Goal: Communication & Community: Answer question/provide support

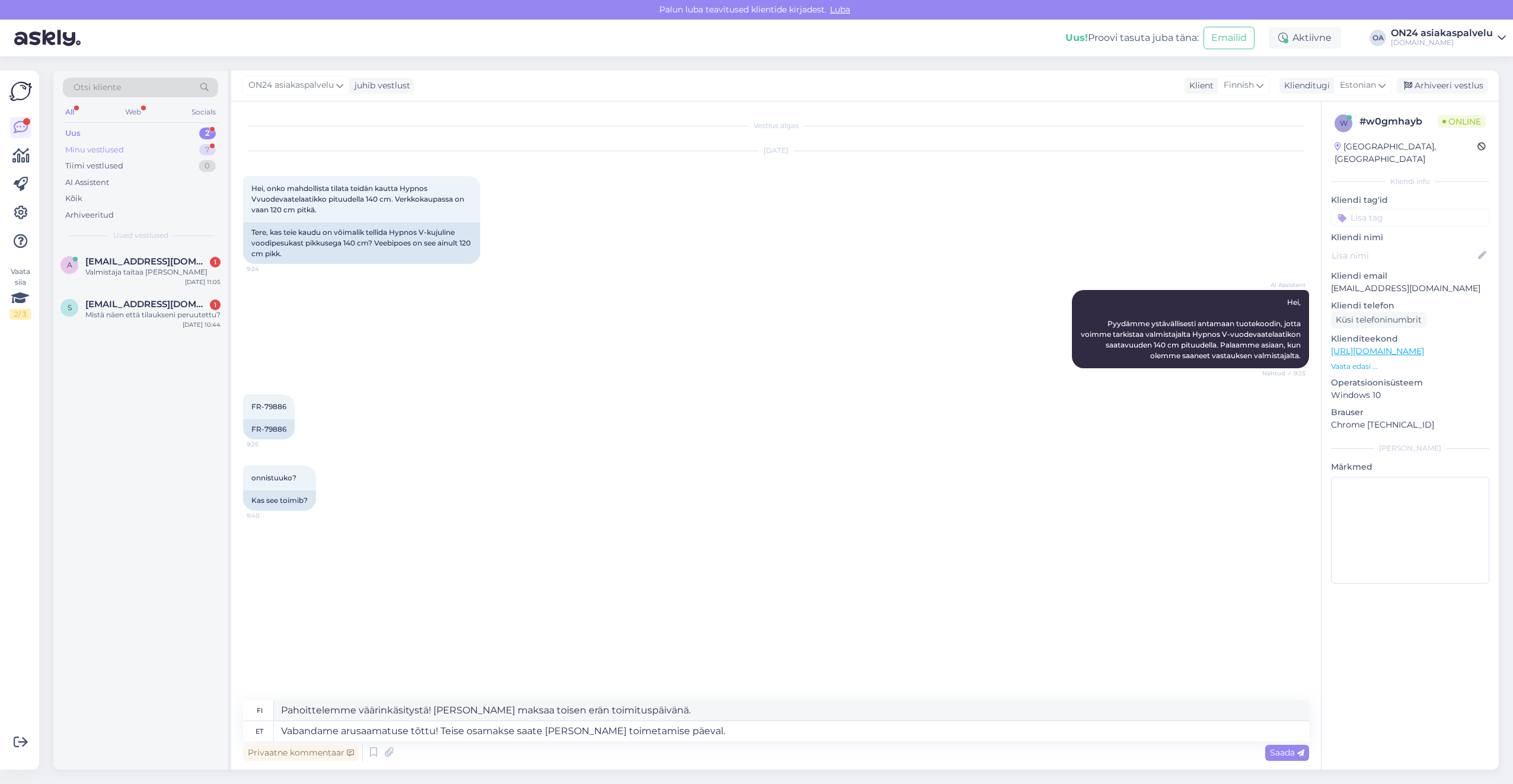
click at [153, 151] on div "Minu vestlused 7" at bounding box center [140, 150] width 155 height 16
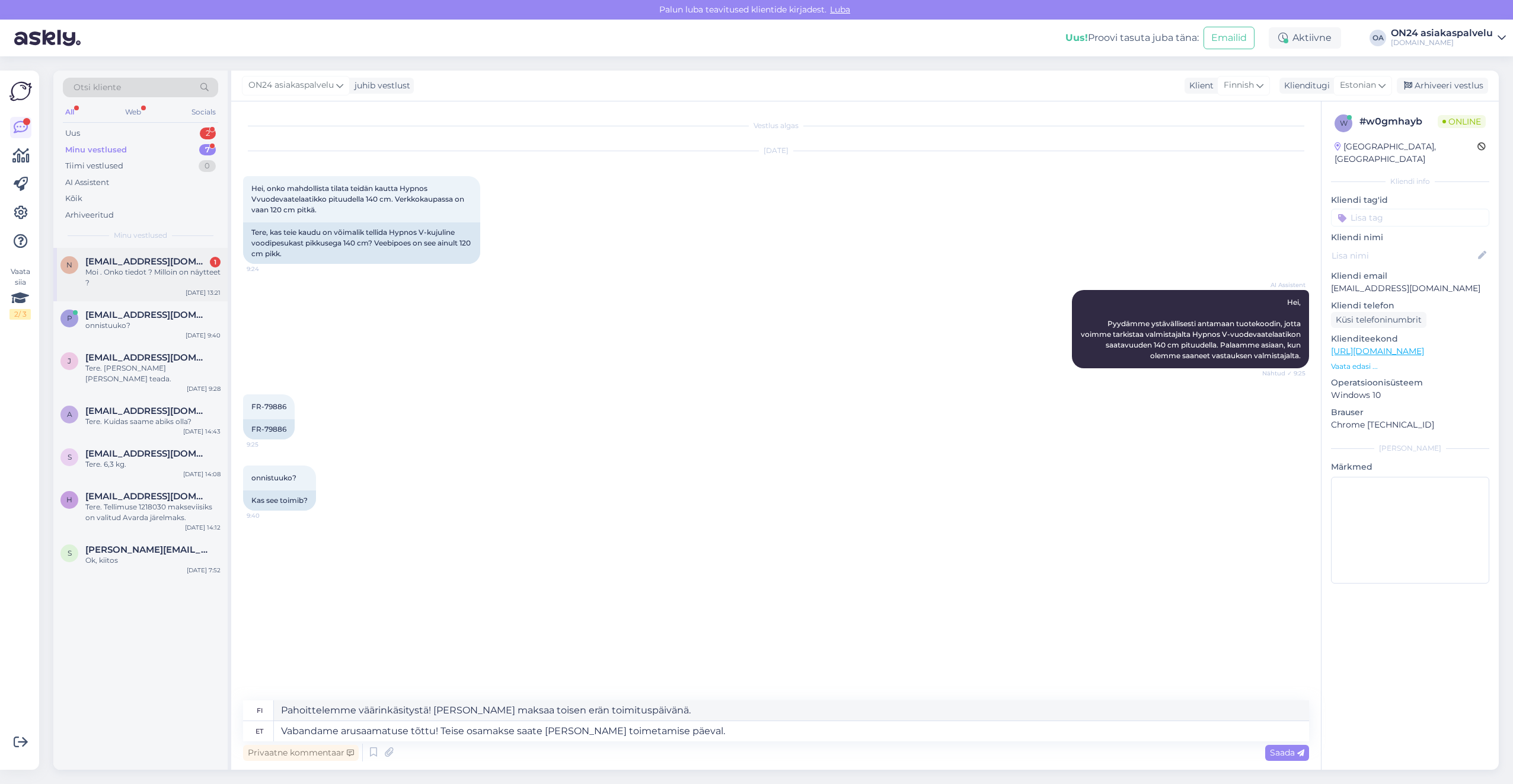
click at [150, 273] on div "Moi . Onko tiedot ? Milloin on näytteet ?" at bounding box center [153, 278] width 135 height 22
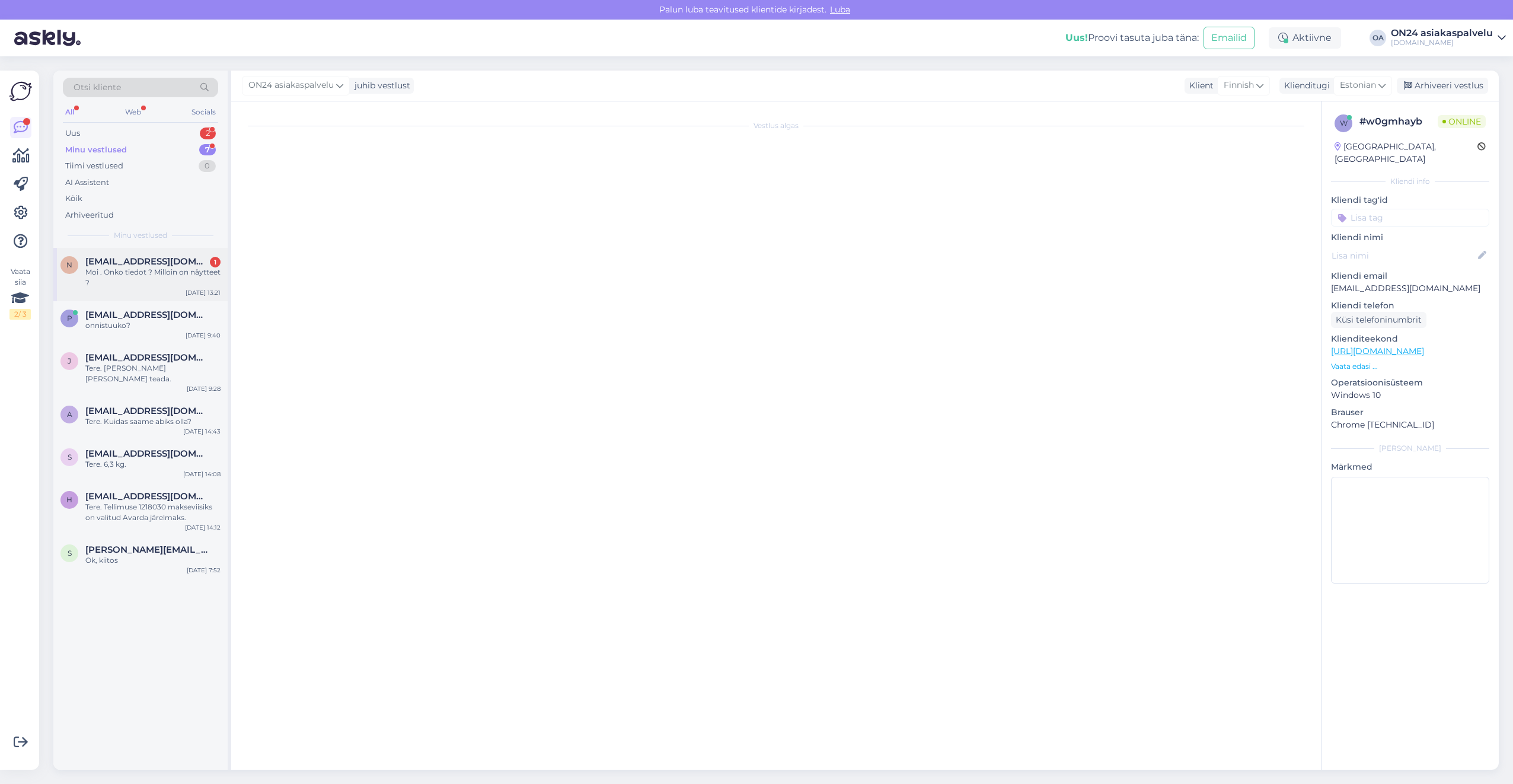
scroll to position [1433, 0]
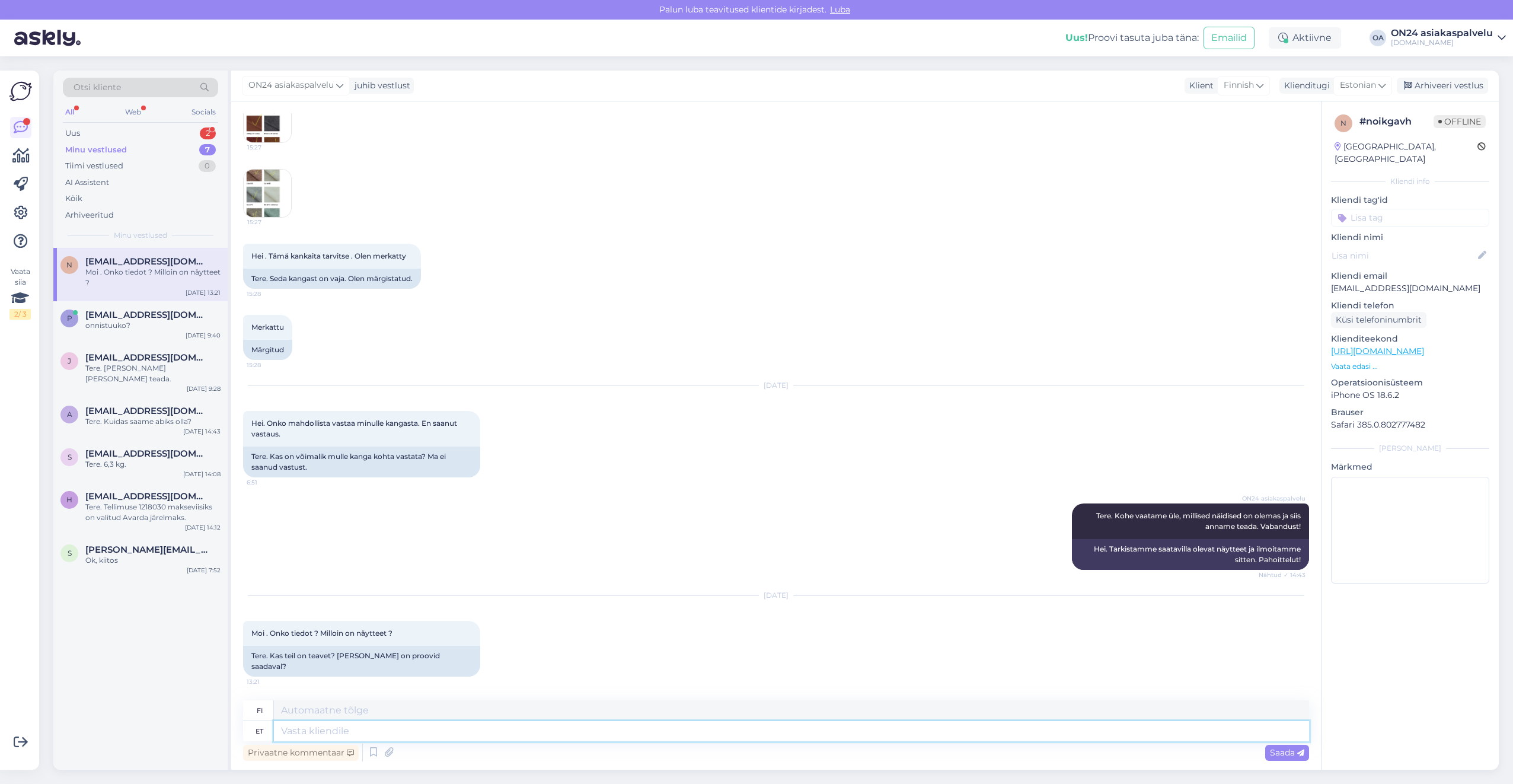
click at [381, 731] on textarea at bounding box center [792, 731] width 1035 height 20
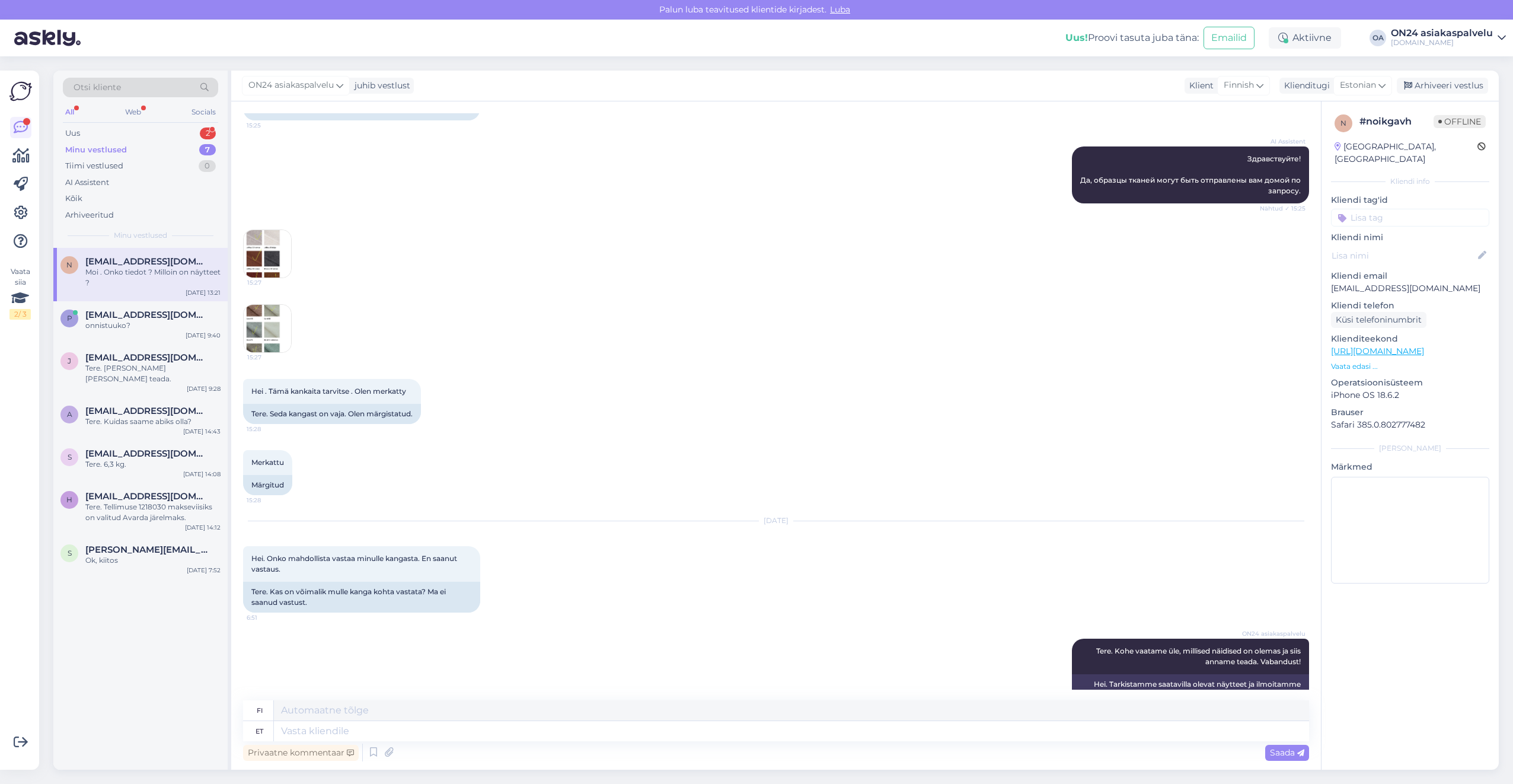
click at [267, 352] on img at bounding box center [267, 328] width 47 height 47
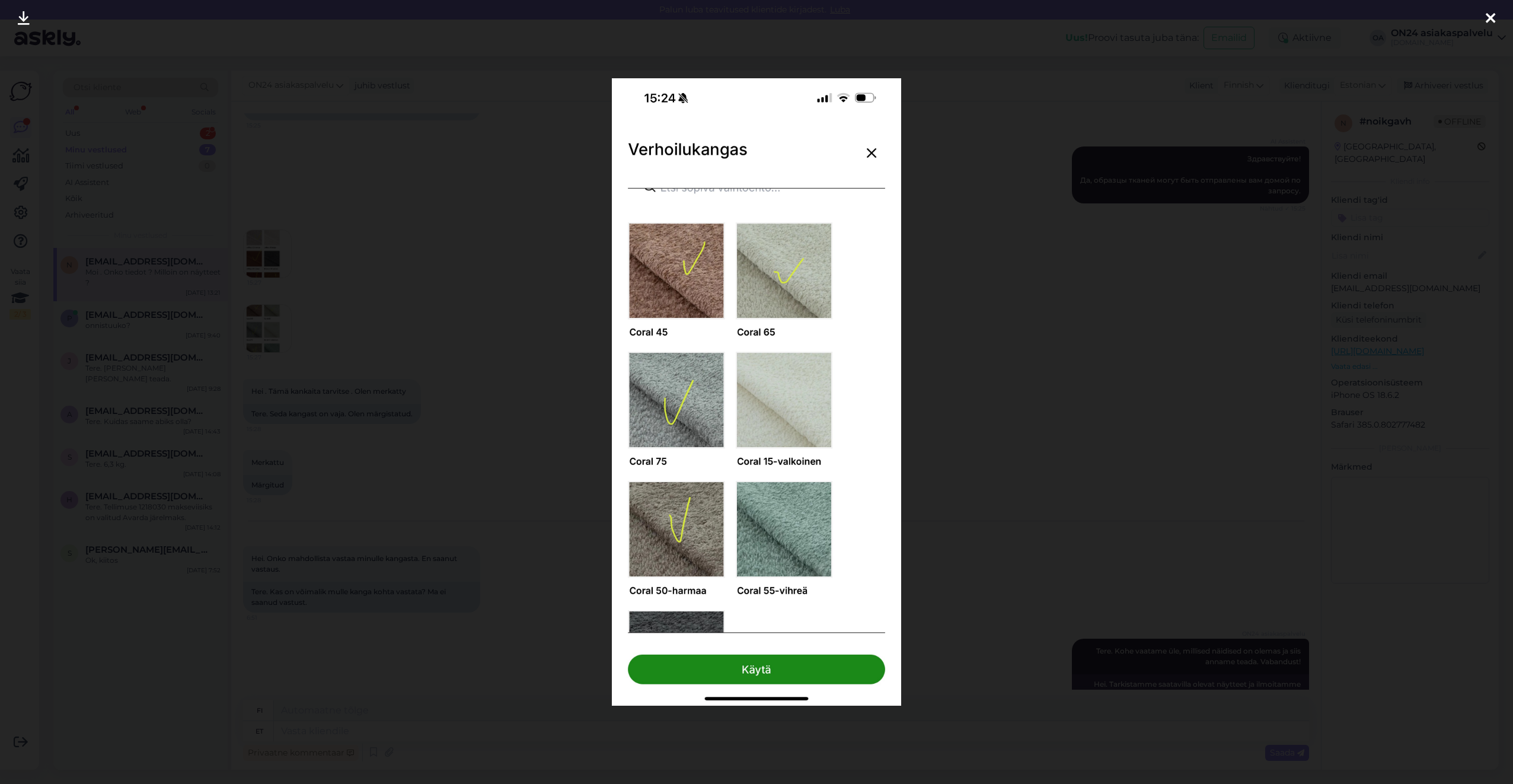
click at [470, 344] on div at bounding box center [756, 392] width 1513 height 784
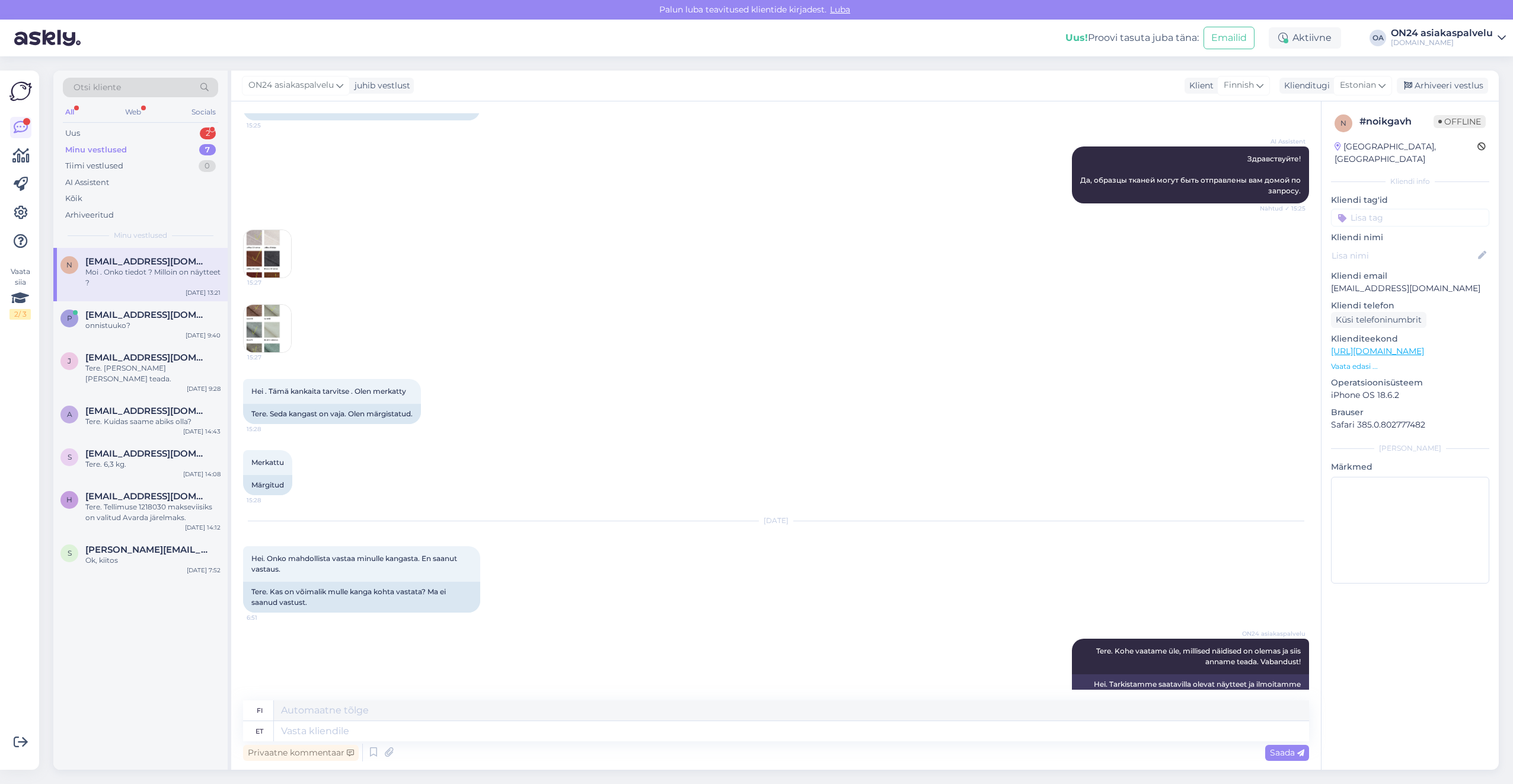
scroll to position [1433, 0]
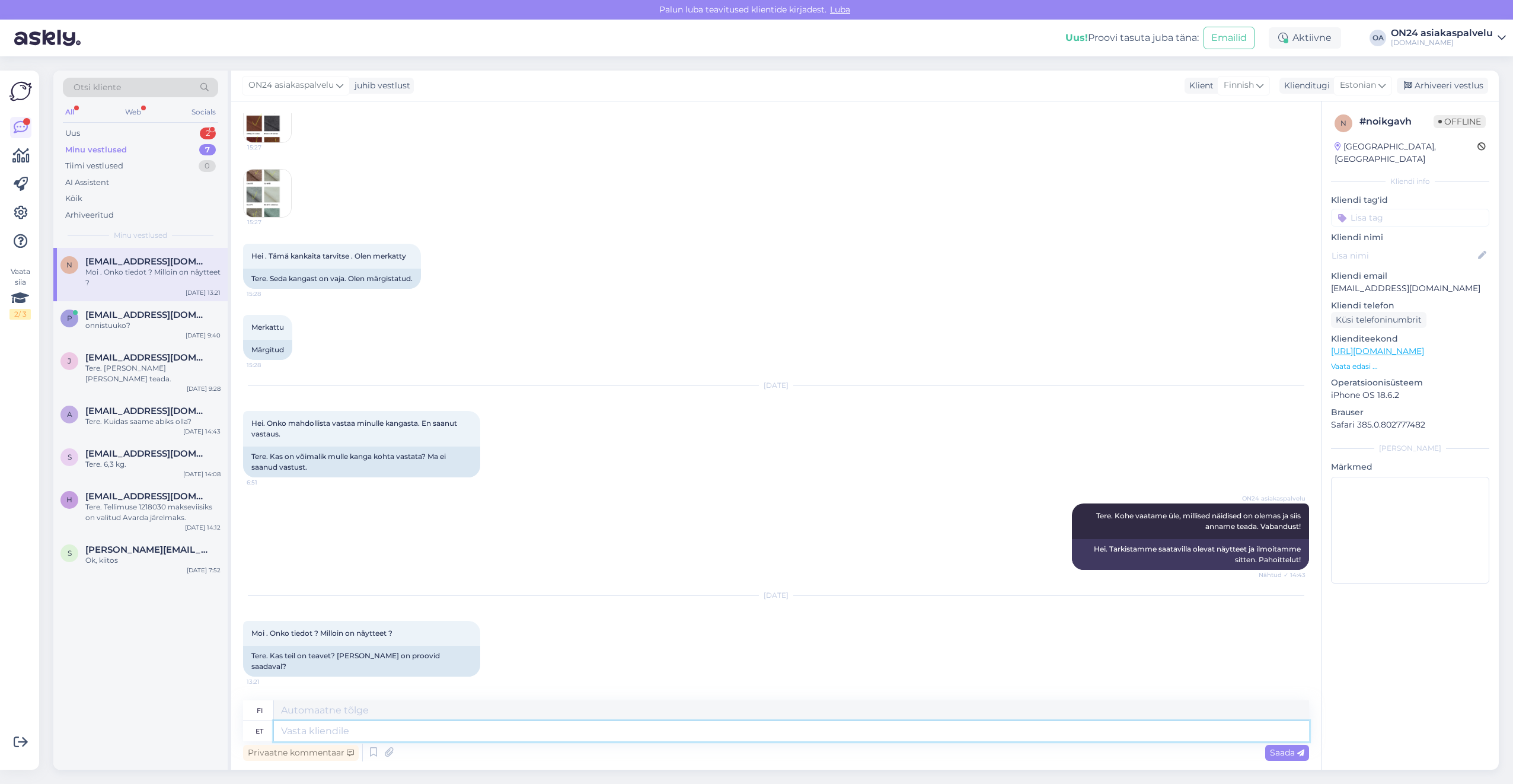
click at [320, 730] on textarea at bounding box center [792, 731] width 1035 height 20
type textarea "Tere."
type textarea "Hei."
type textarea "Tere. [PERSON_NAME]"
type textarea "Hei. Voimme."
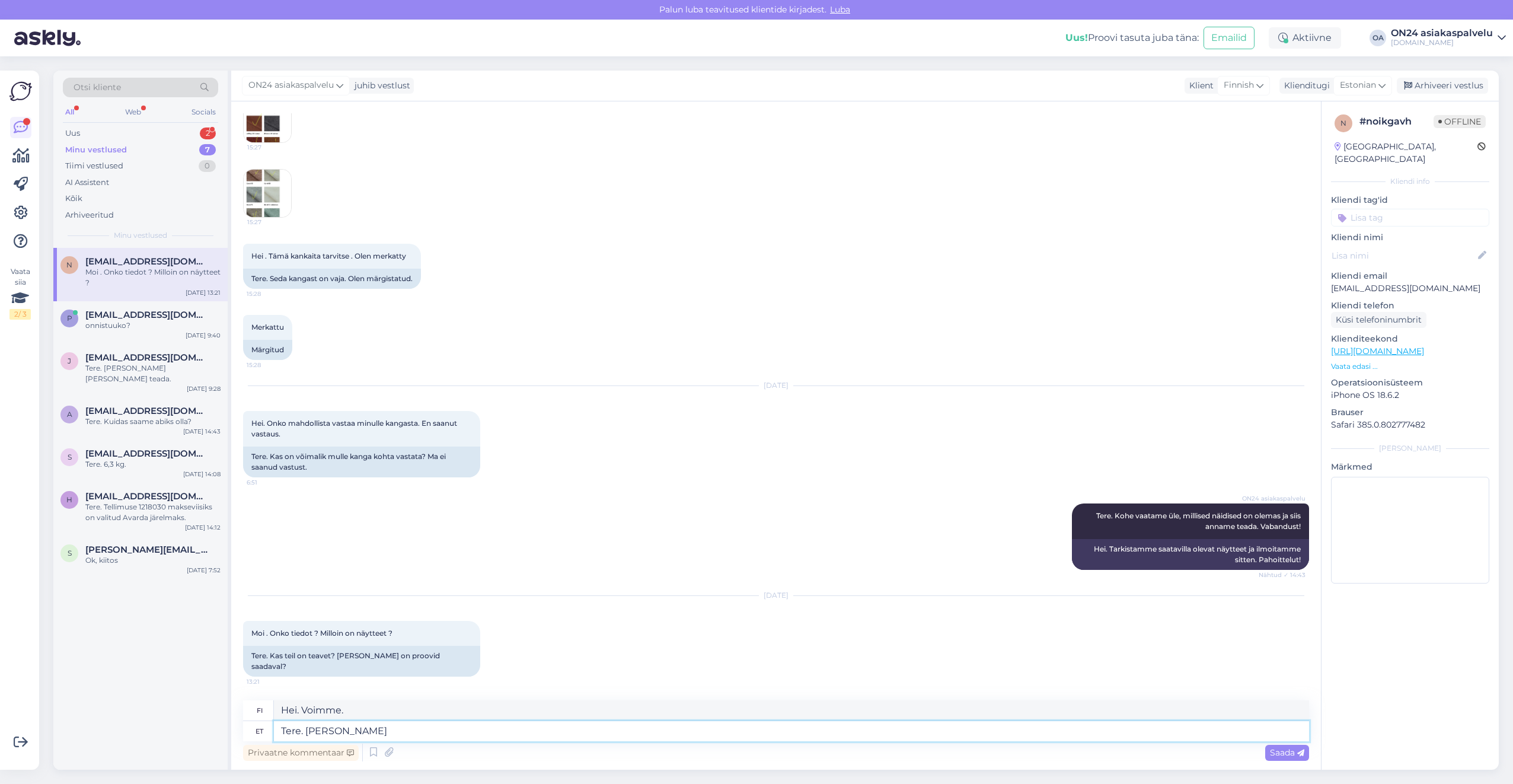
type textarea "Tere. [PERSON_NAME] t"
type textarea "Hei. Voimme tänään."
type textarea "Tere. Saame [PERSON_NAME] p"
type textarea "Hei. Me lähdemme tänään."
type textarea "Tere. Saame [PERSON_NAME] panna"
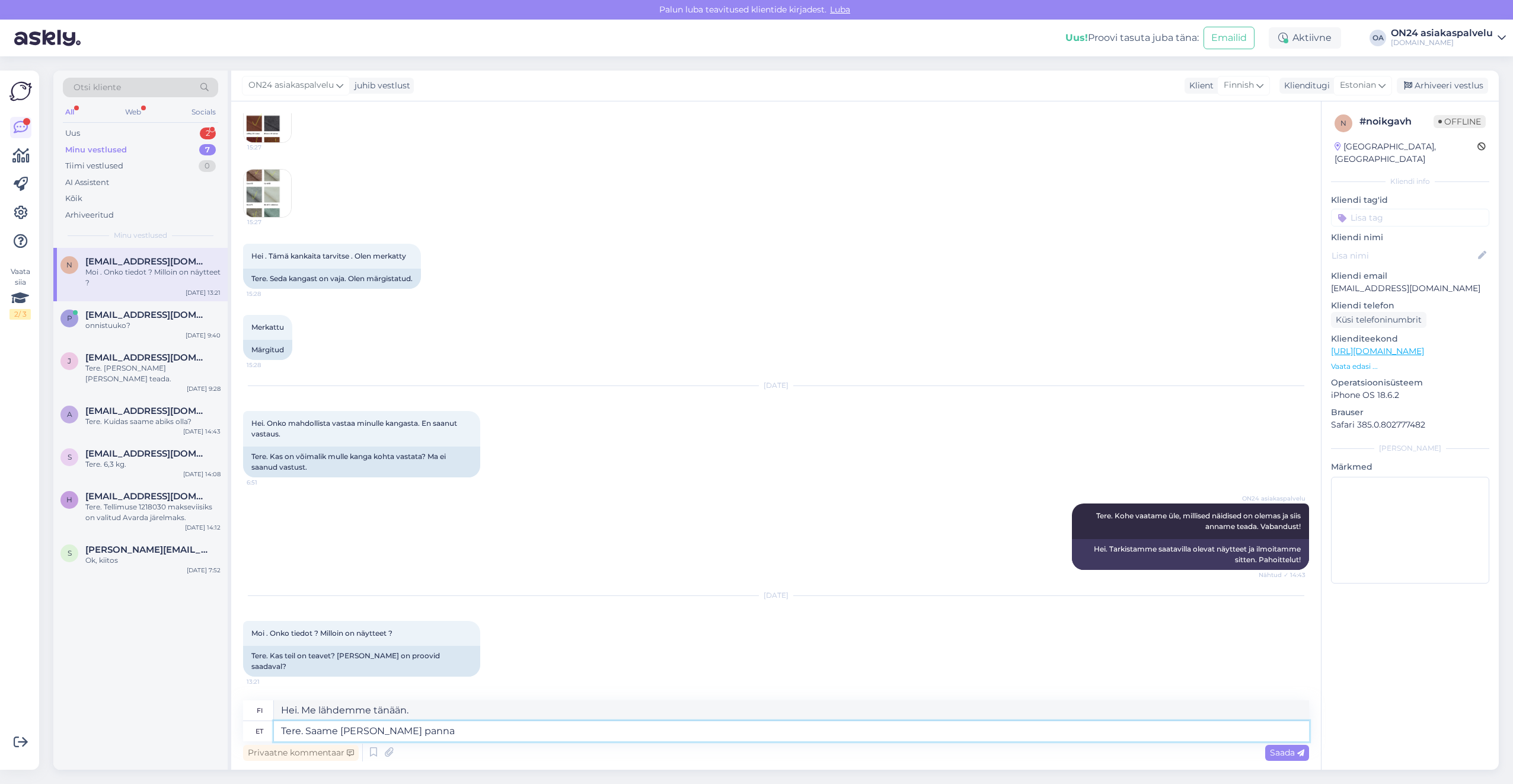
type textarea "Hei. Voimme lähettää tänään."
type textarea "Tere. Saame täna teele panna."
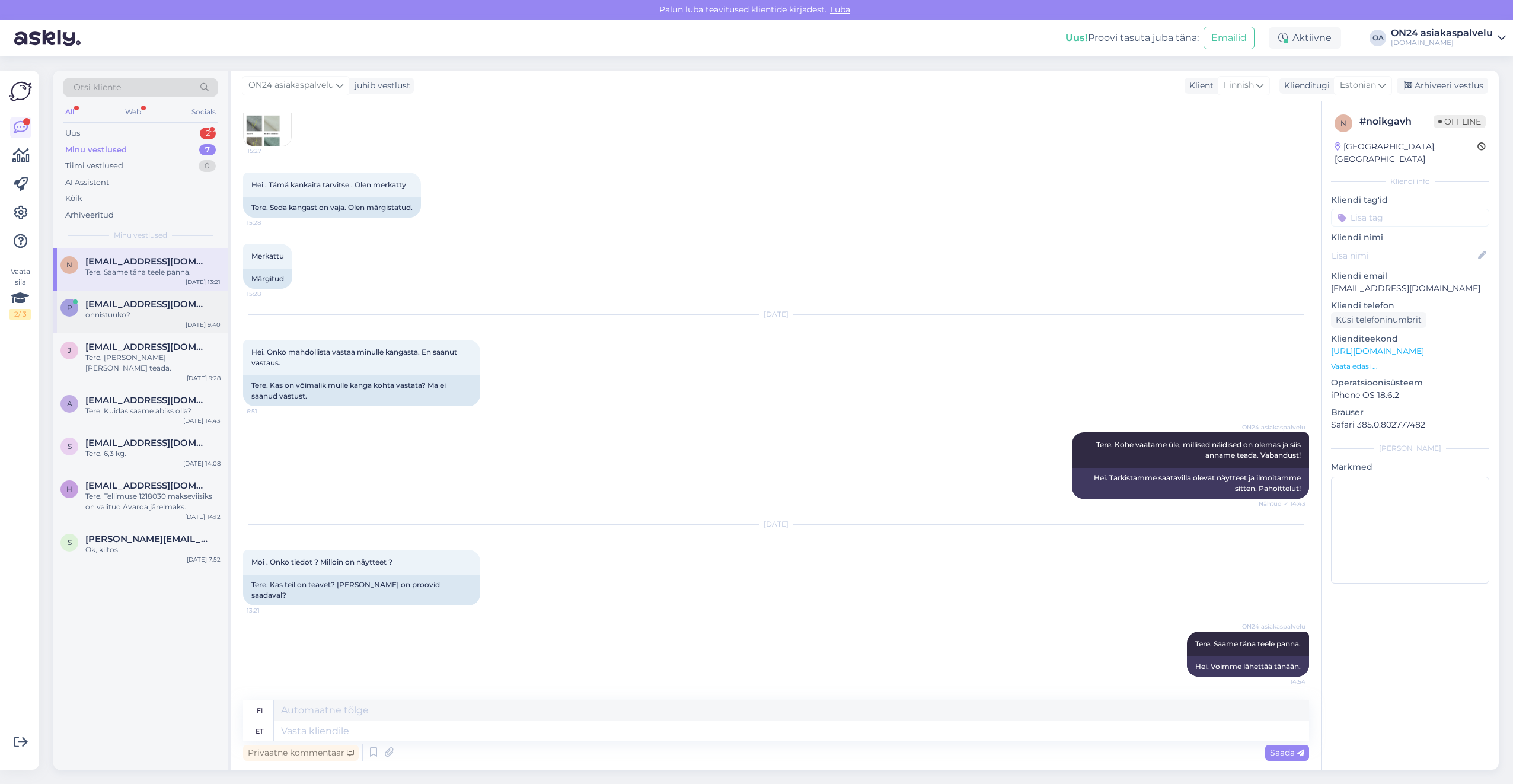
click at [156, 316] on div "onnistuuko?" at bounding box center [153, 314] width 135 height 11
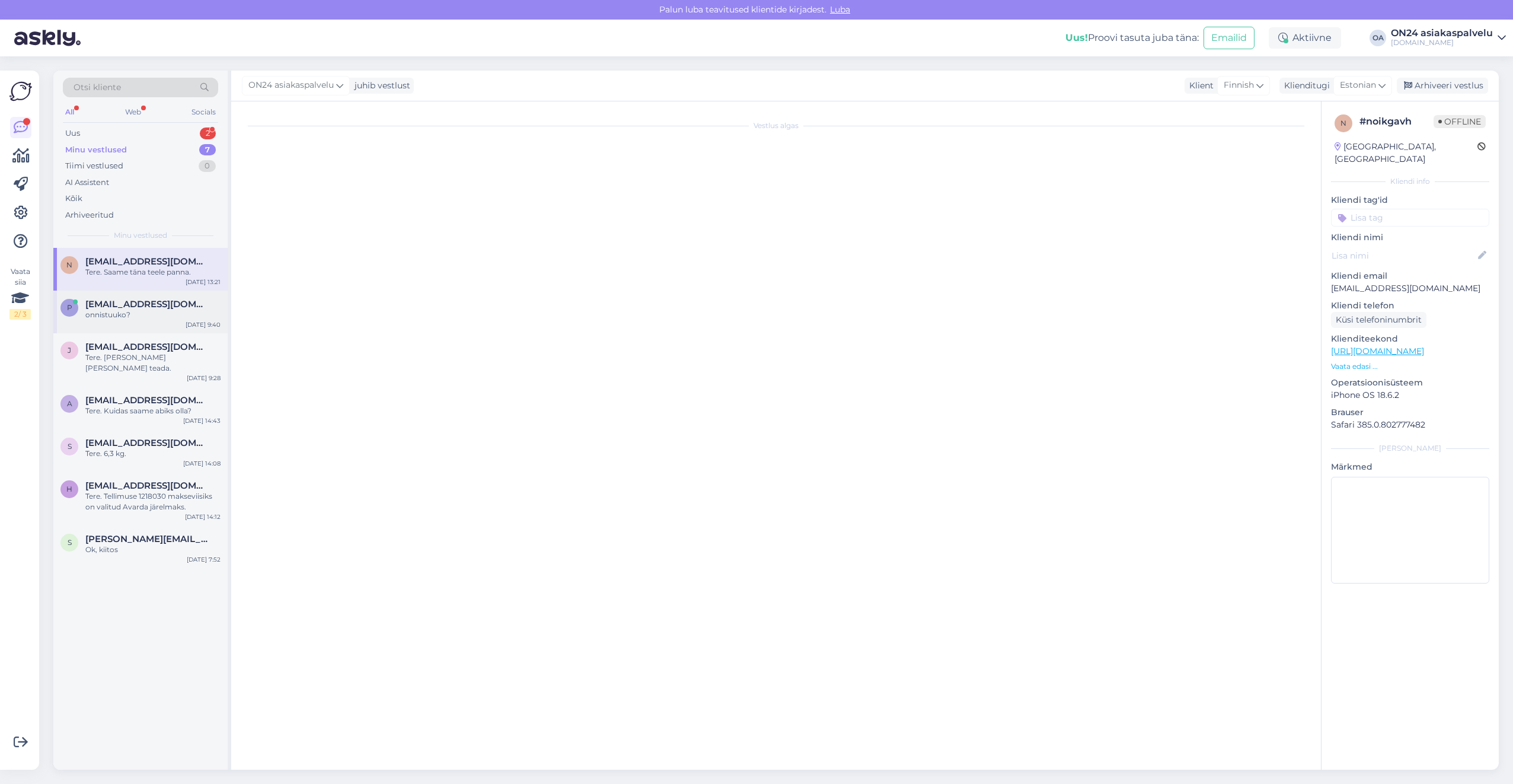
scroll to position [0, 0]
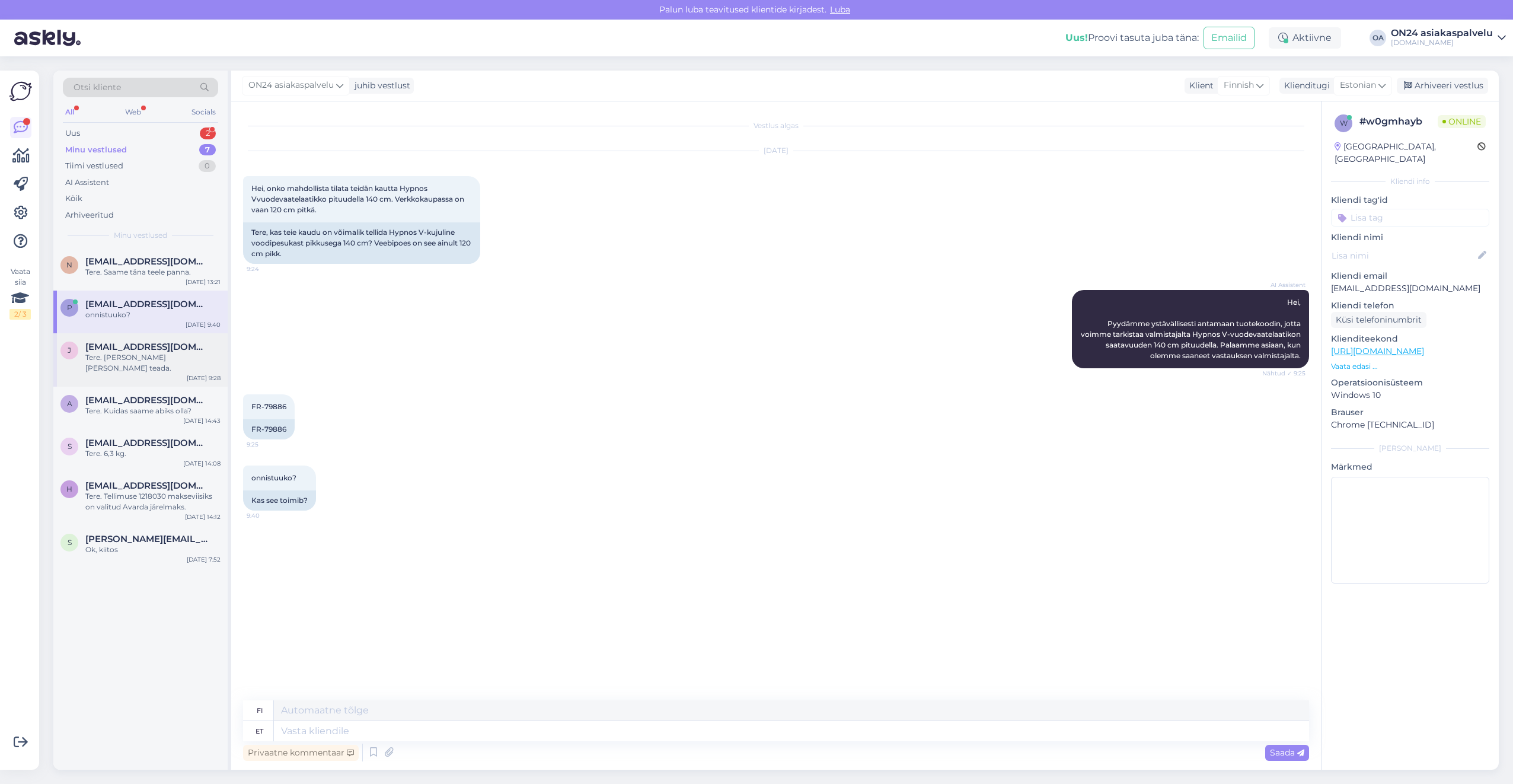
click at [123, 360] on div "Tere. [PERSON_NAME] [PERSON_NAME] teada." at bounding box center [153, 363] width 135 height 22
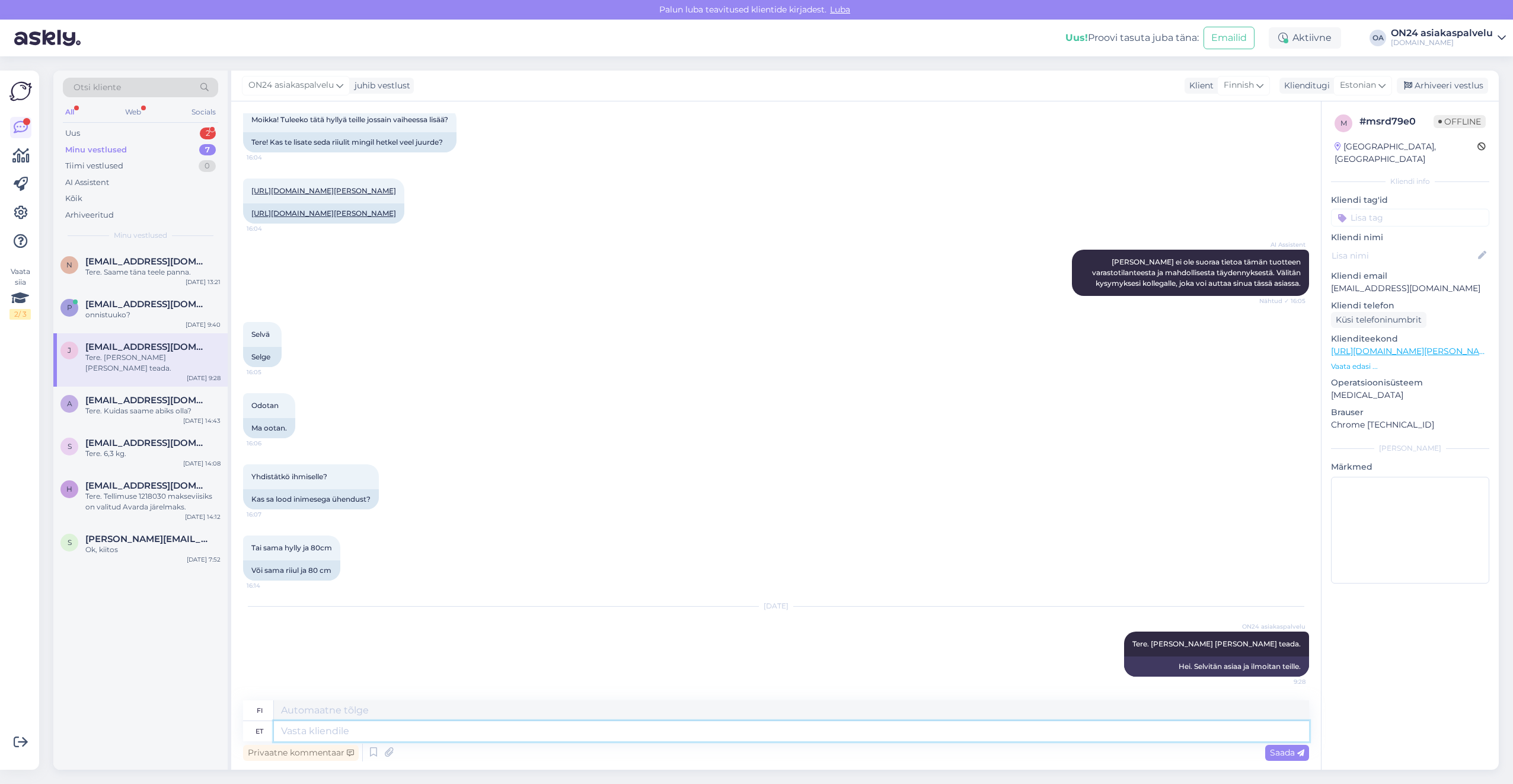
click at [363, 735] on textarea at bounding box center [792, 731] width 1035 height 20
type textarea "Paraku an"
type textarea "Valitettavasti"
type textarea "Paraku antud t"
type textarea "Valitettavasti, ottaen huomioon"
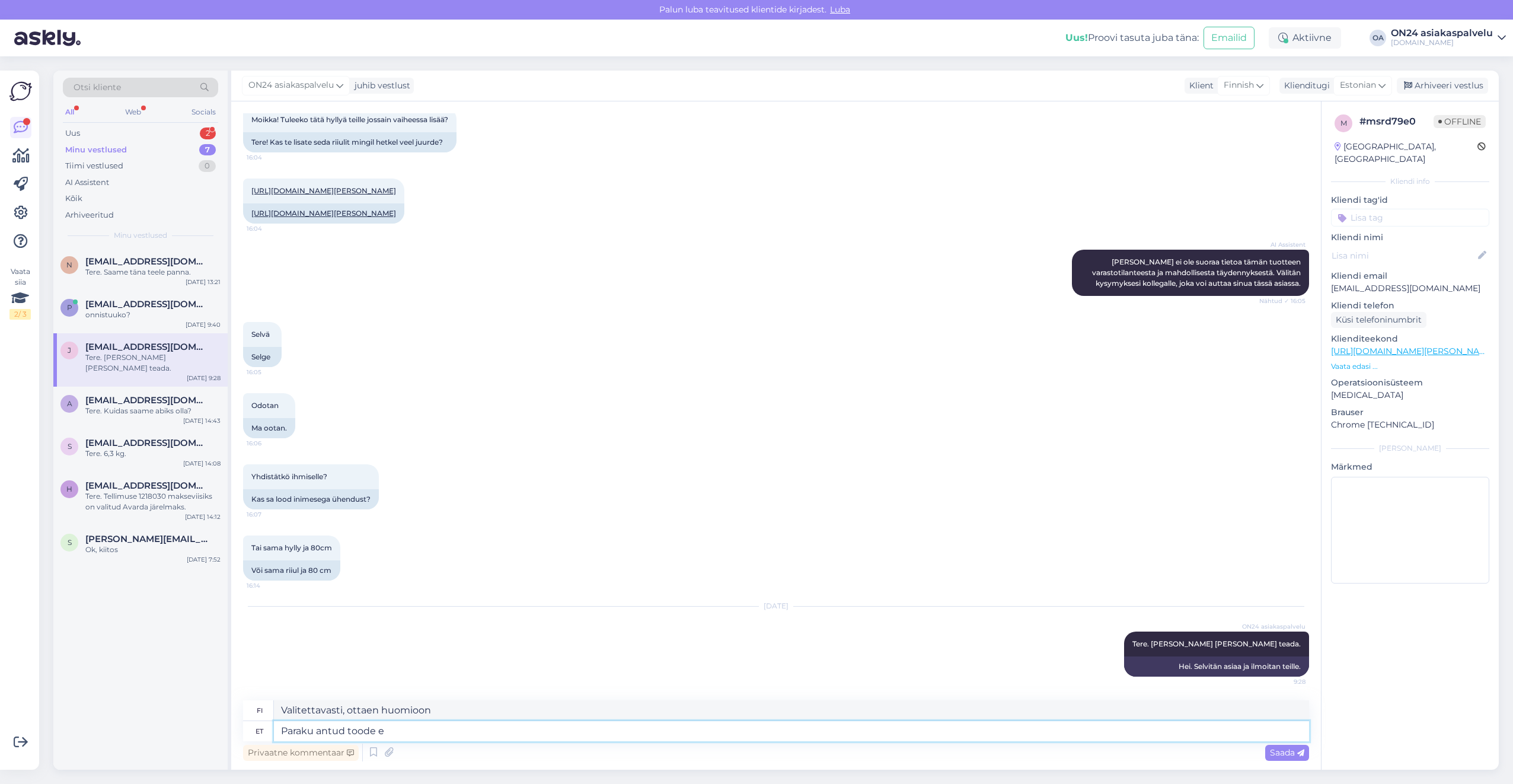
type textarea "Paraku antud toode ei"
type textarea "Valitettavasti tämä tuote"
type textarea "Paraku antud toode ei tu"
type textarea "Valitettavasti tämä tuote ei"
type textarea "Paraku antud toode ei [PERSON_NAME]"
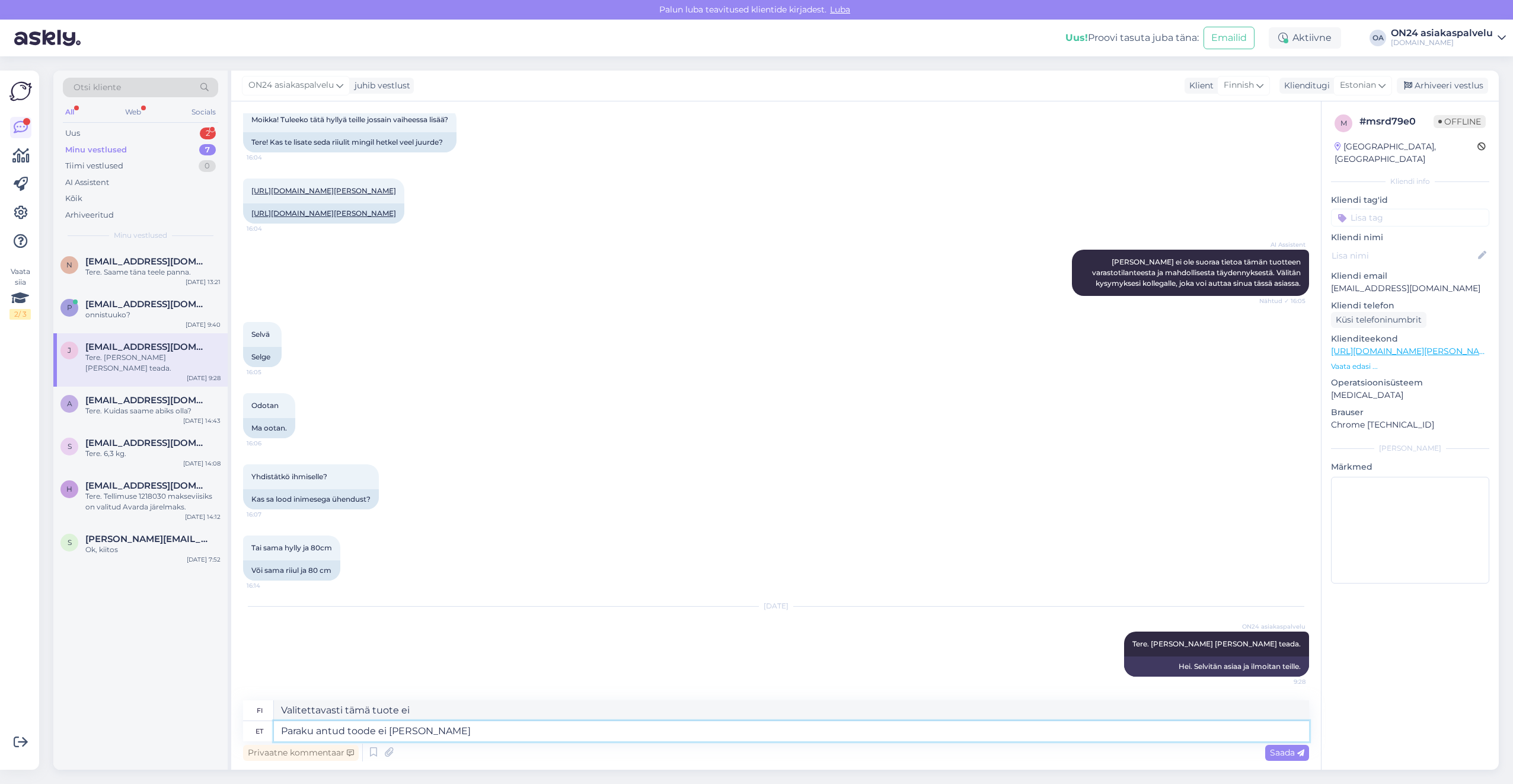
type textarea "Valitettavasti tätä tuotetta ei ole saatavilla."
type textarea "Paraku antud toode [PERSON_NAME] enam m"
type textarea "Valitettavasti tätä tuotetta ei ole enää saatavilla."
type textarea "Paraku antud toode ei tule enam müüki."
type textarea "Valitettavasti tätä tuotetta ei ole enää saatavilla myynnissä."
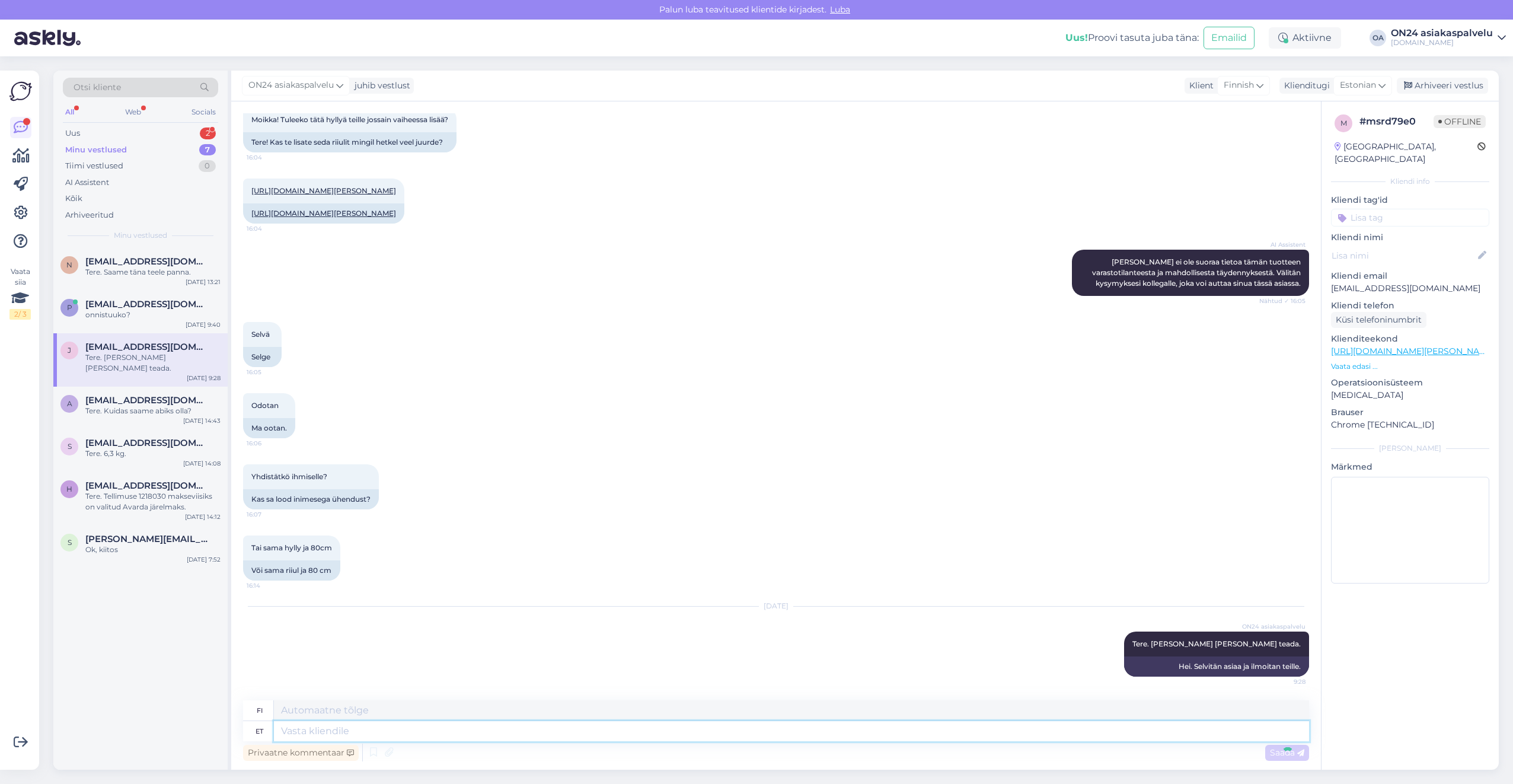
scroll to position [161, 0]
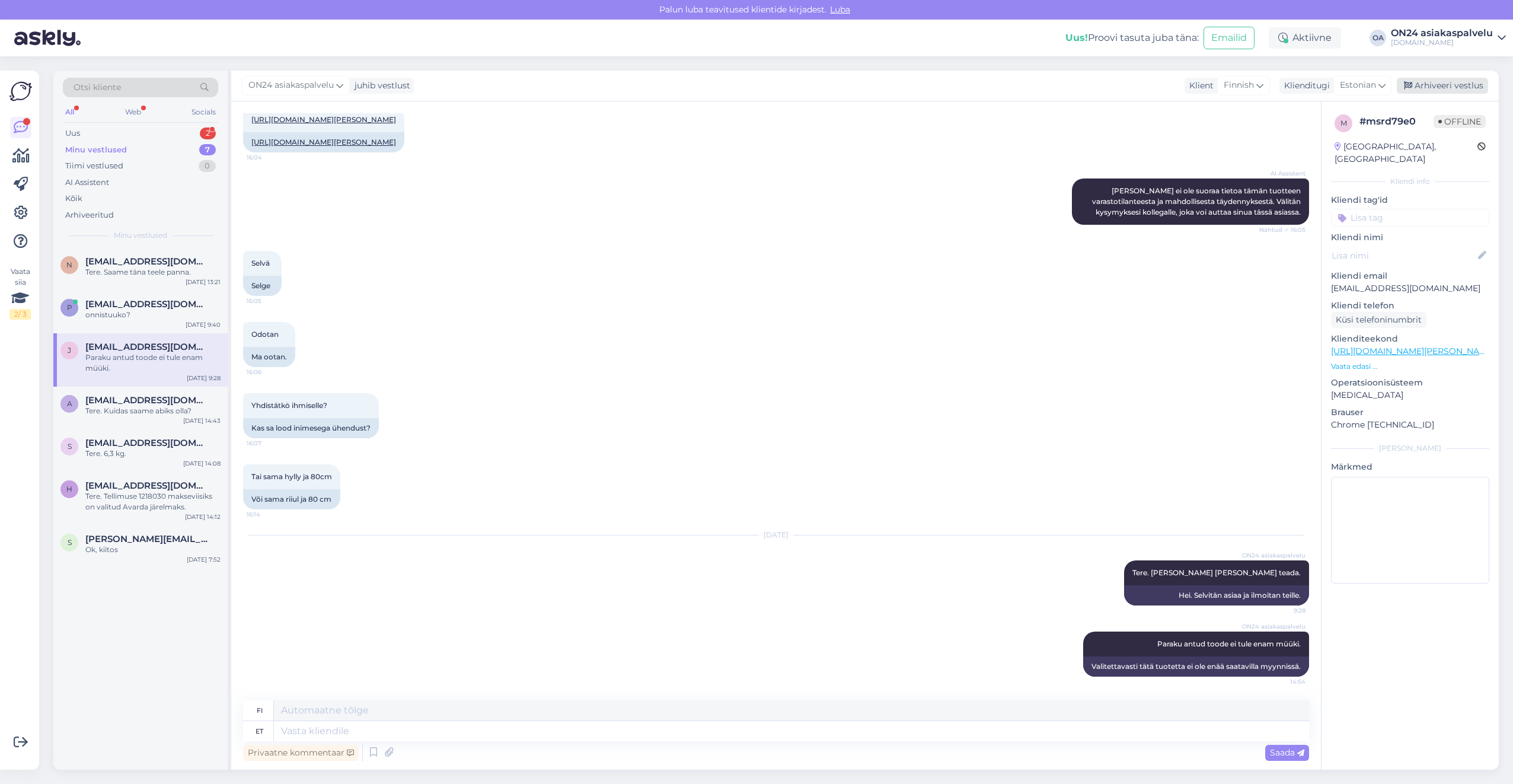
click at [1449, 87] on div "Arhiveeri vestlus" at bounding box center [1442, 85] width 91 height 16
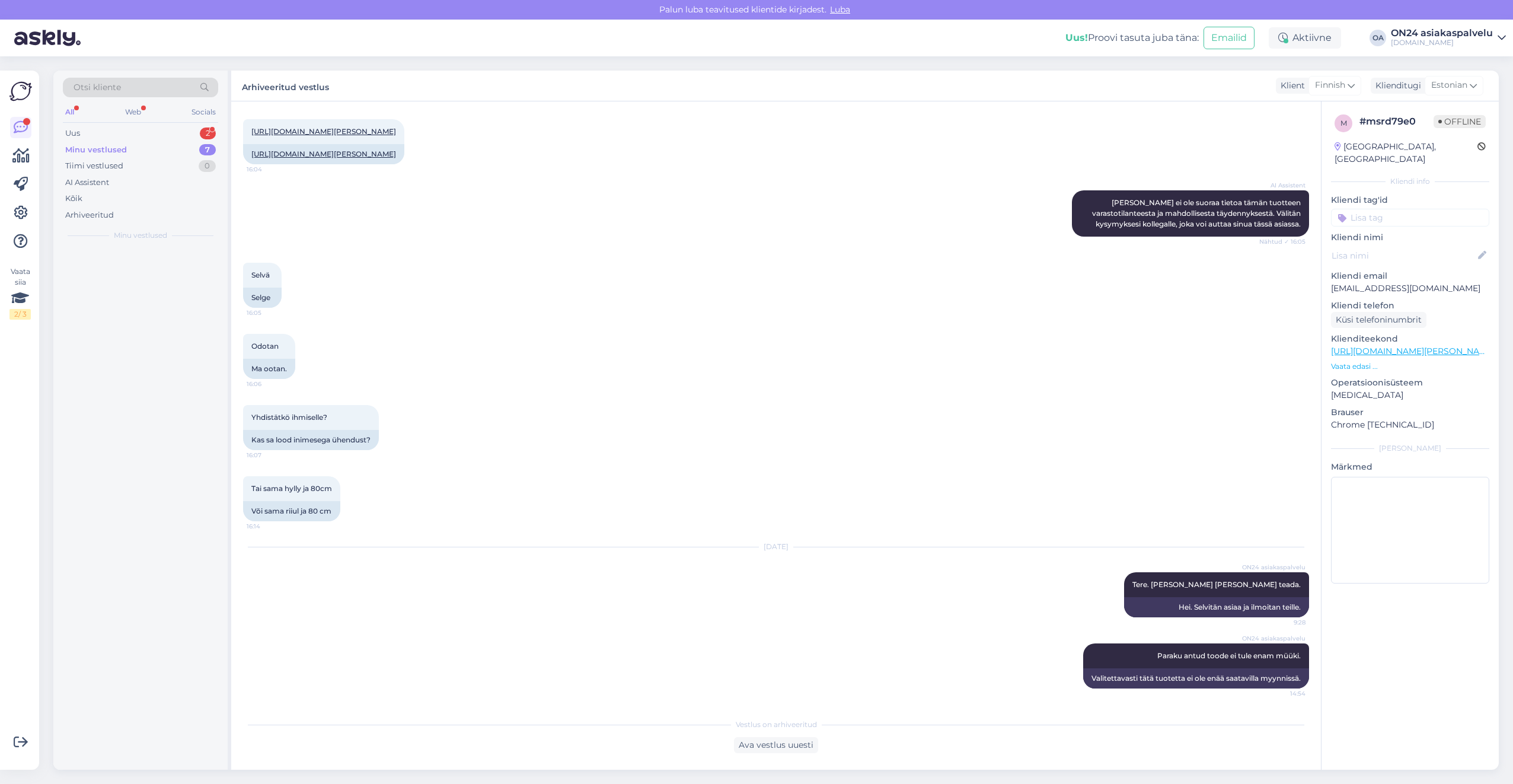
scroll to position [149, 0]
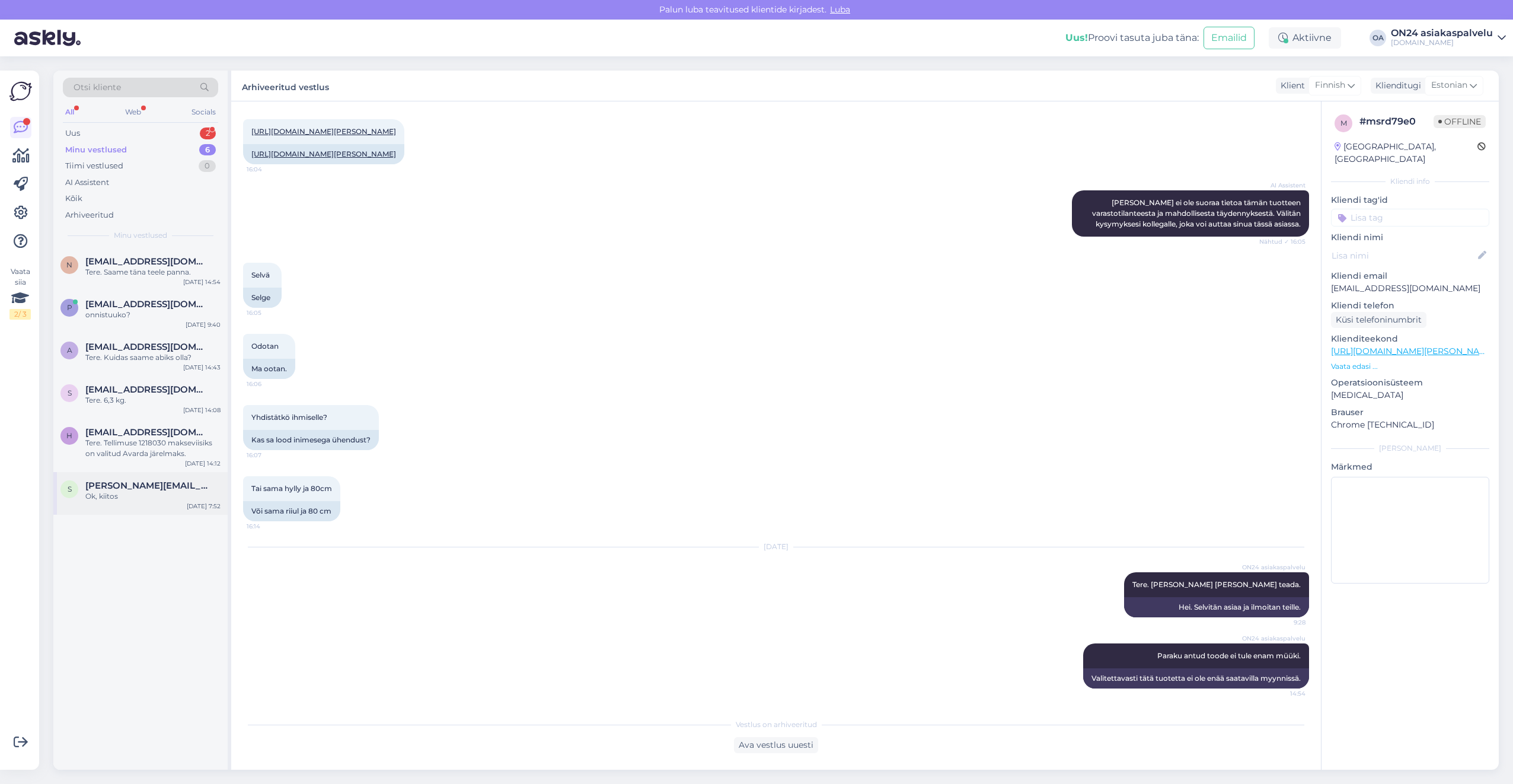
click at [133, 485] on span "[PERSON_NAME][EMAIL_ADDRESS][DOMAIN_NAME]" at bounding box center [147, 485] width 123 height 11
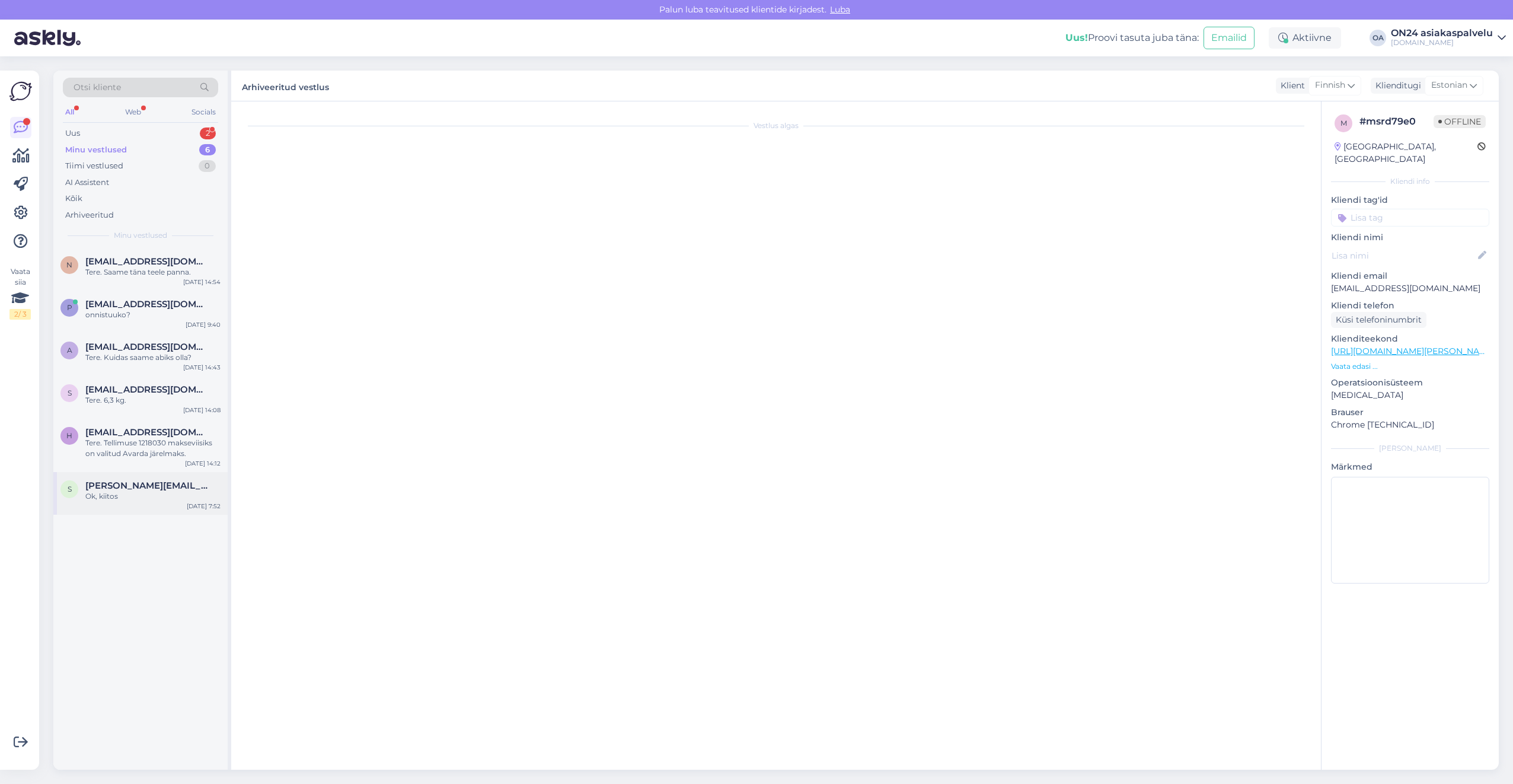
scroll to position [0, 0]
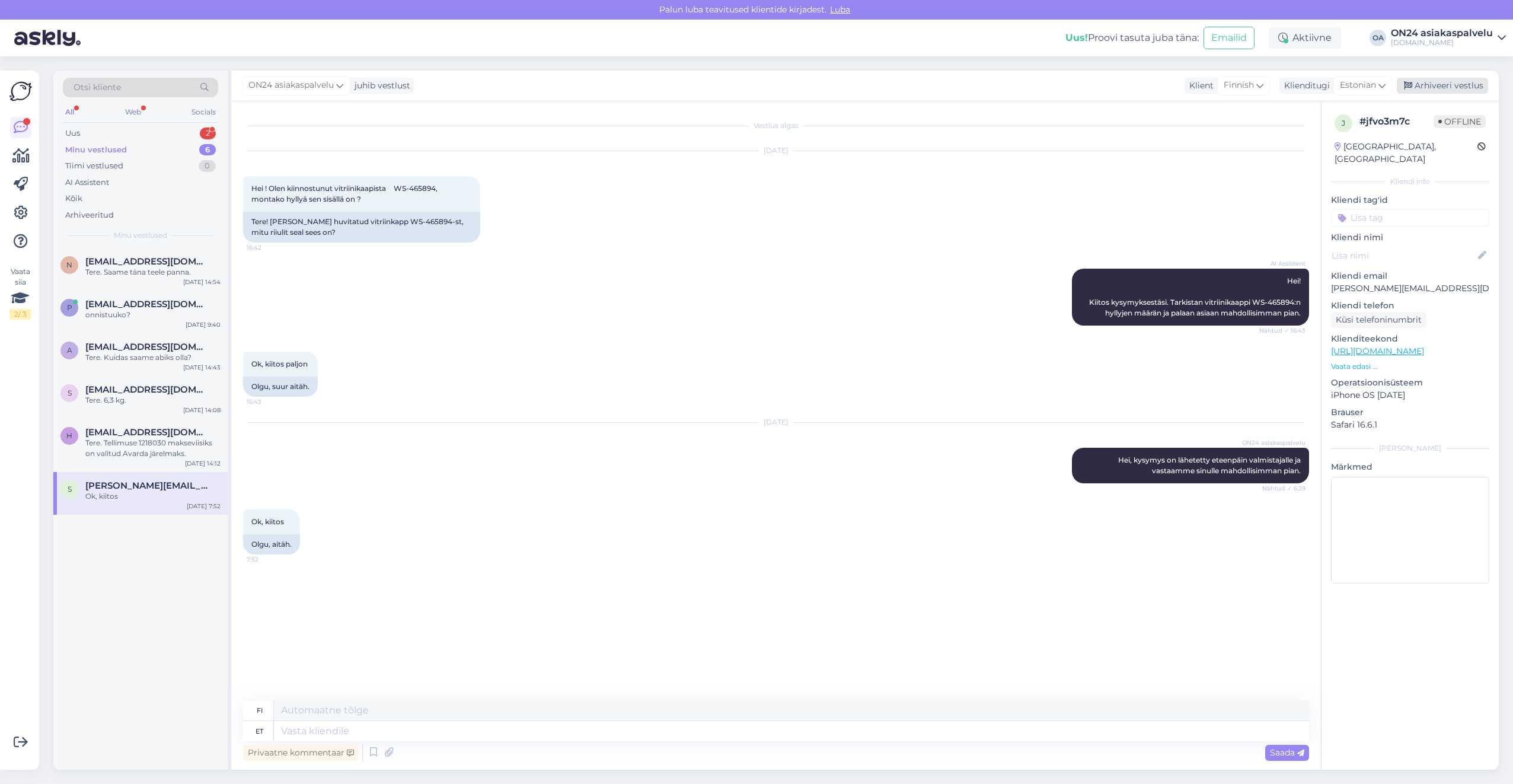
click at [1421, 89] on div "Arhiveeri vestlus" at bounding box center [1442, 85] width 91 height 16
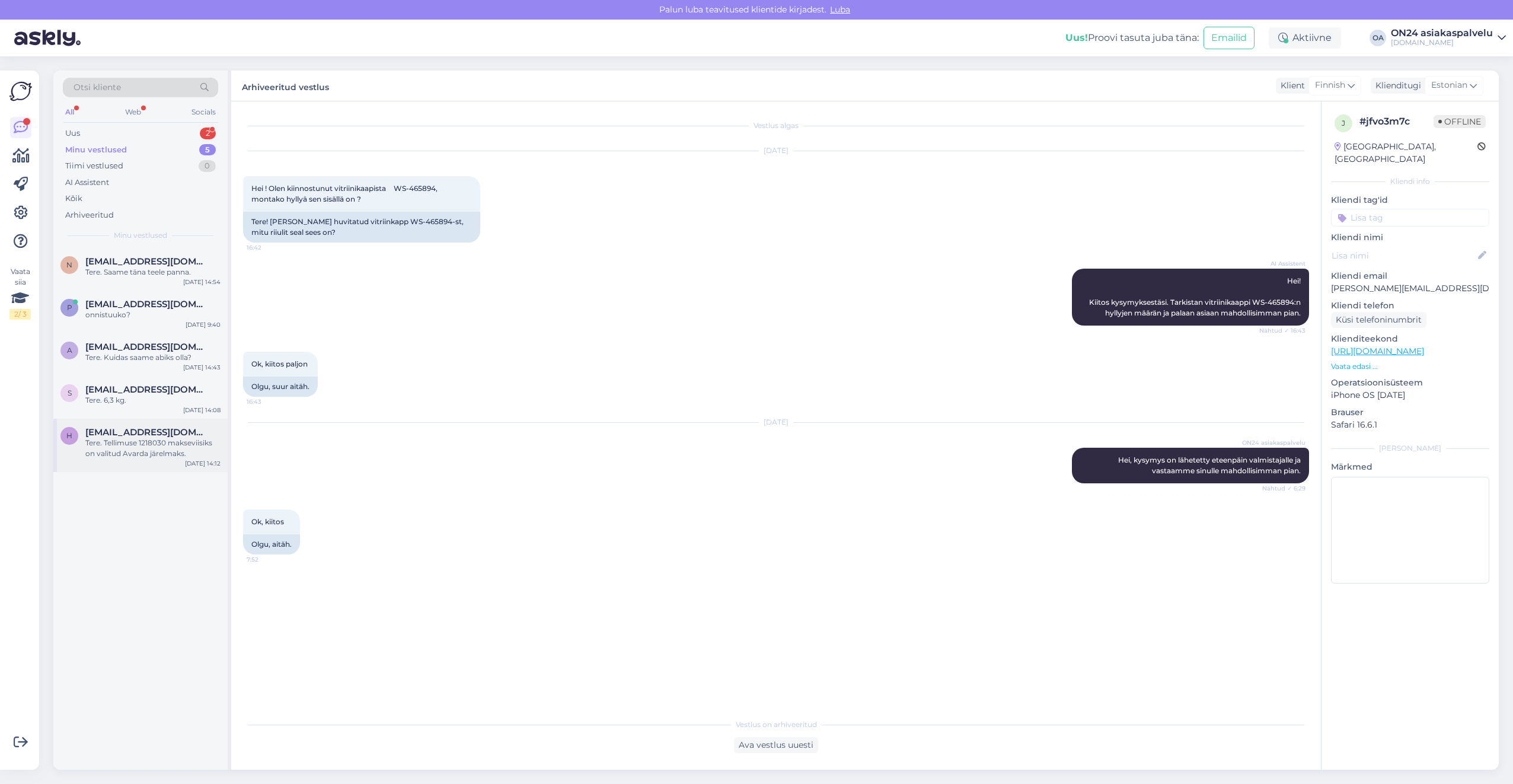
click at [144, 442] on div "Tere. Tellimuse 1218030 makseviisiks on valitud Avarda järelmaks." at bounding box center [153, 448] width 135 height 22
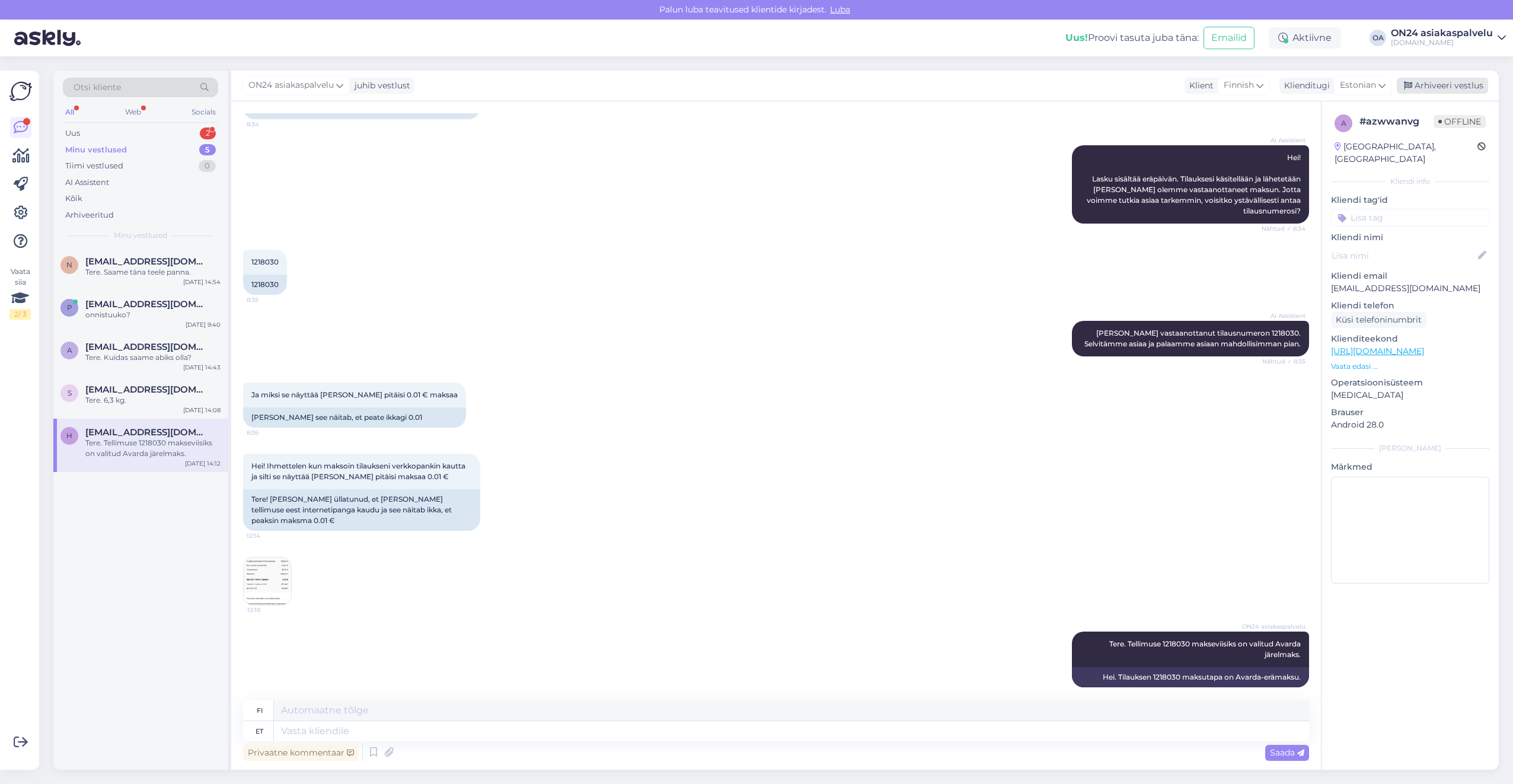
click at [1434, 89] on div "Arhiveeri vestlus" at bounding box center [1442, 85] width 91 height 16
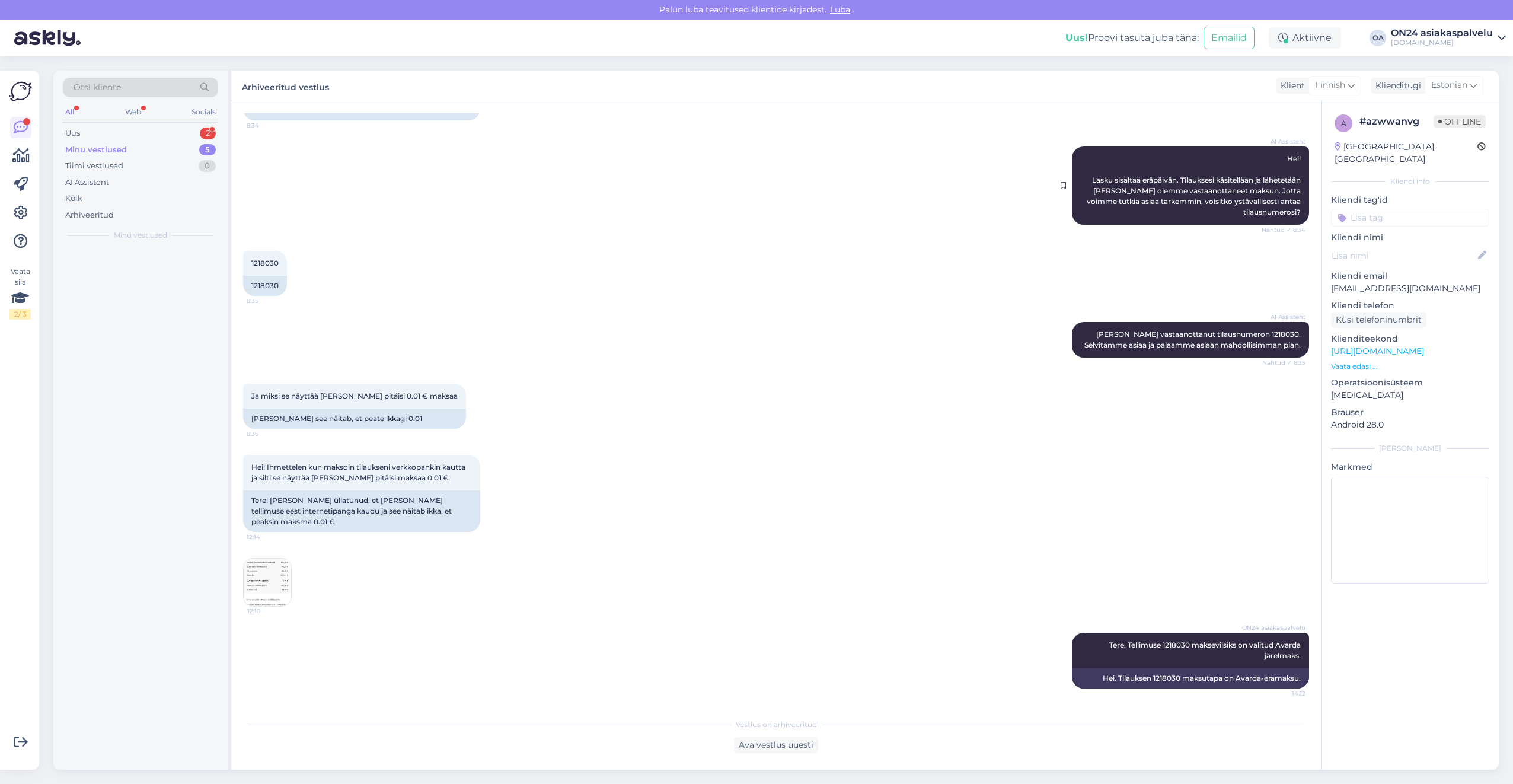
scroll to position [122, 0]
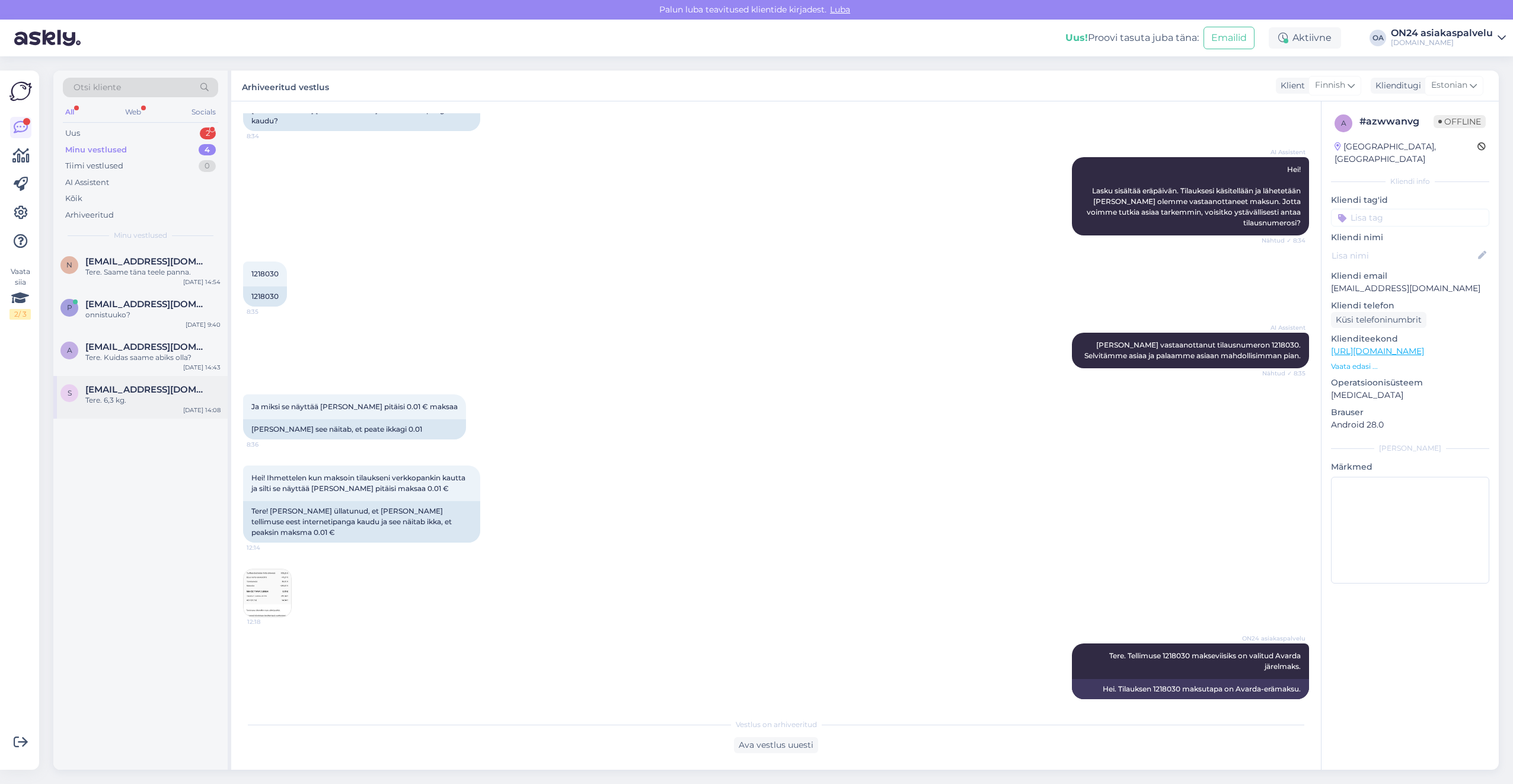
click at [102, 404] on div "Tere. 6,3 kg." at bounding box center [153, 400] width 135 height 11
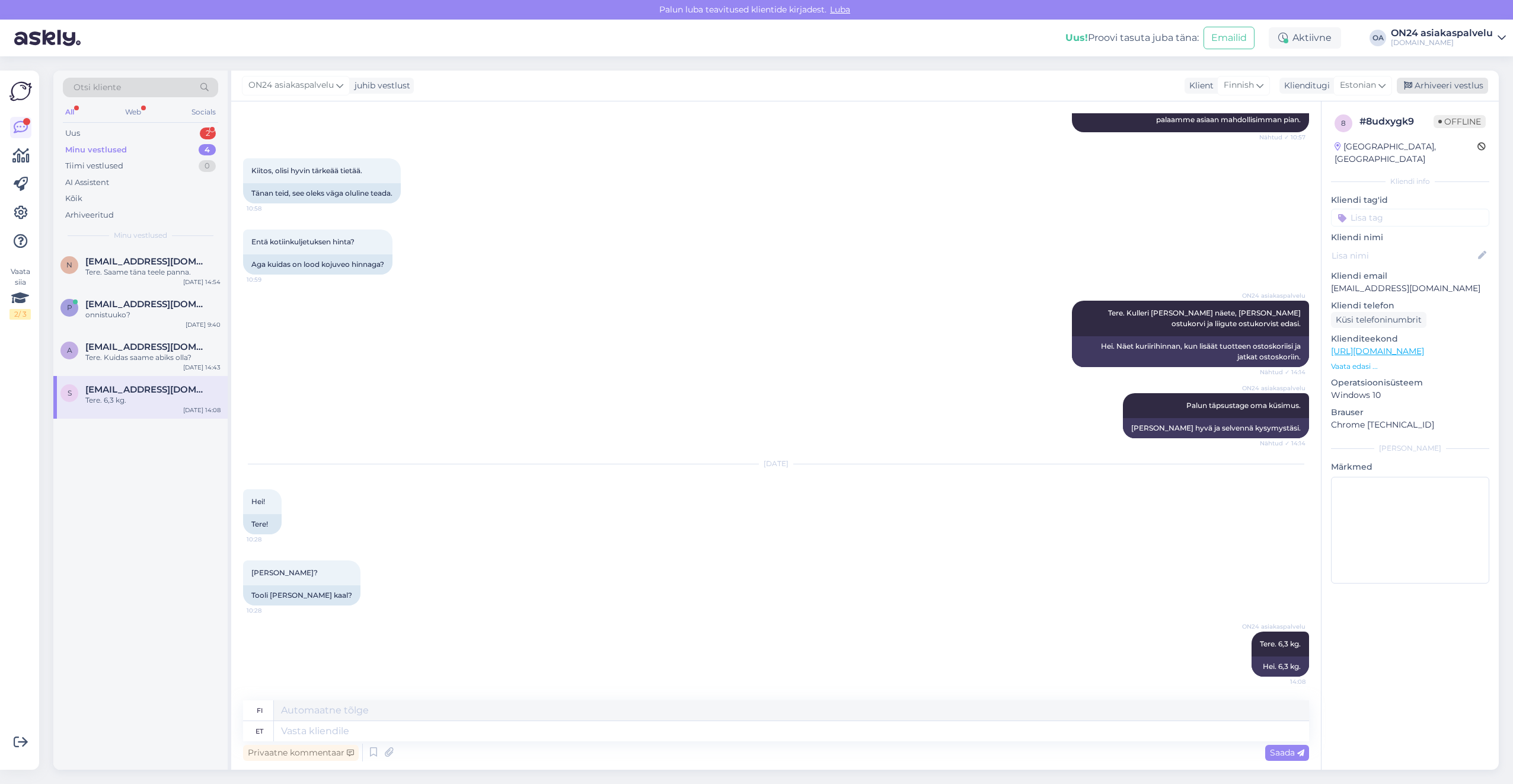
click at [1434, 86] on div "Arhiveeri vestlus" at bounding box center [1442, 85] width 91 height 16
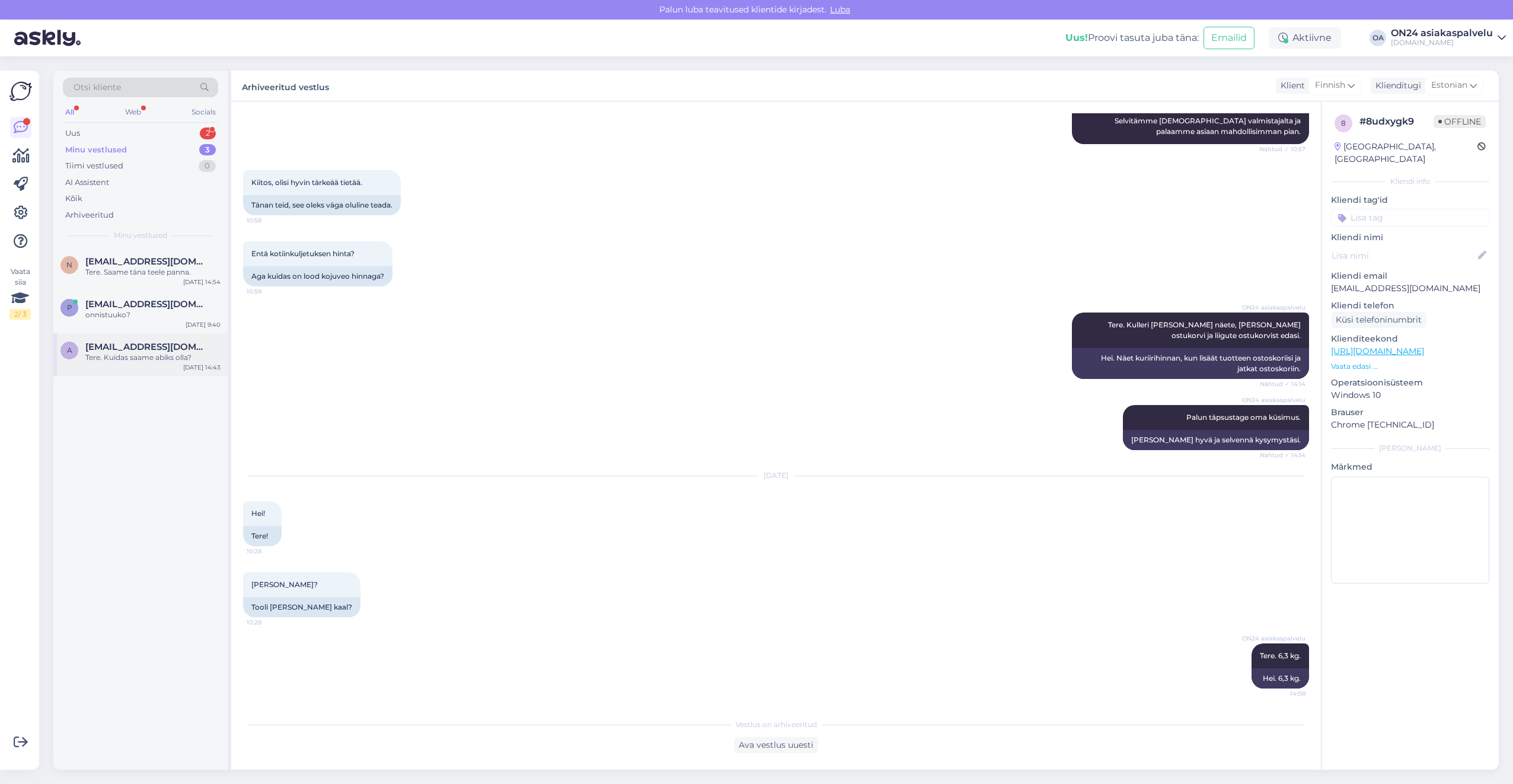
click at [183, 351] on span "[EMAIL_ADDRESS][DOMAIN_NAME]" at bounding box center [147, 347] width 123 height 11
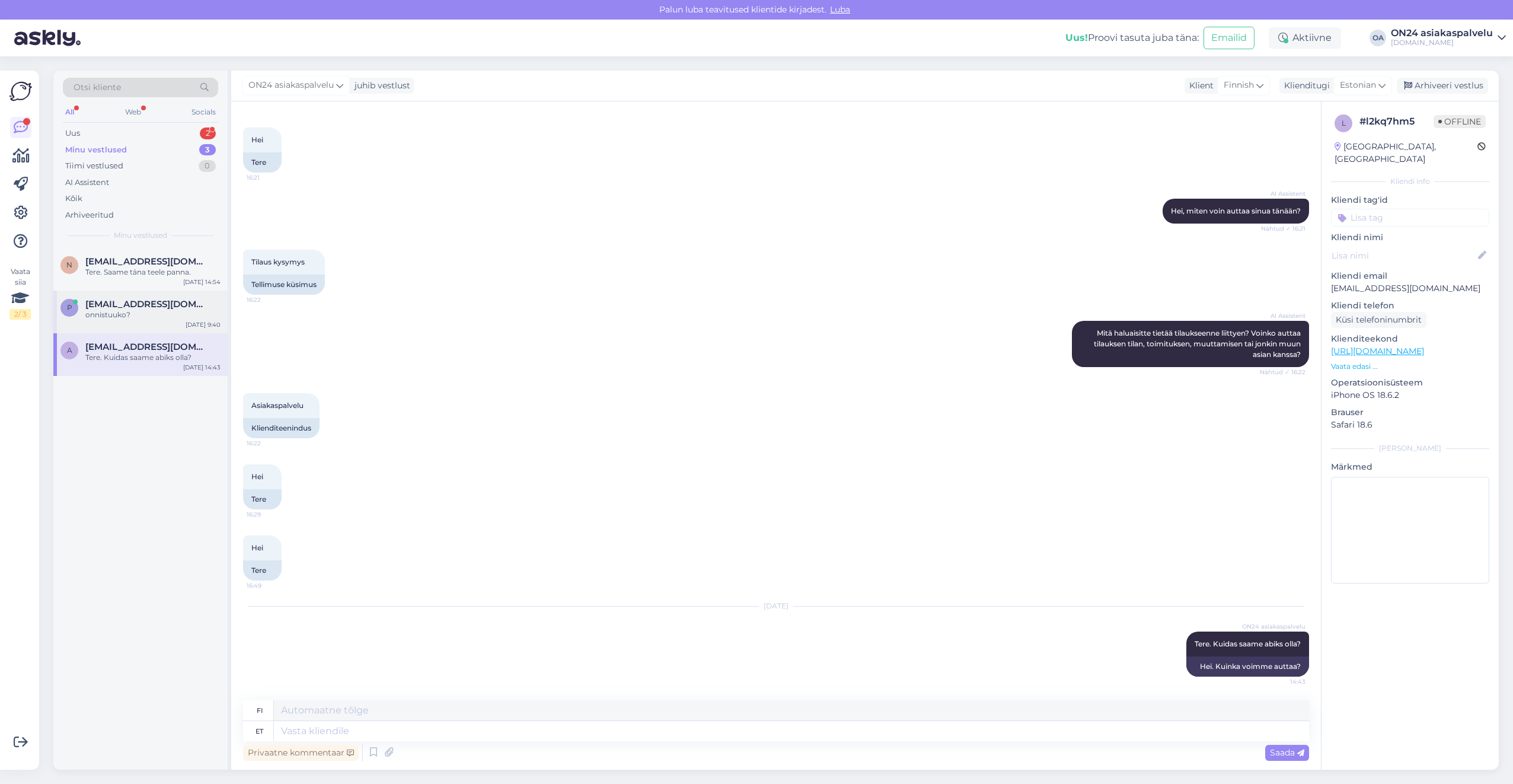
click at [152, 324] on div "p [EMAIL_ADDRESS][DOMAIN_NAME] onnistuuko? [DATE] 9:40" at bounding box center [140, 311] width 174 height 42
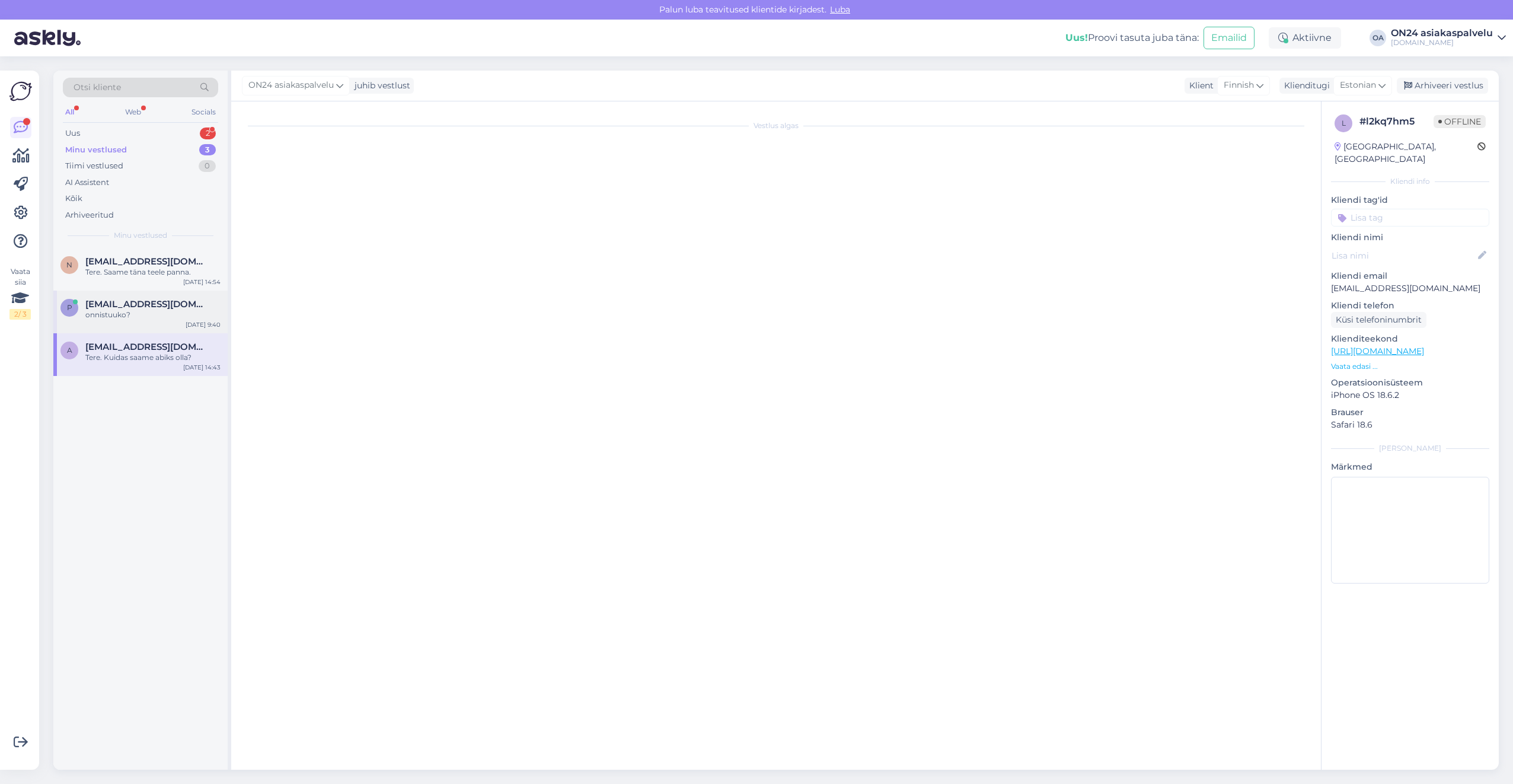
scroll to position [0, 0]
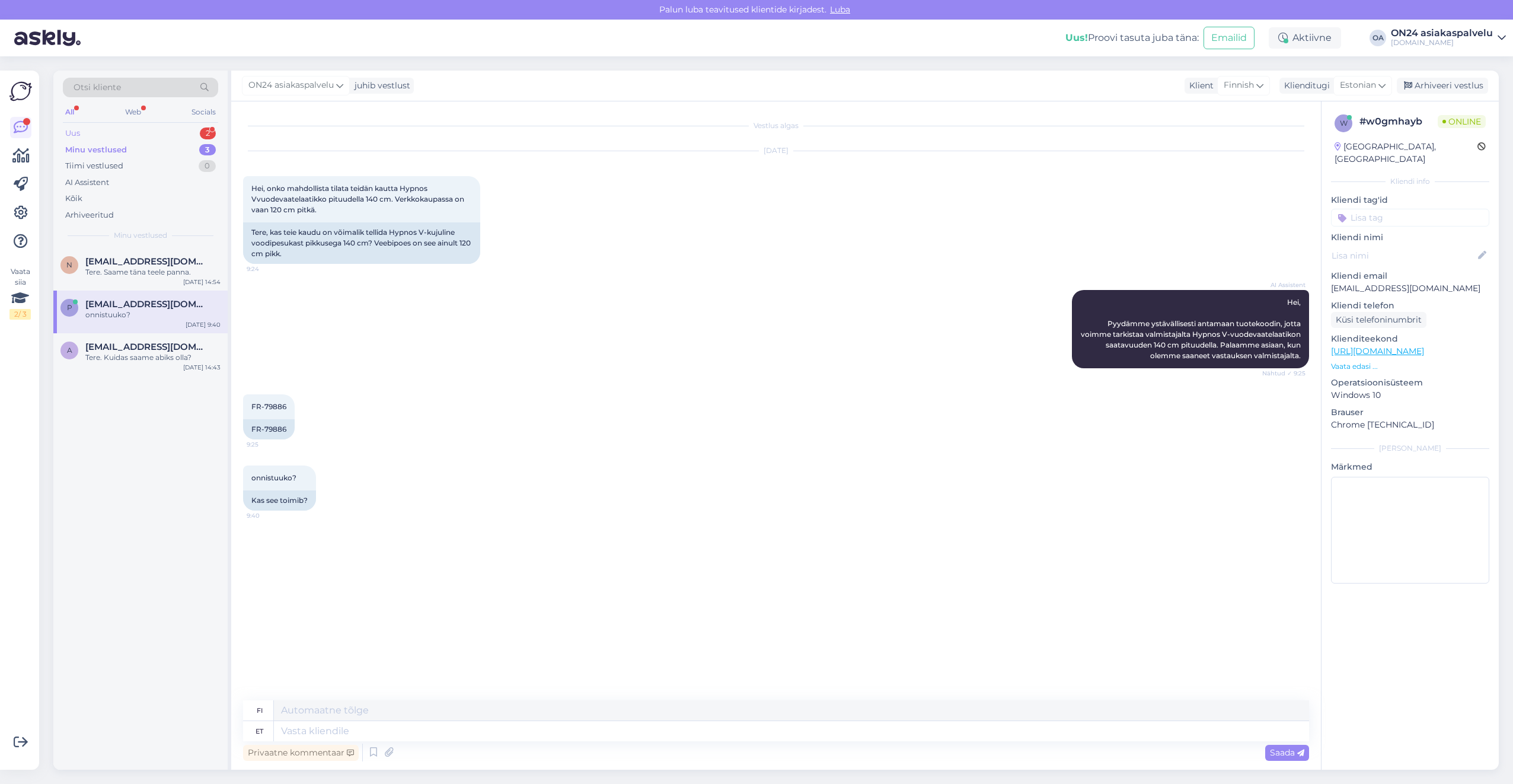
click at [121, 133] on div "Uus 2" at bounding box center [140, 134] width 155 height 16
click at [148, 318] on div "Mistä näen että tilaukseni peruutettu?" at bounding box center [153, 314] width 135 height 11
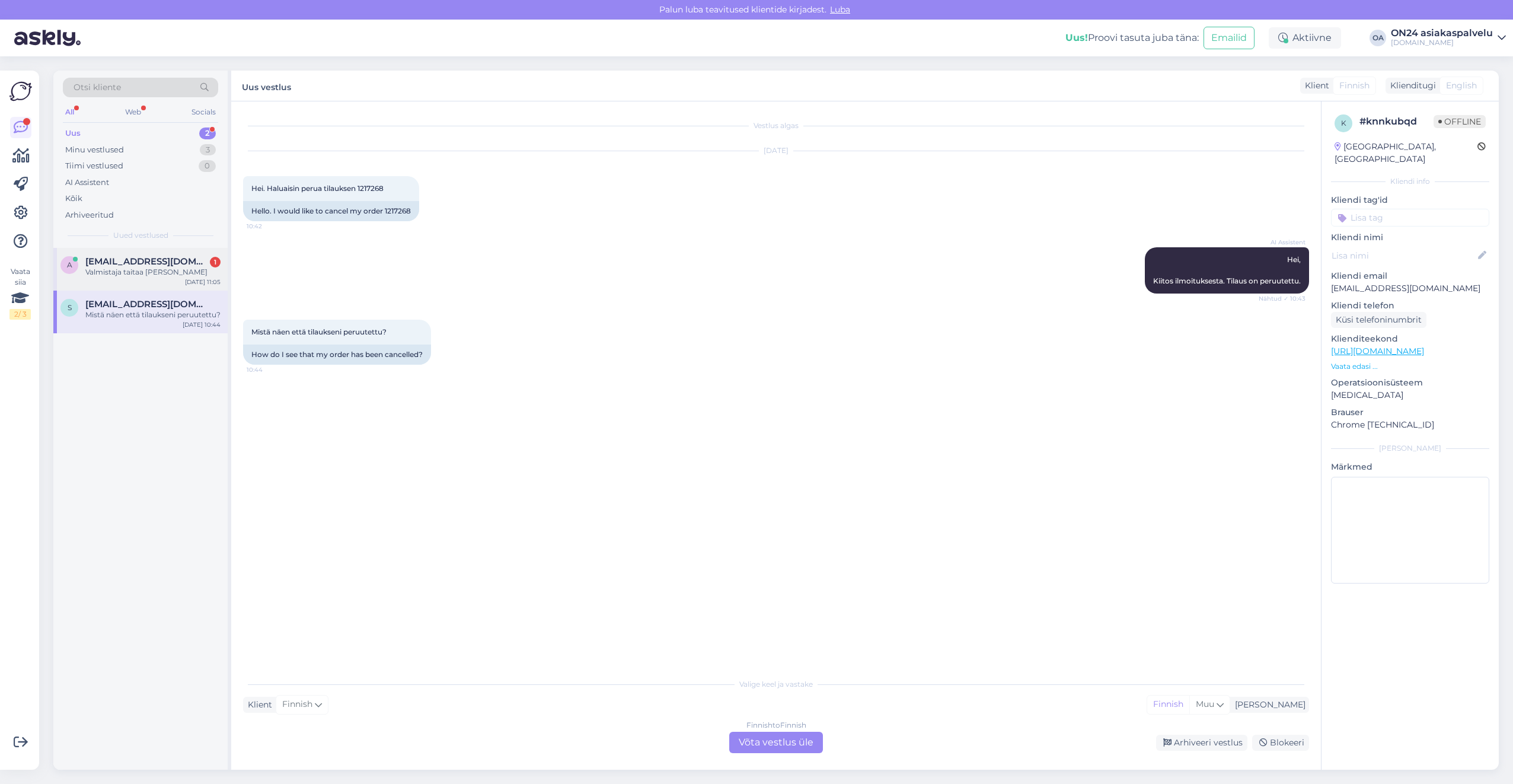
click at [133, 273] on div "Valmistaja taitaa [PERSON_NAME]" at bounding box center [153, 272] width 135 height 11
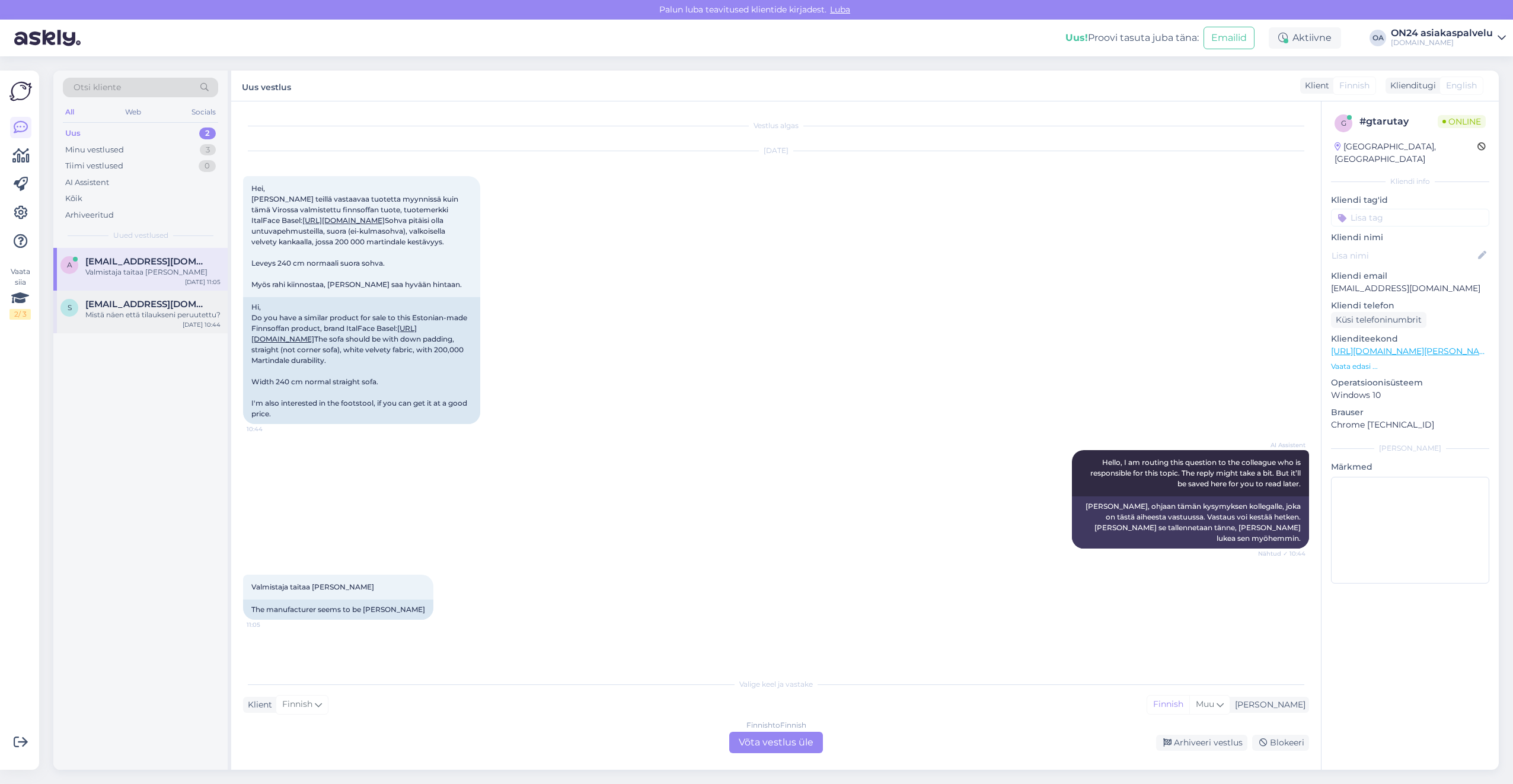
click at [120, 312] on div "Mistä näen että tilaukseni peruutettu?" at bounding box center [153, 314] width 135 height 11
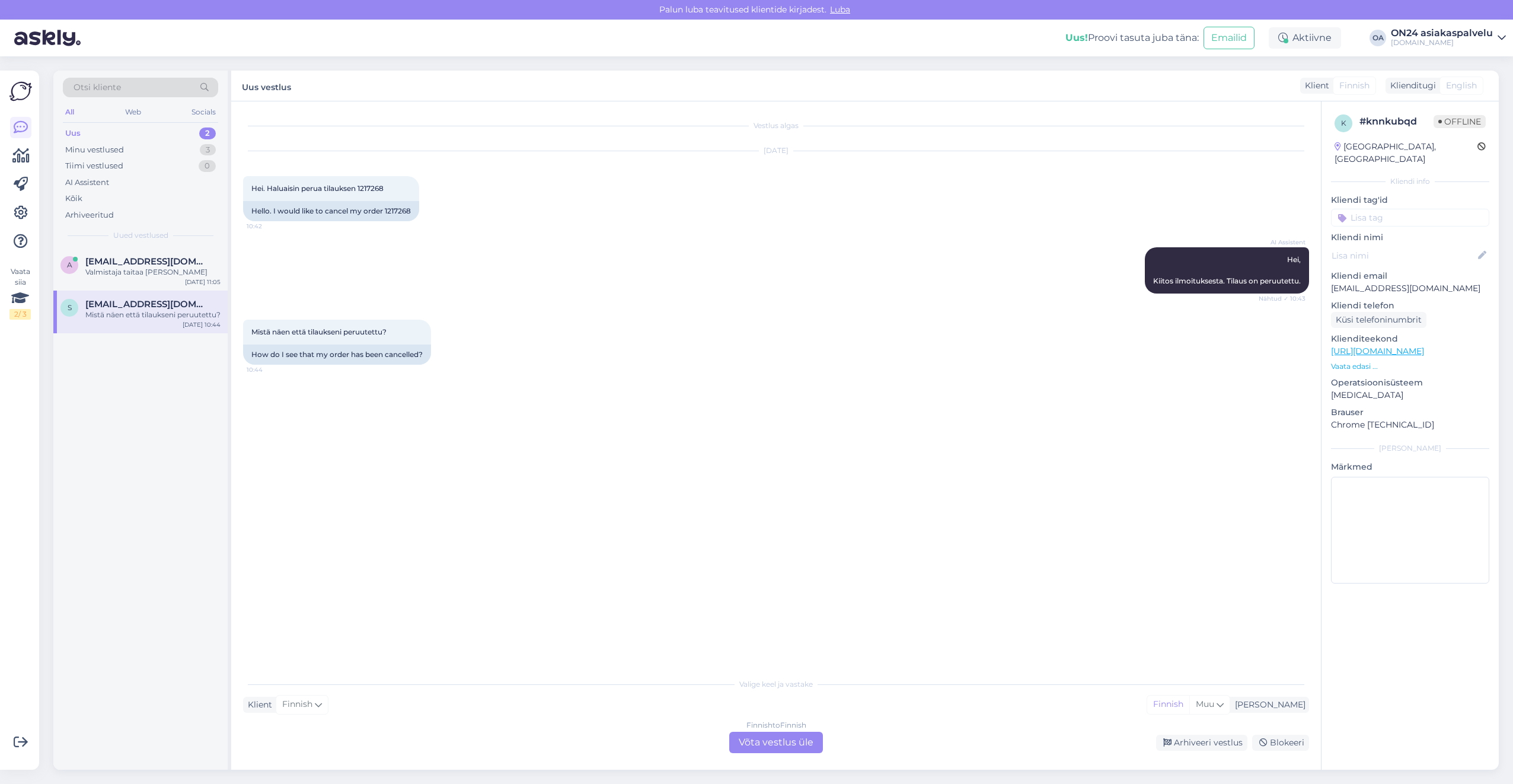
click at [1354, 282] on p "[EMAIL_ADDRESS][DOMAIN_NAME]" at bounding box center [1410, 289] width 158 height 13
copy p "[EMAIL_ADDRESS][DOMAIN_NAME]"
click at [390, 209] on div "Hello. I would like to cancel my order 1217268" at bounding box center [331, 211] width 176 height 20
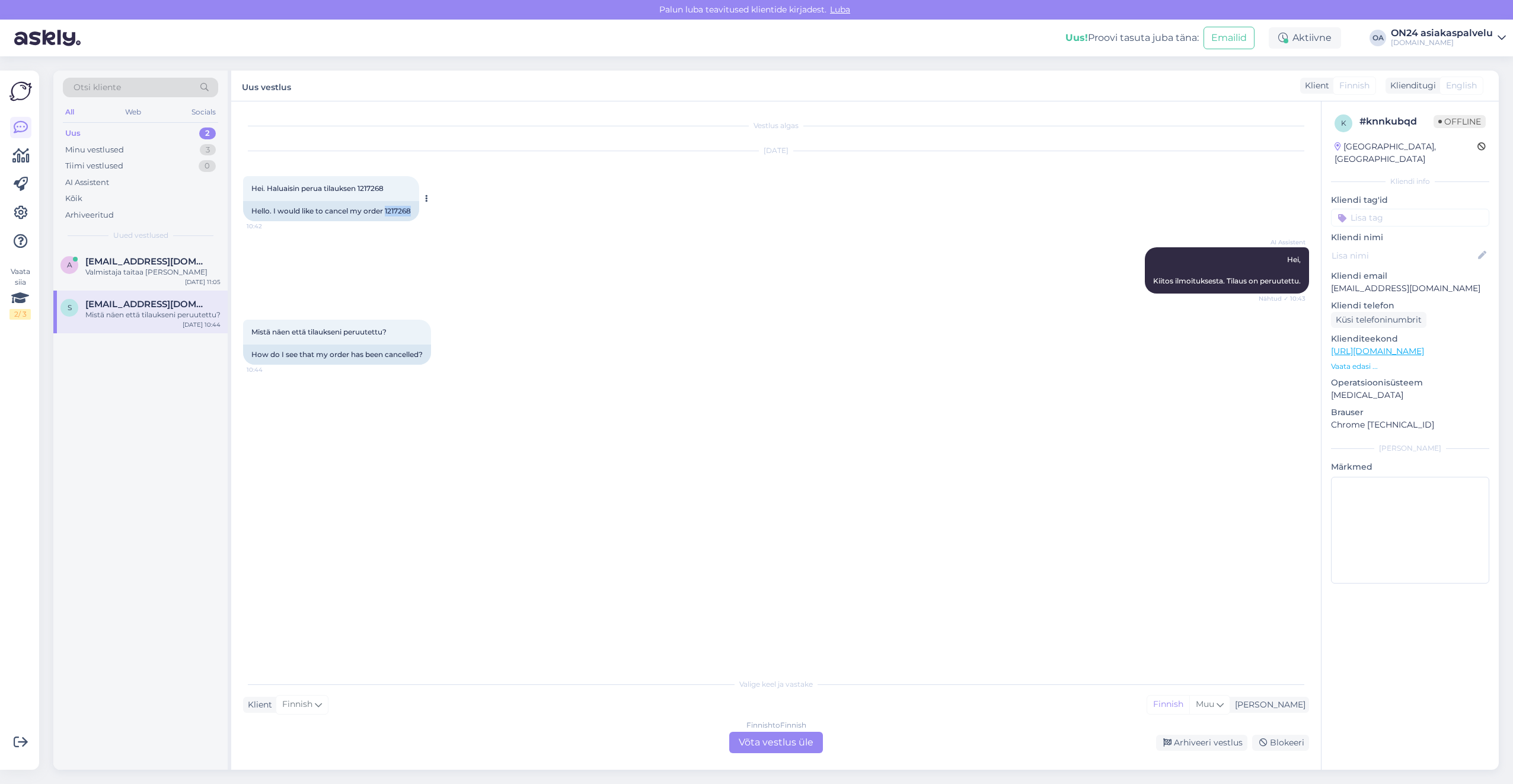
click at [390, 209] on div "Hello. I would like to cancel my order 1217268" at bounding box center [331, 211] width 176 height 20
copy div "1217268"
click at [766, 746] on div "Finnish to Finnish Võta vestlus üle" at bounding box center [776, 742] width 94 height 22
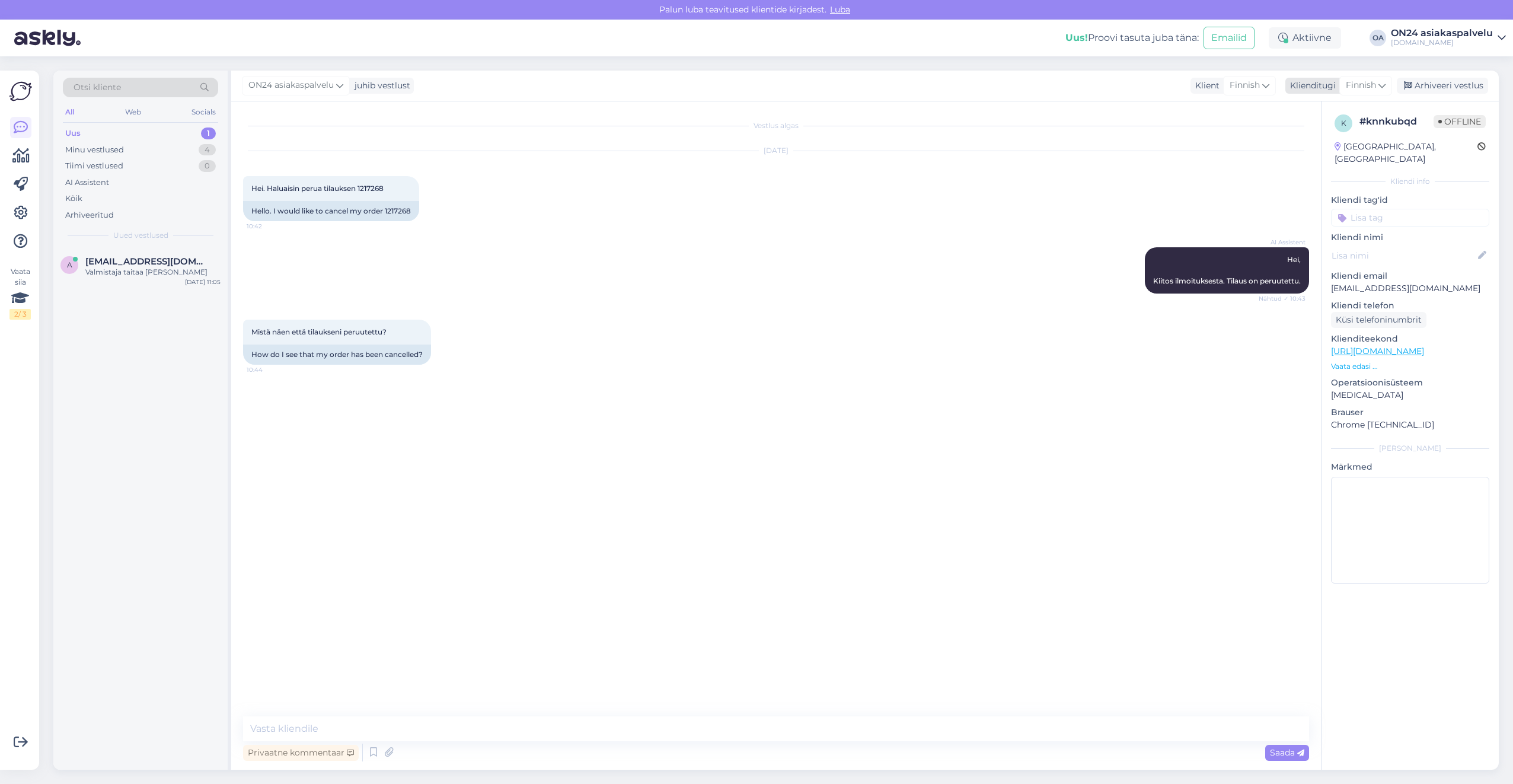
click at [1355, 87] on span "Finnish" at bounding box center [1361, 85] width 30 height 13
click at [1331, 137] on link "Estonian" at bounding box center [1339, 138] width 130 height 19
click at [292, 735] on textarea at bounding box center [792, 731] width 1035 height 20
type textarea "Tere."
type textarea "Hei."
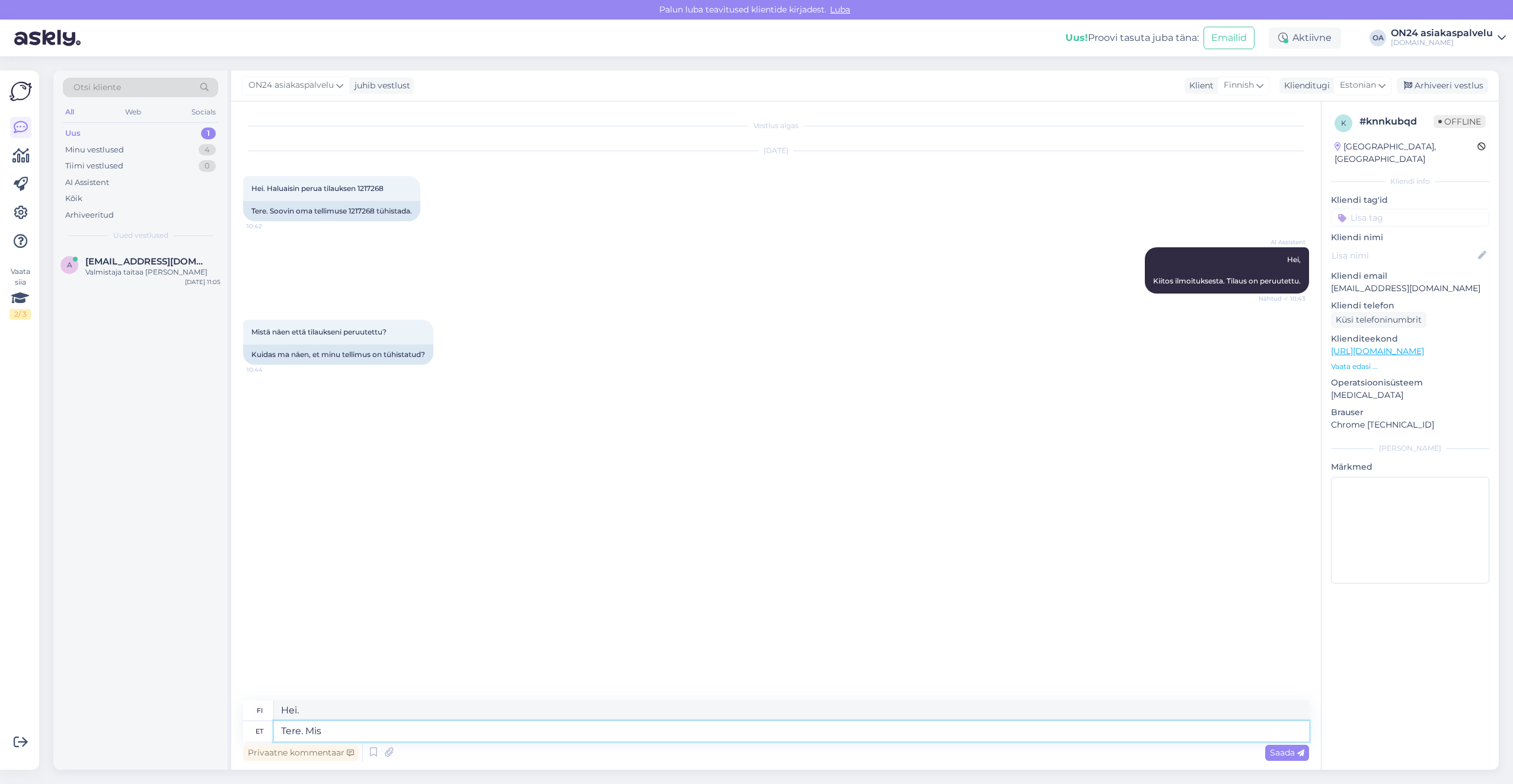
type textarea "Tere. Mis"
type textarea "Hei. Mitä"
type textarea "Tere. Mis põhjusel s"
type textarea "Hei. Mistä syystä?"
type textarea "Tere. Mis põhjusel soovite t"
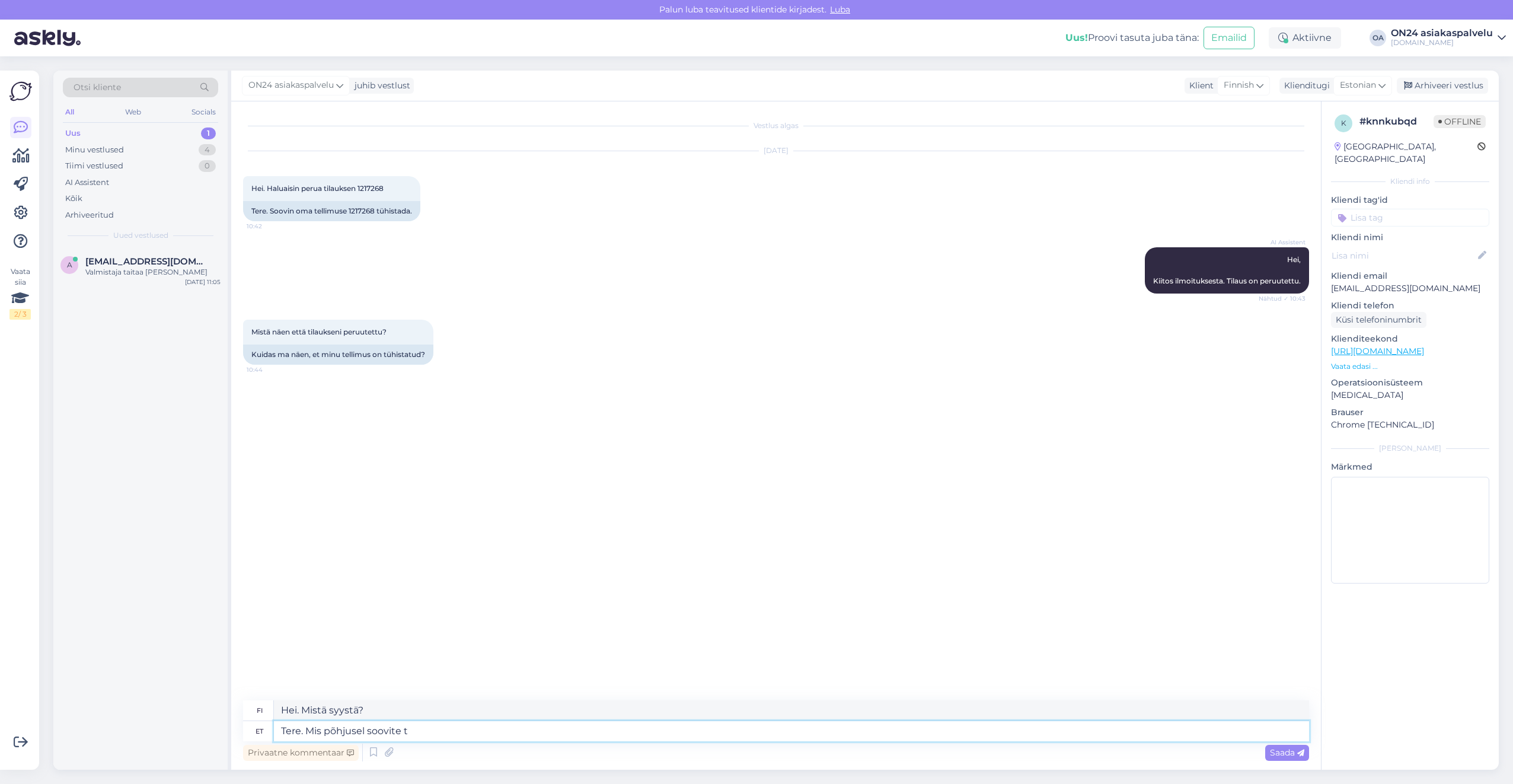
type textarea "Hei. Mistä syystä haluat"
type textarea "Tere. Mis põhjusel soovite tühistada?"
type textarea "Hei. Mikä on peruutuksesi syy?"
type textarea "Tere. Mis põhjusel soovite tühistada? Uurin, se"
type textarea "Hei. Mikä on peruutuksesi syy? Selvitän asiaa."
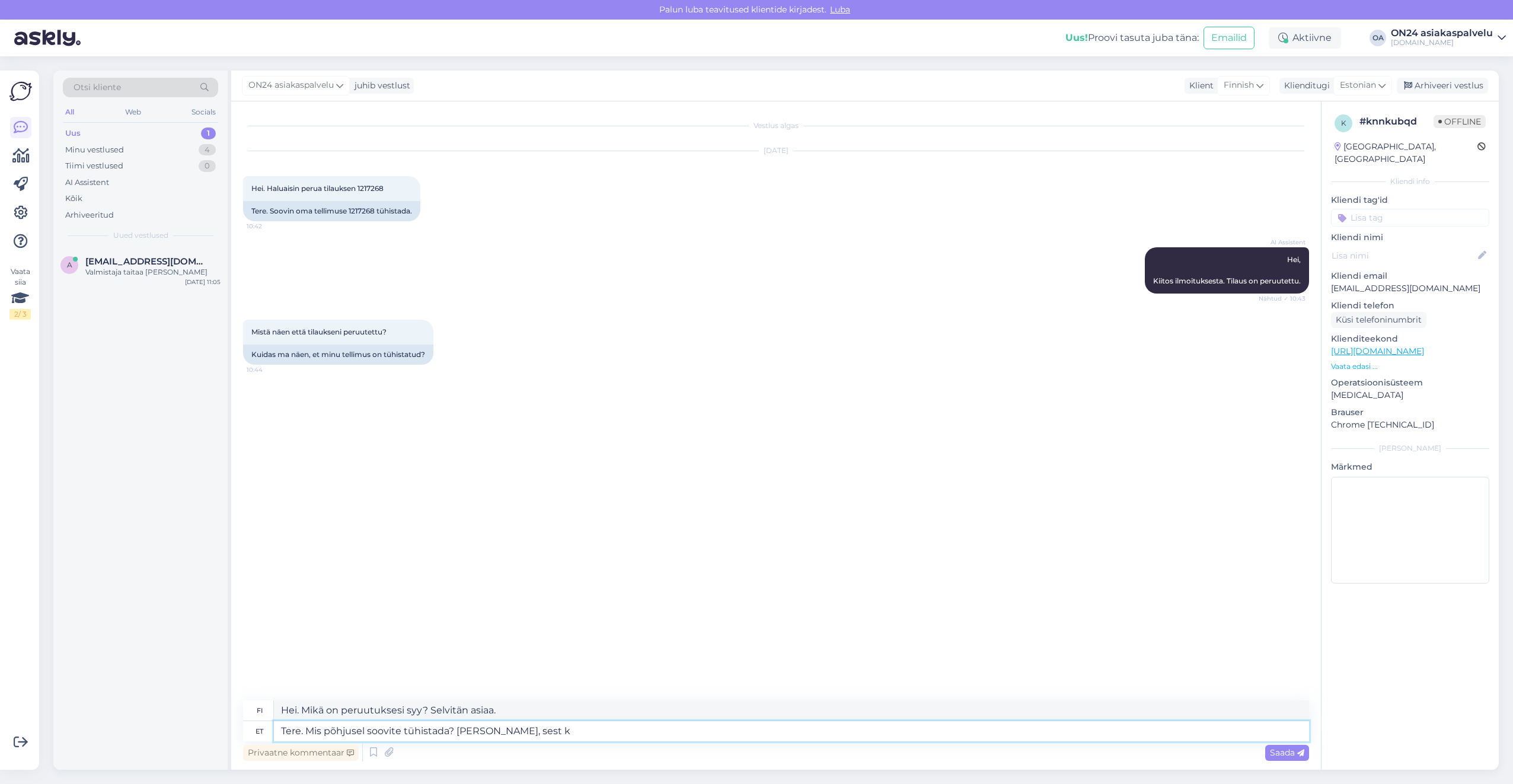
type textarea "Tere. Mis põhjusel soovite tühistada? [PERSON_NAME], sest ko"
type textarea "Hei. Mikä on peruutuksenne syy? Selvitän asiaa, [PERSON_NAME]"
type textarea "Tere. Mis põhjusel soovite tühistada? [PERSON_NAME], sest kogume tag"
type textarea "Hei. Mikä on peruutuksenne syy? Selvitän asiaa, [PERSON_NAME] keräämme"
type textarea "Tere. Mis põhjusel soovite tühistada? [PERSON_NAME], sest kogume tagasisidet s"
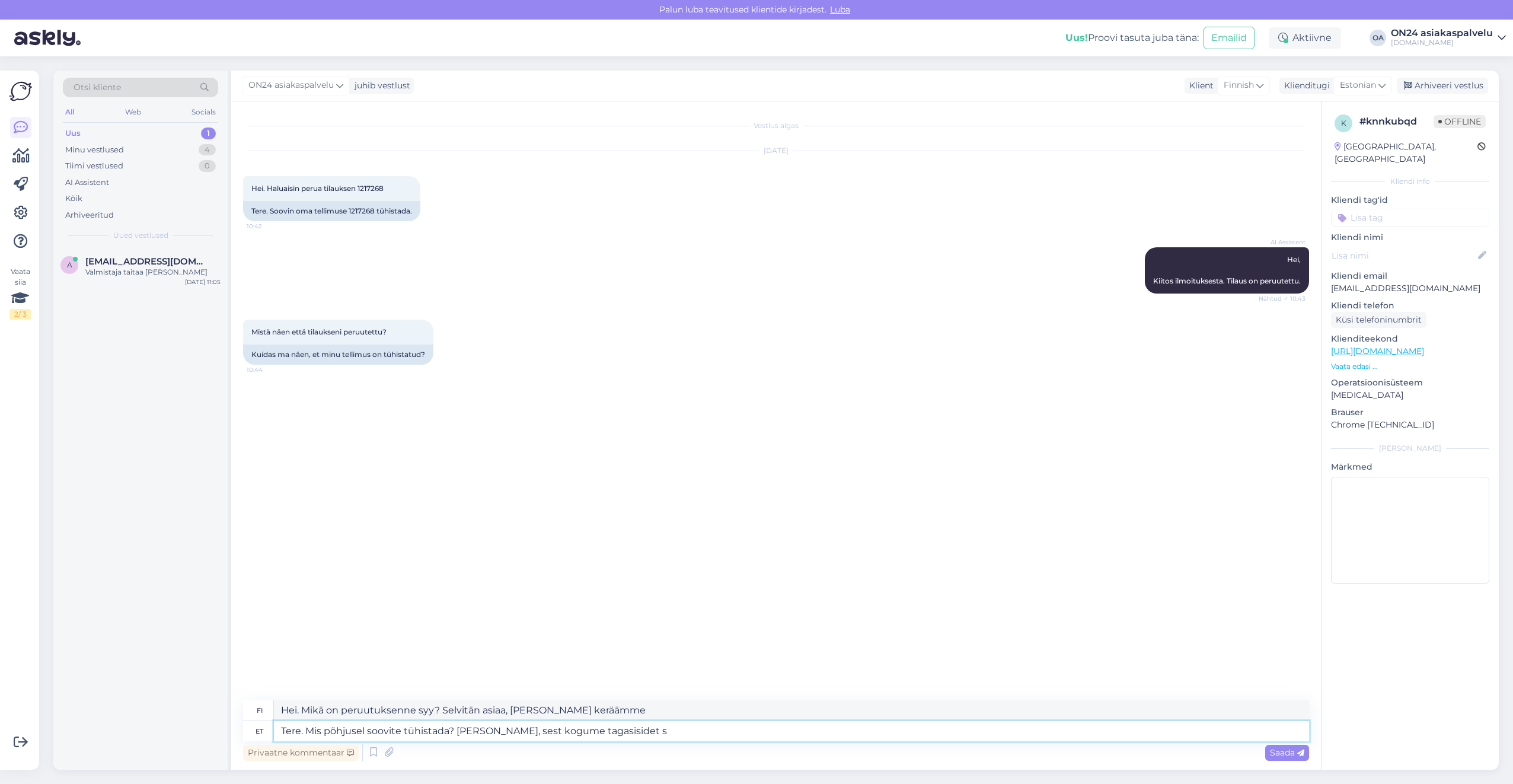
type textarea "Hei. Mikä on peruutuksesi syy? Selvitän asiaa, [PERSON_NAME] keräämme palautett…"
type textarea "Tere. Mis põhjusel soovite tühistada? [PERSON_NAME], sest kogume tagasisidet se…"
type textarea "Hei. Mikä on peruutuksenne syy? Selvitän asiaa, [PERSON_NAME] keräämme palautet…"
type textarea "Tere. Mis põhjusel soovite tühistada? [PERSON_NAME], sest kogume tagasisidet se…"
type textarea "Hei. Mikä on peruutuksesi syy? Selvitän asiaa, koska keräämme palautetta peruut…"
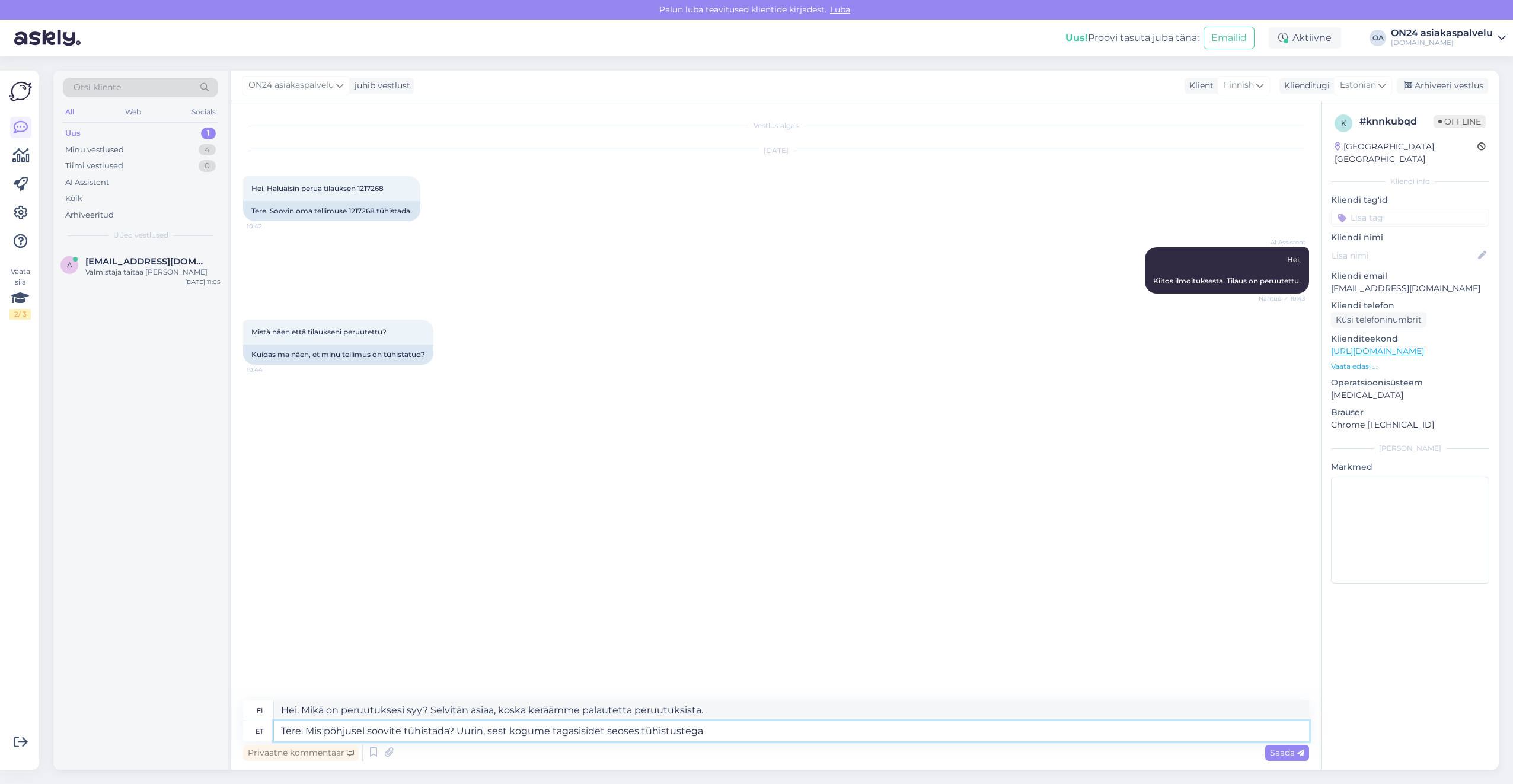
type textarea "Tere. Mis põhjusel soovite tühistada? Uurin, sest kogume tagasisidet seoses tüh…"
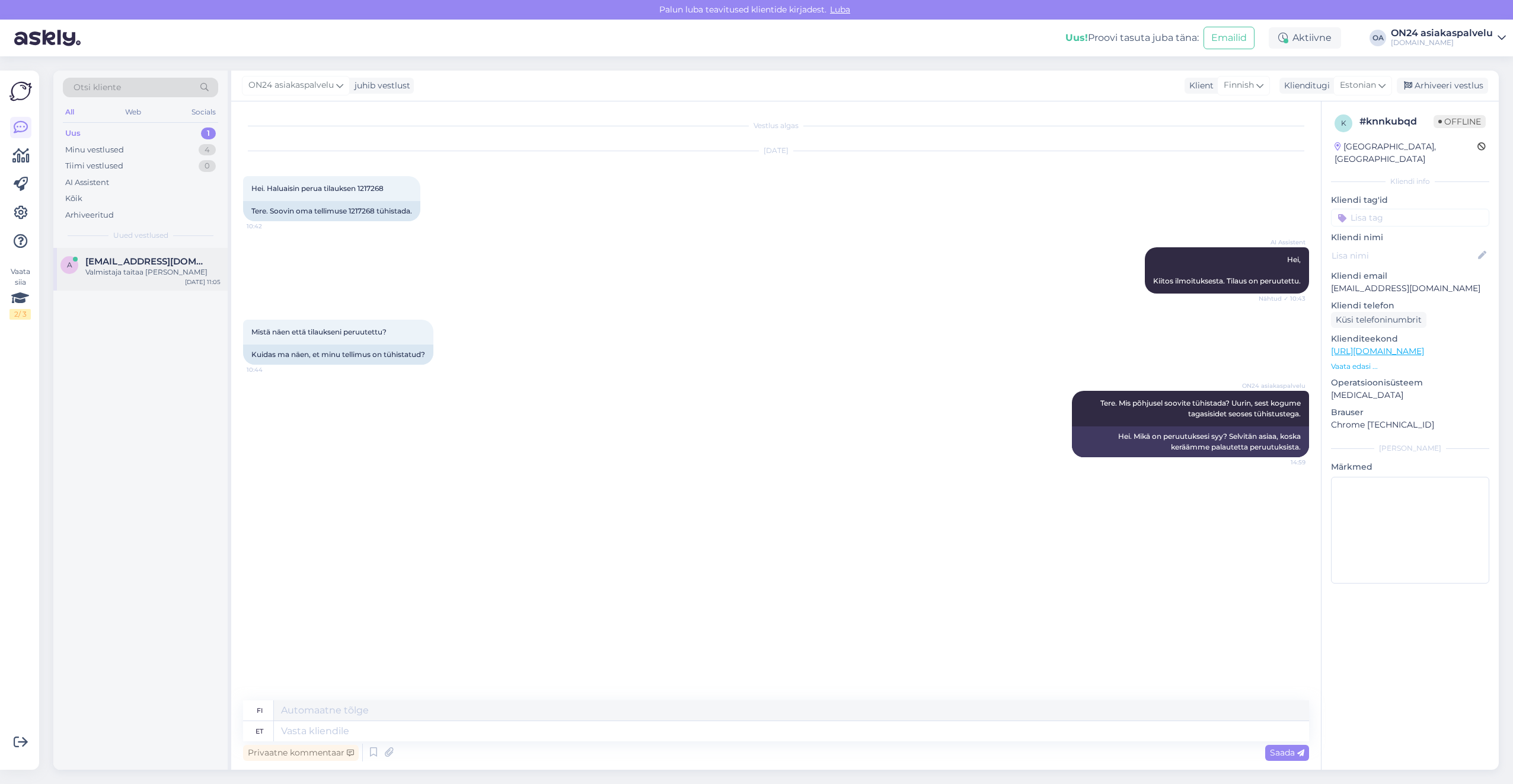
click at [157, 269] on div "Valmistaja taitaa [PERSON_NAME]" at bounding box center [153, 272] width 135 height 11
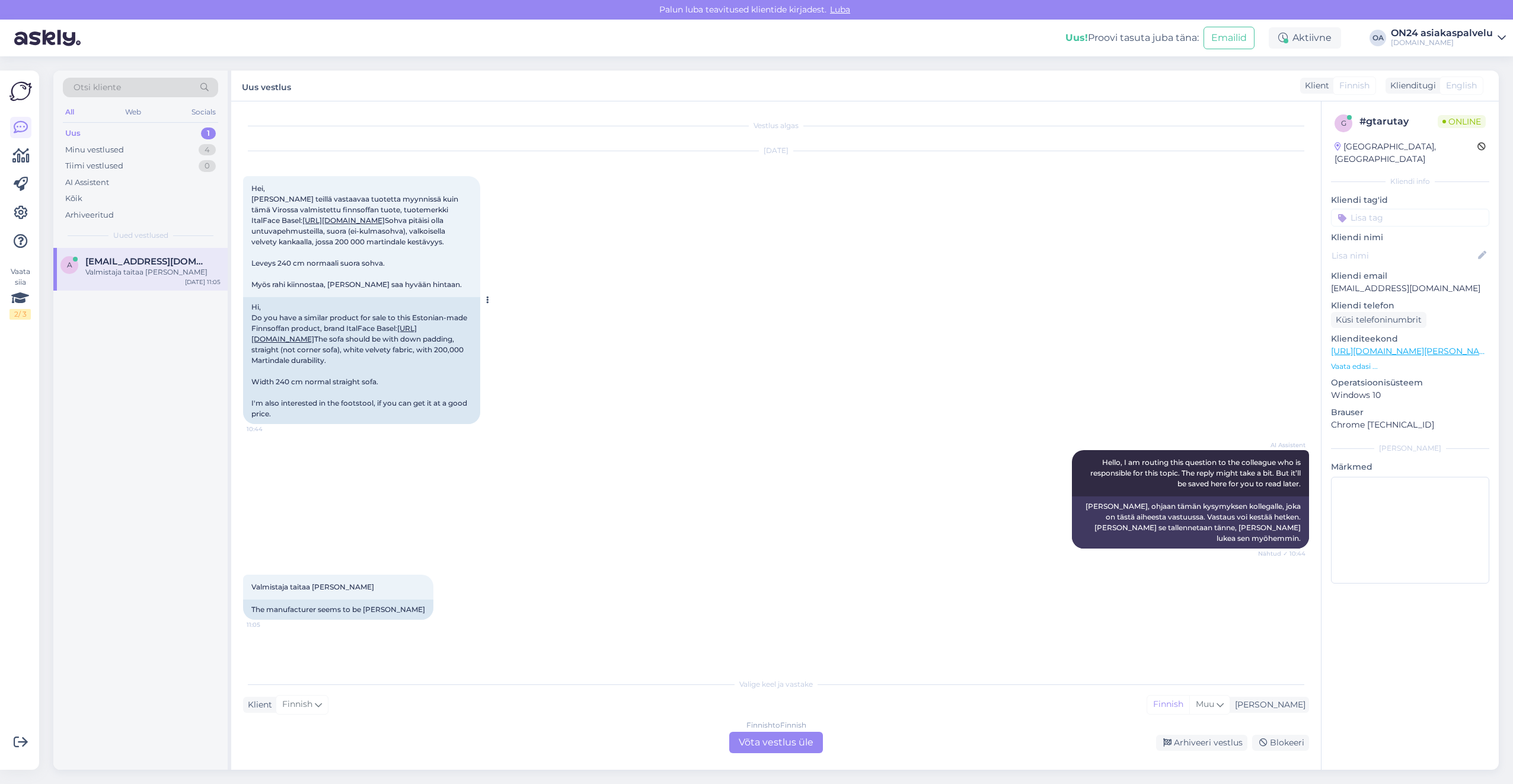
click at [312, 344] on link "[URL][DOMAIN_NAME]" at bounding box center [333, 333] width 165 height 20
click at [761, 744] on div "Finnish to Finnish Võta vestlus üle" at bounding box center [776, 742] width 94 height 22
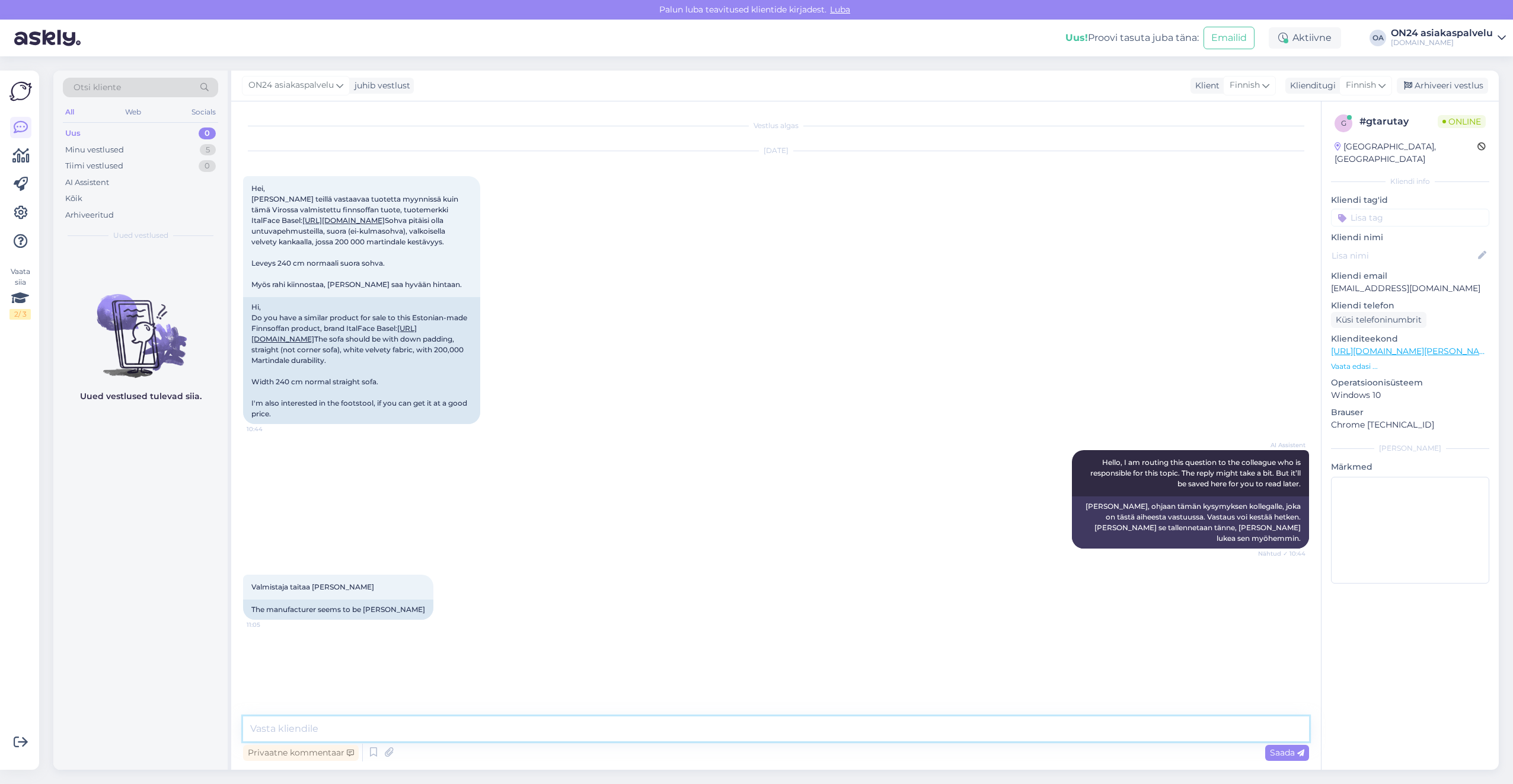
drag, startPoint x: 666, startPoint y: 729, endPoint x: 663, endPoint y: 723, distance: 6.7
click at [665, 728] on textarea at bounding box center [776, 728] width 1066 height 25
click at [1375, 84] on span "Finnish" at bounding box center [1361, 85] width 30 height 13
click at [1328, 138] on link "Estonian" at bounding box center [1339, 138] width 130 height 19
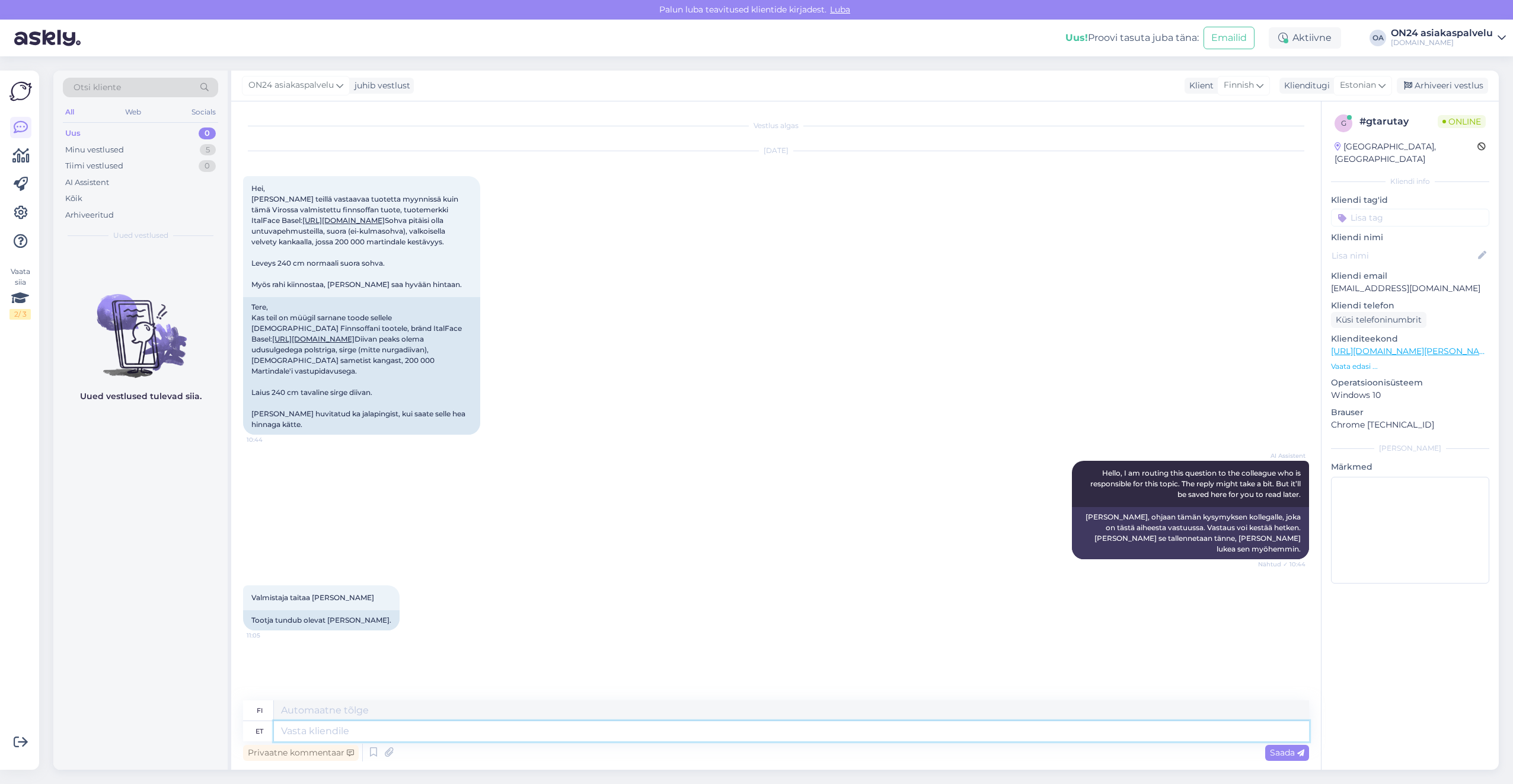
click at [334, 729] on textarea at bounding box center [792, 731] width 1035 height 20
type textarea "tERE. s"
type textarea "Hei."
type textarea "t"
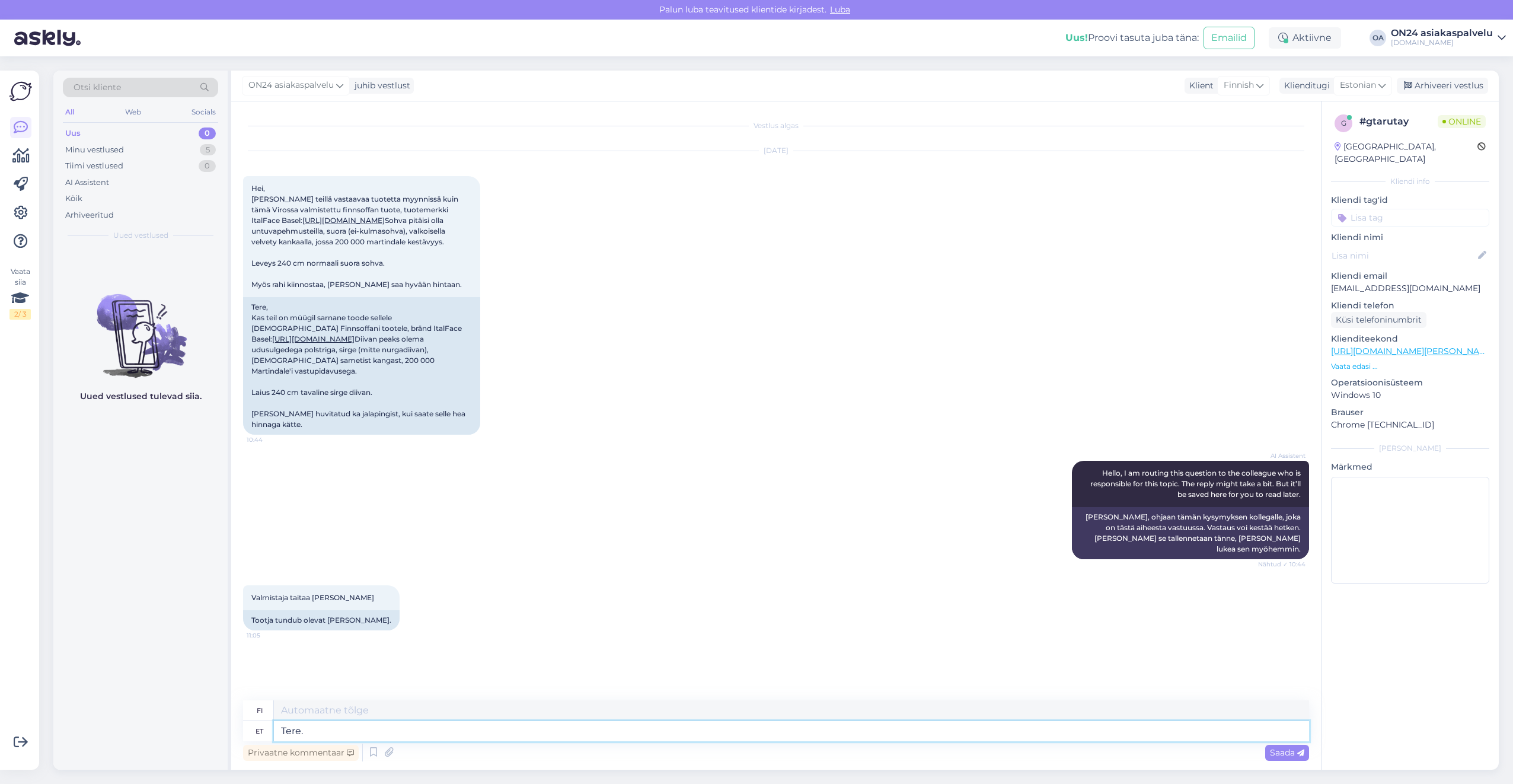
type textarea "Tere. S"
type textarea "Hei."
type textarea "Tere. See o"
type textarea "Hei. Tämä"
type textarea "Tere. See on ain"
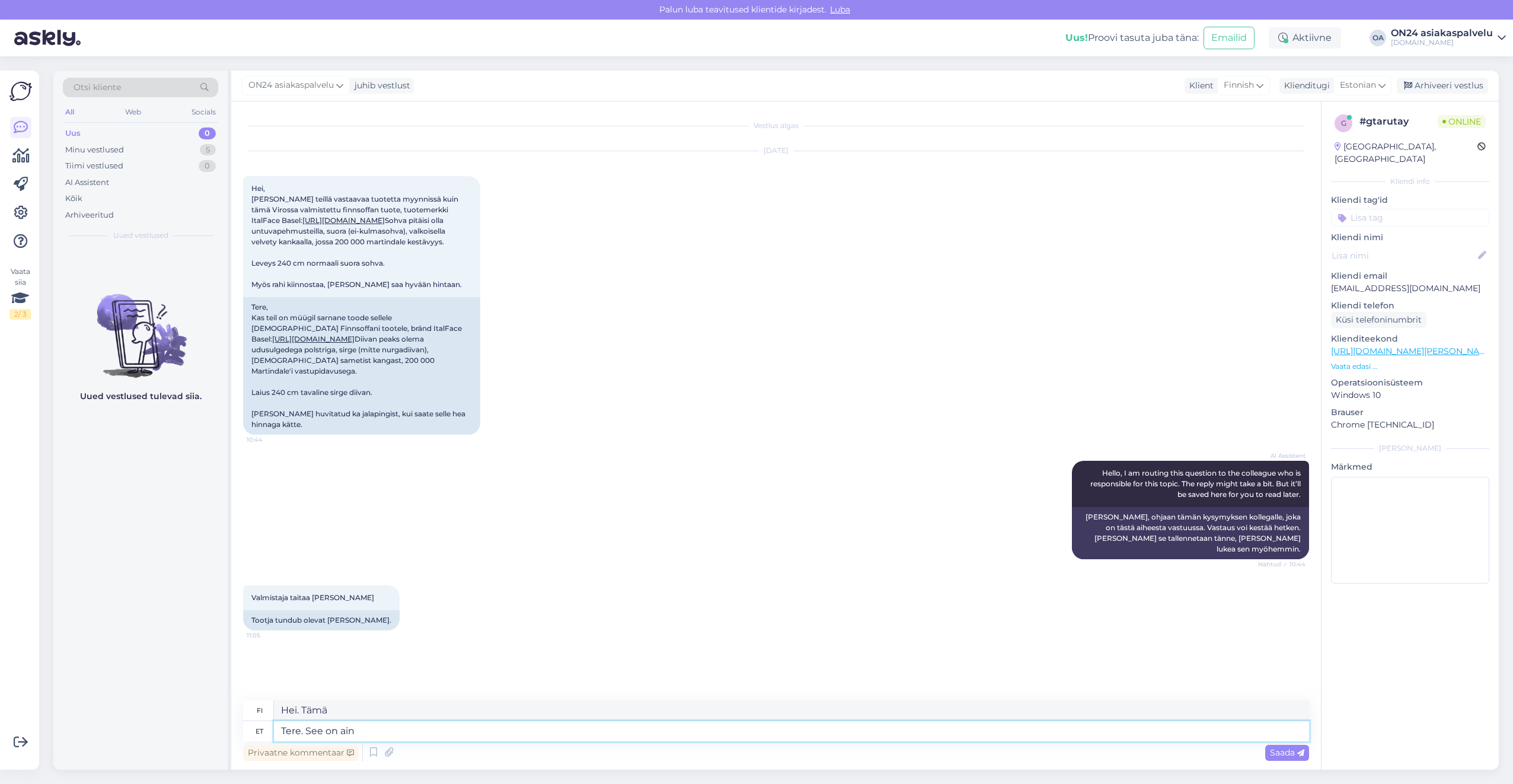
type textarea "Hei. Tämä on"
type textarea "Tere. See on ains"
type textarea "Hei. Tämä on ainoa"
type textarea "Tere. See on ainus variant"
type textarea "Hei. Tämä on ainoa vaihtoehto."
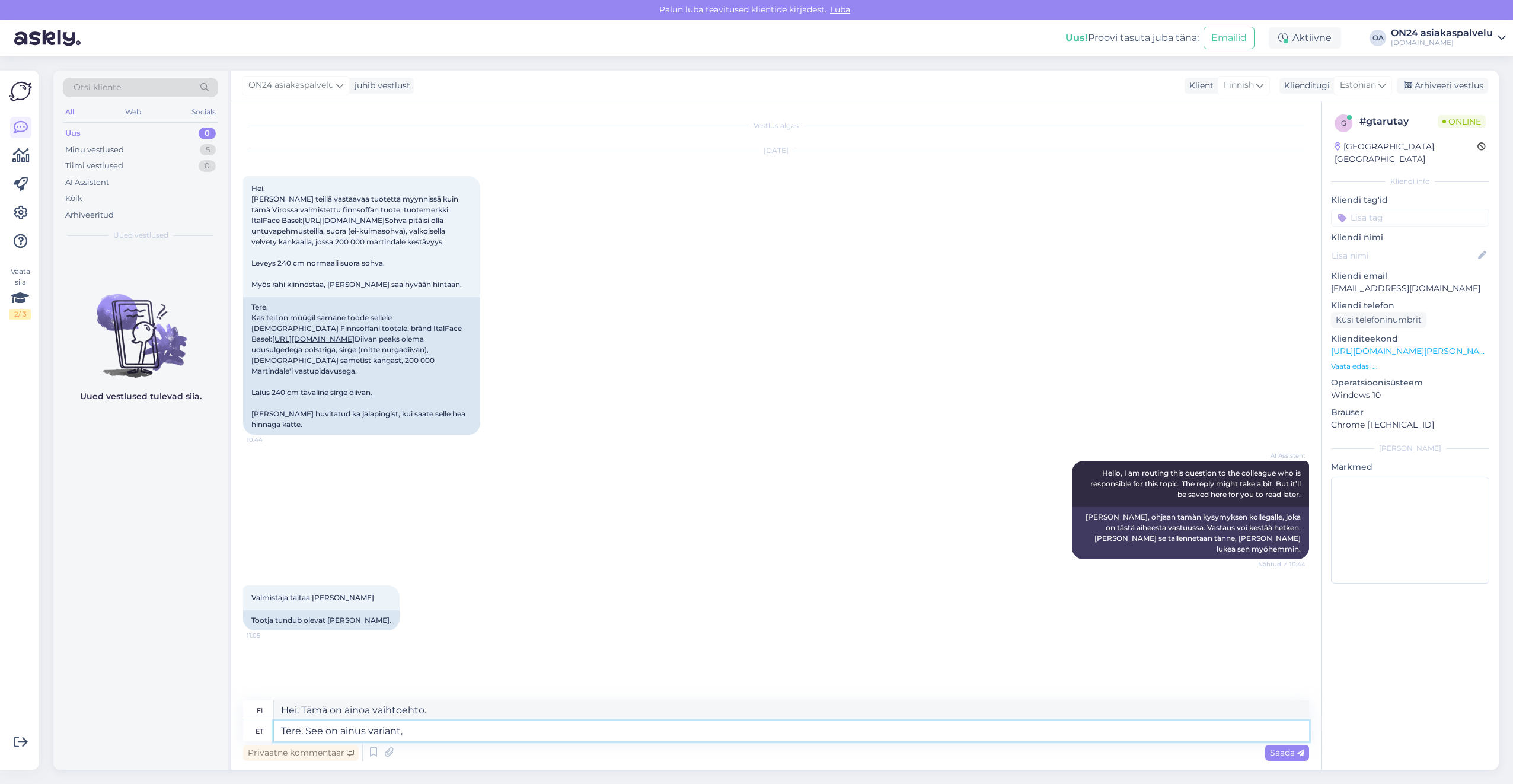
type textarea "Tere. See on ainus variant, m"
type textarea "[PERSON_NAME], tämä on ainoa vaihtoehto."
type textarea "Tere. See on ainus variant, mis mei"
type textarea "Hei. Tämä on ainoa vaihtoehto, joka"
type textarea "Tere. See on ainus variant, mis meil pa"
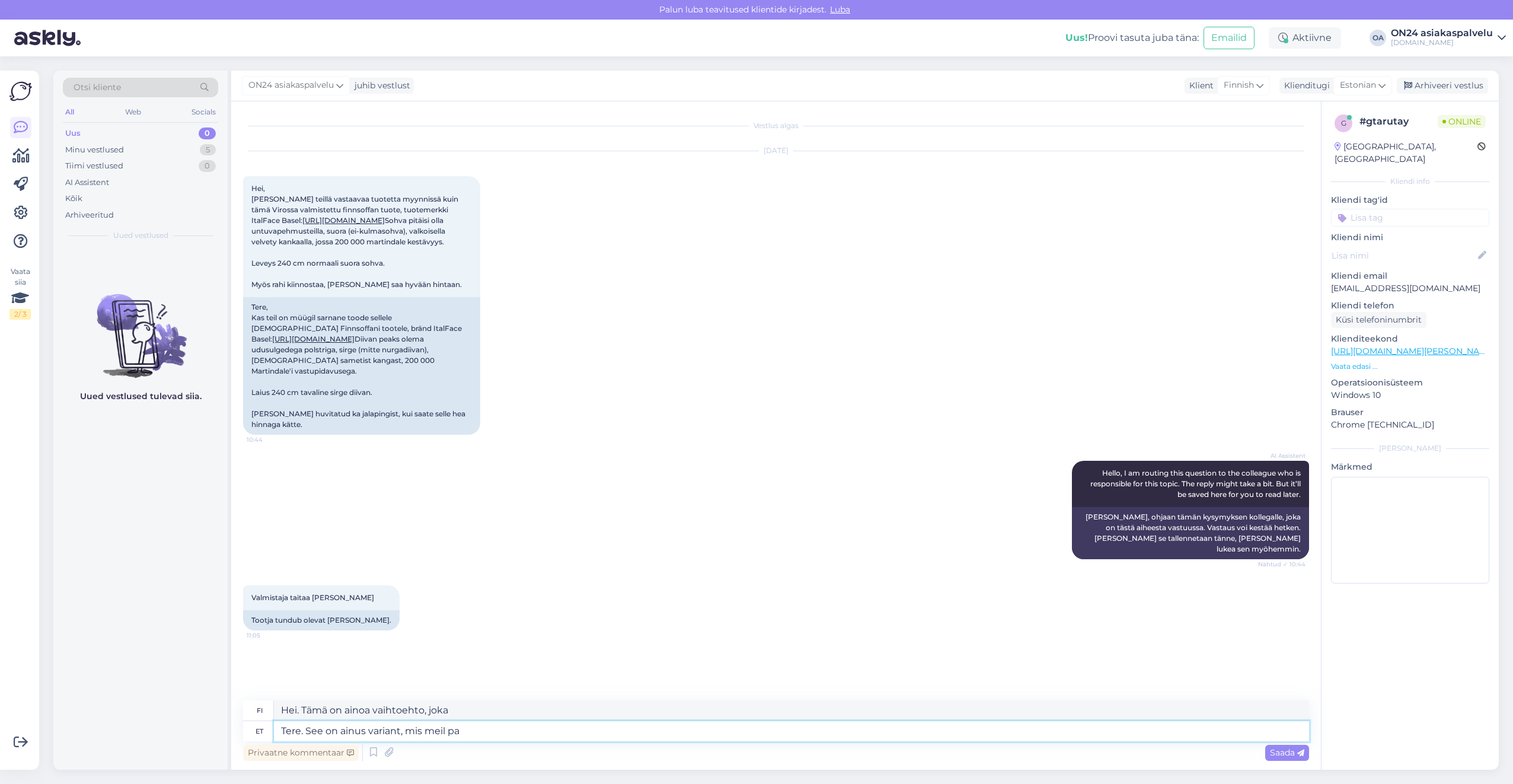
type textarea "Hei. Tämä on ainoa vaihtoehto, joka meillä on."
type textarea "Tere. See on ainus variant, mis meil pakkuda o"
type textarea "Hei. Tämä on ainoa vaihtoehto, jonka meillä on tarjota."
type textarea "Tere. See on ainus variant, mis meil pakkuda oleks:"
type textarea "Hei. Tämä on ainoa vaihtoehto, jonka meillä on tarjota:"
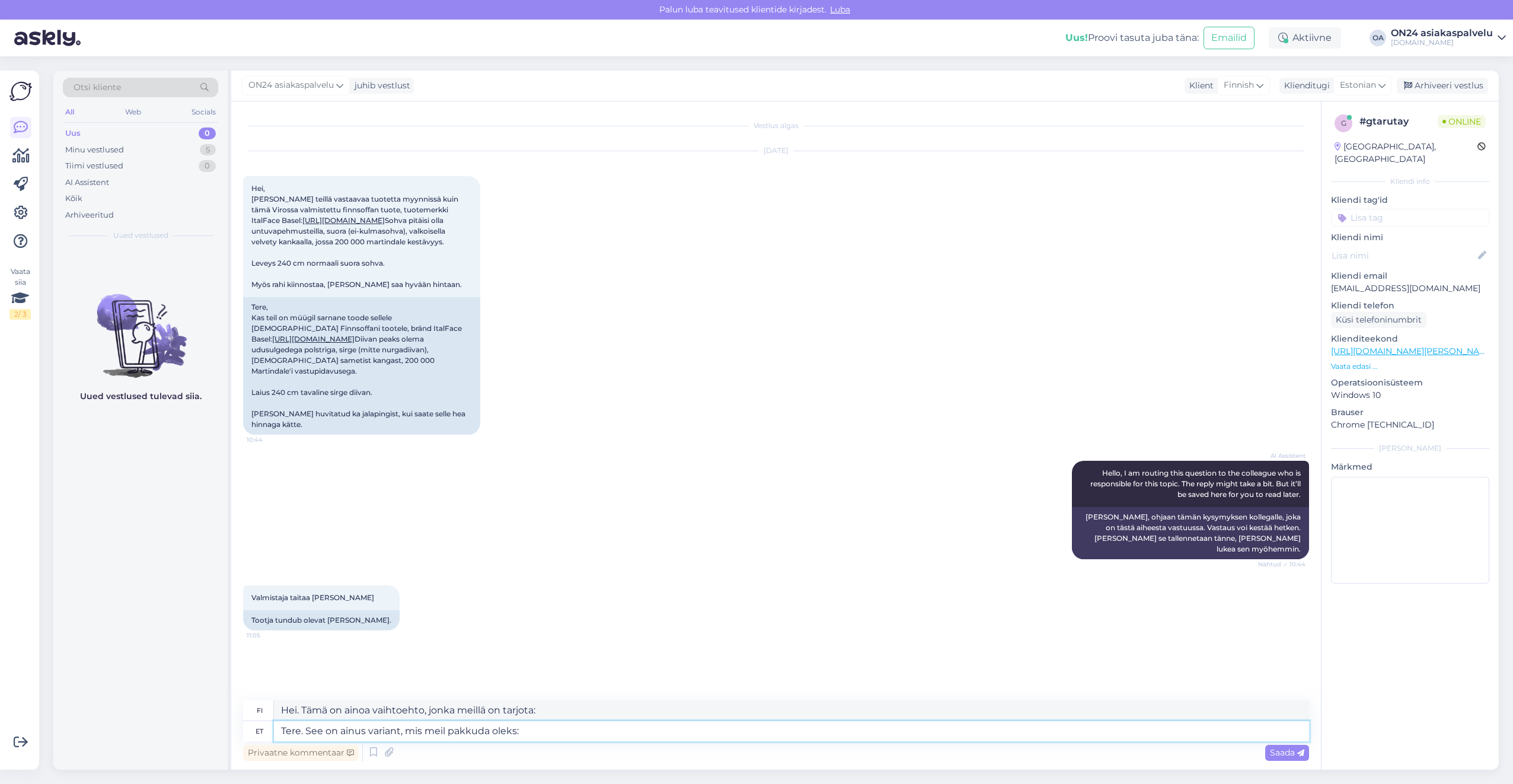
paste textarea "[URL][DOMAIN_NAME]"
type textarea "Tere. See on ainus variant, mis meil pakkuda oleks: [URL][DOMAIN_NAME]"
type textarea "Hei. Tämä on ainoa vaihtoehto, jonka tarjoamme: [URL][DOMAIN_NAME]"
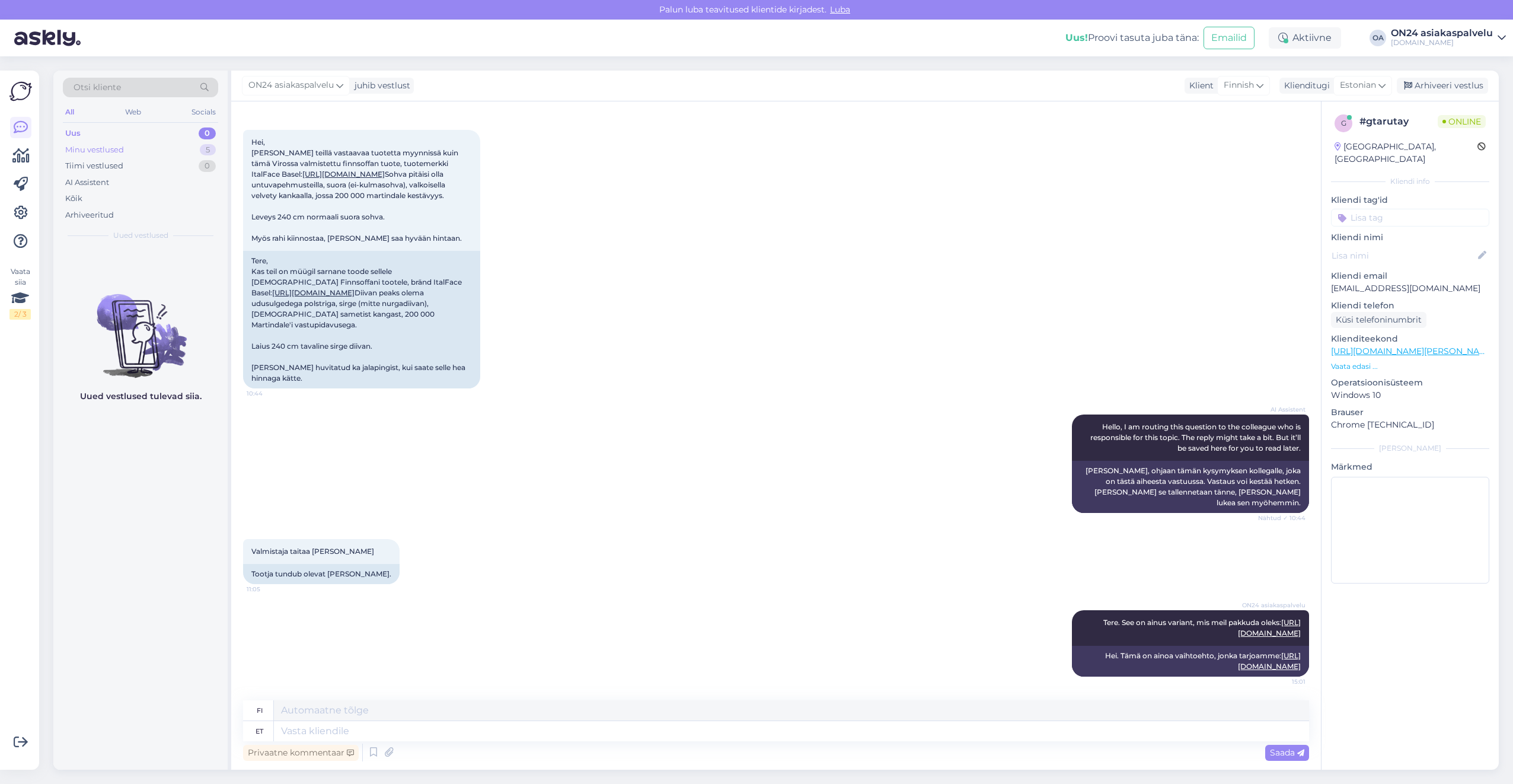
click at [111, 149] on div "Minu vestlused" at bounding box center [94, 150] width 59 height 12
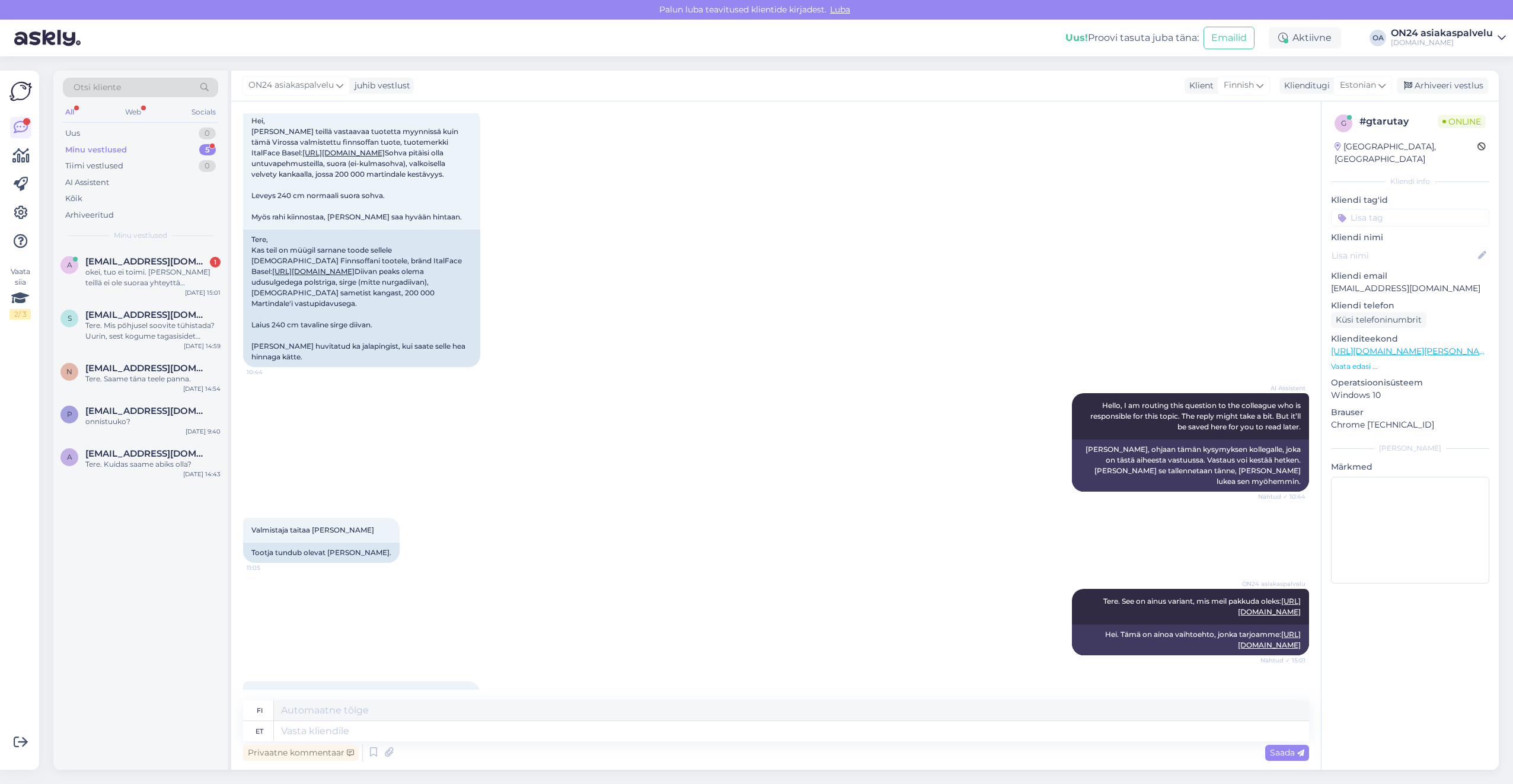
scroll to position [160, 0]
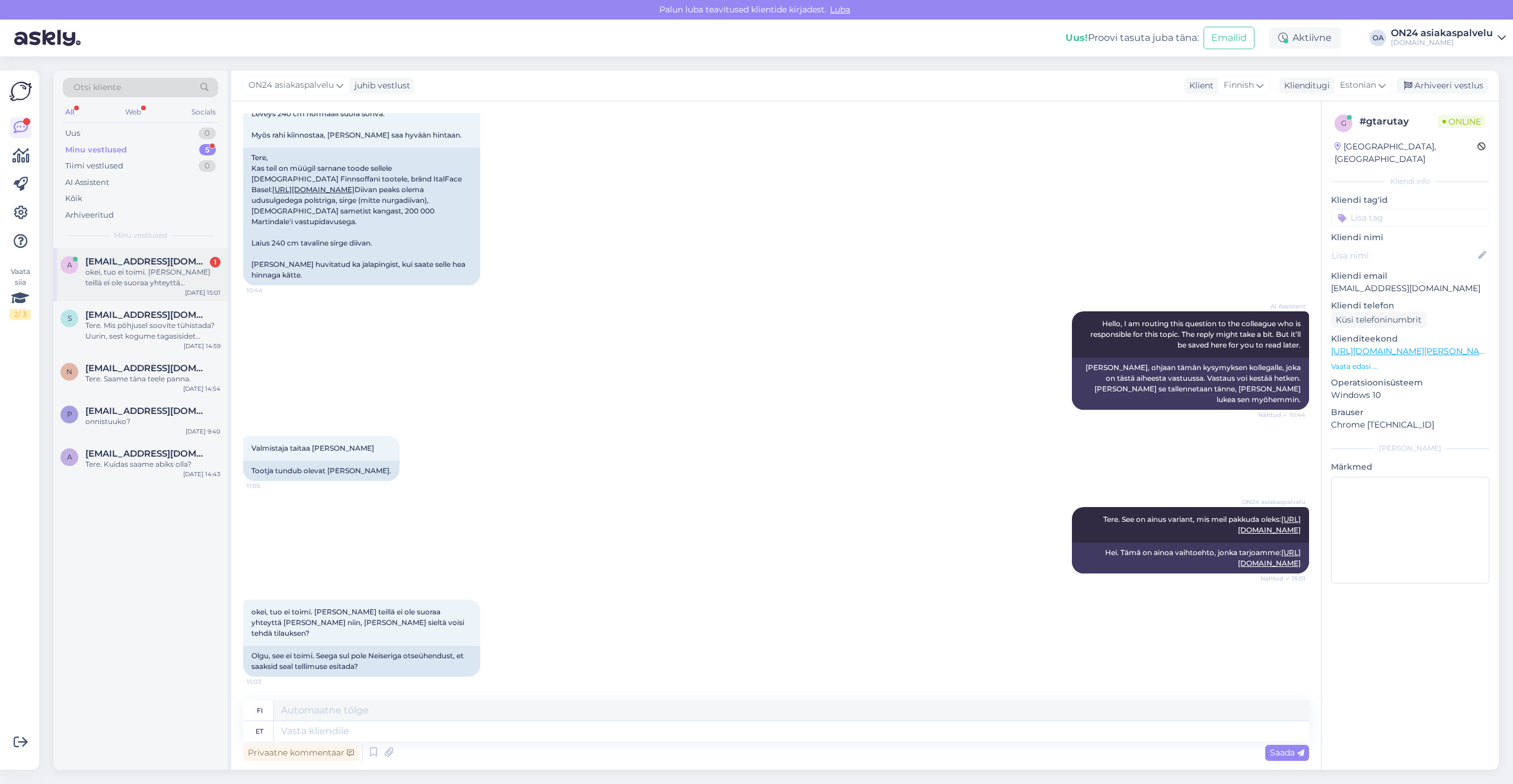
click at [173, 275] on div "okei, tuo ei toimi. [PERSON_NAME] teillä ei ole suoraa yhteyttä [PERSON_NAME] n…" at bounding box center [153, 278] width 135 height 22
click at [314, 730] on textarea at bounding box center [792, 731] width 1035 height 20
type textarea "Meil e"
type textarea "Me"
type textarea "[PERSON_NAME] o"
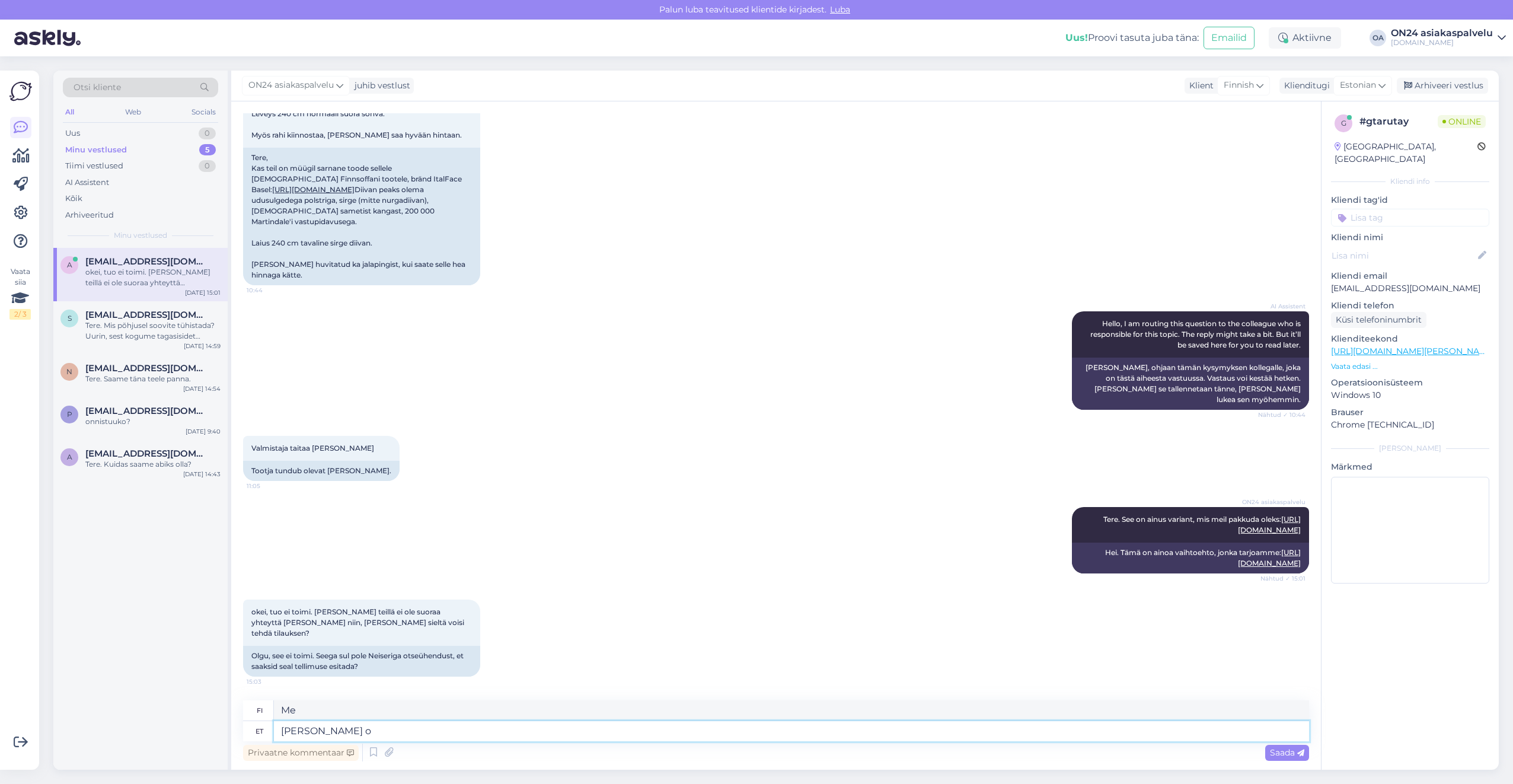
type textarea "Me emme"
type textarea "[PERSON_NAME] ole"
type textarea "Meillä ei ole"
type textarea "[PERSON_NAME] ole nendega"
type textarea "Meillä ei ole niitä."
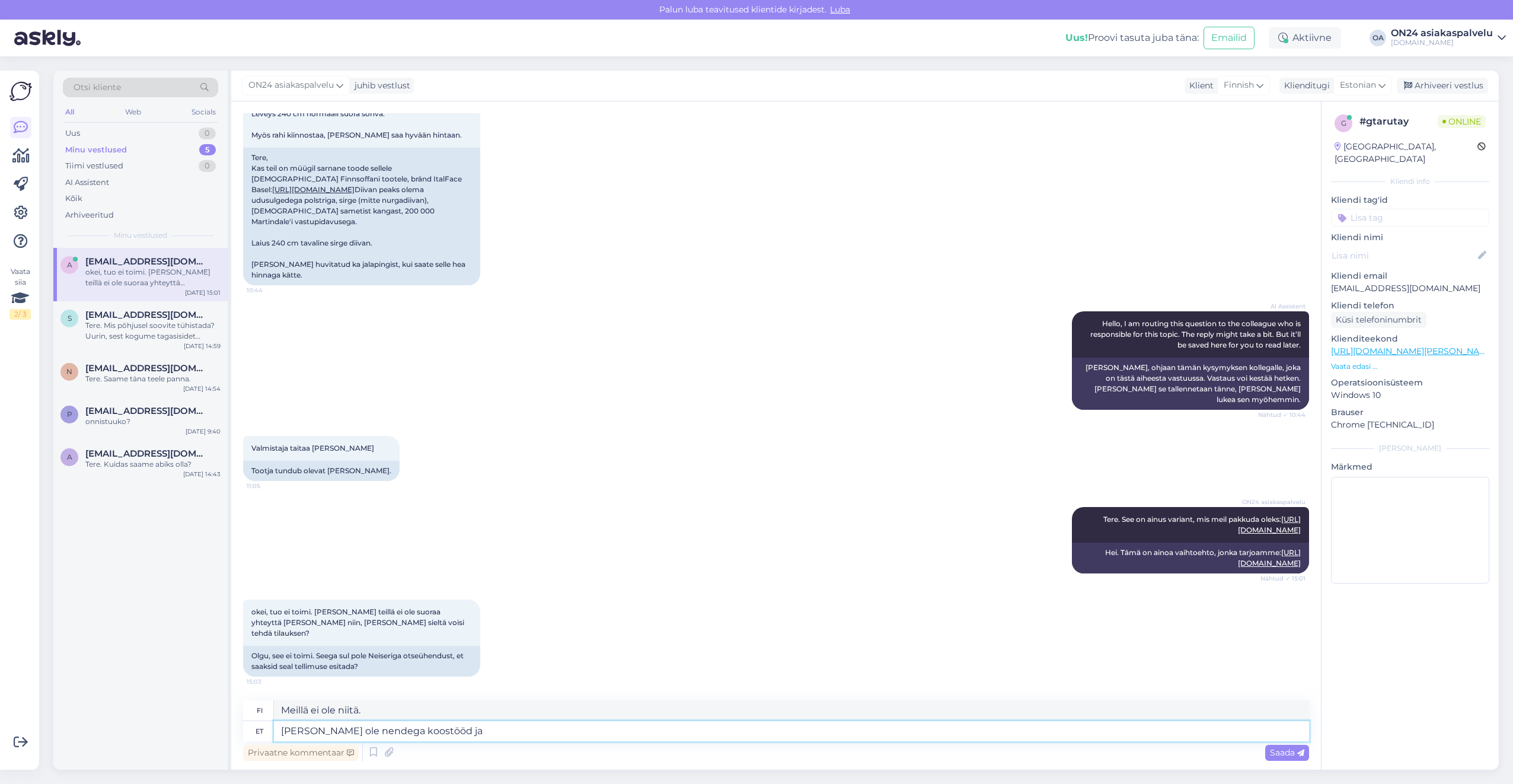
type textarea "[PERSON_NAME] ole nendega koostööd jah"
type textarea "Emme tee yhteistyötä heidän kanssaan."
type textarea "[PERSON_NAME] ole nendega koostööd jah."
type textarea "Meillä ei ole heidän kanssaan minkäänlaista yhteistyötä, kyllä."
type textarea "[PERSON_NAME] ole nendega koostööd"
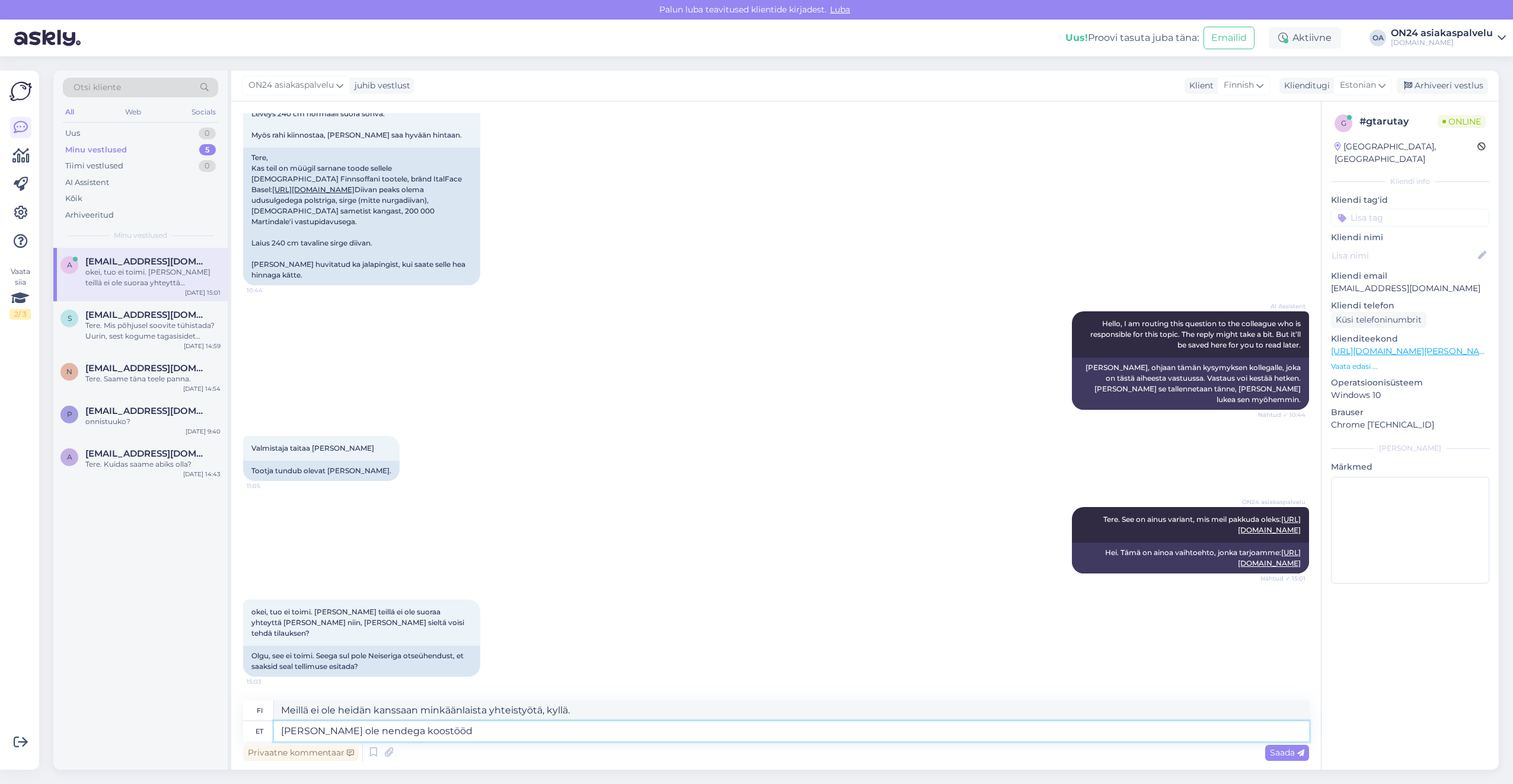
type textarea "Emme tee yhteistyötä heidän kanssaan."
type textarea "[PERSON_NAME] ole nendega koostööd."
type textarea "Meillä ei ole heidän kanssaan yhteistyötä."
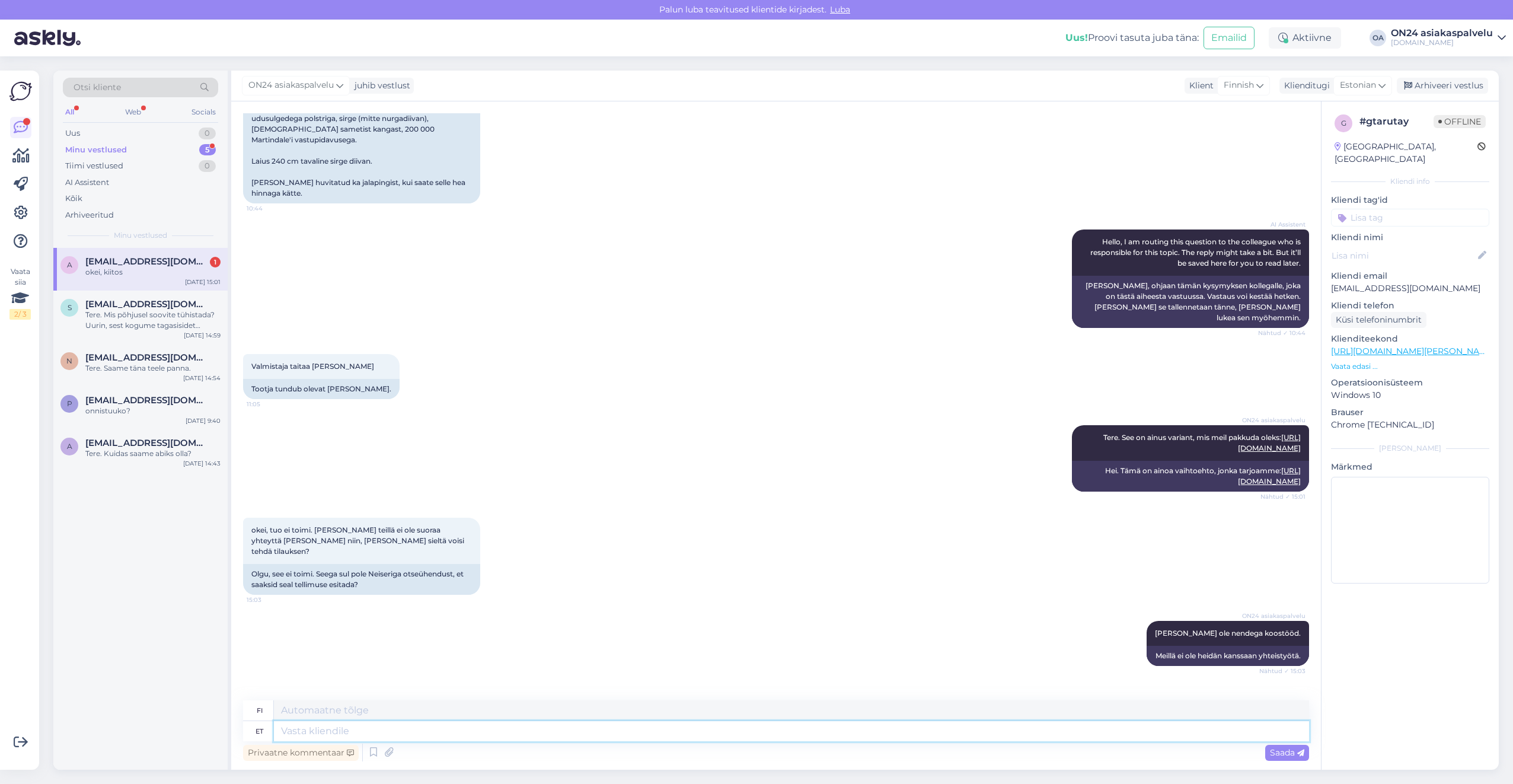
scroll to position [302, 0]
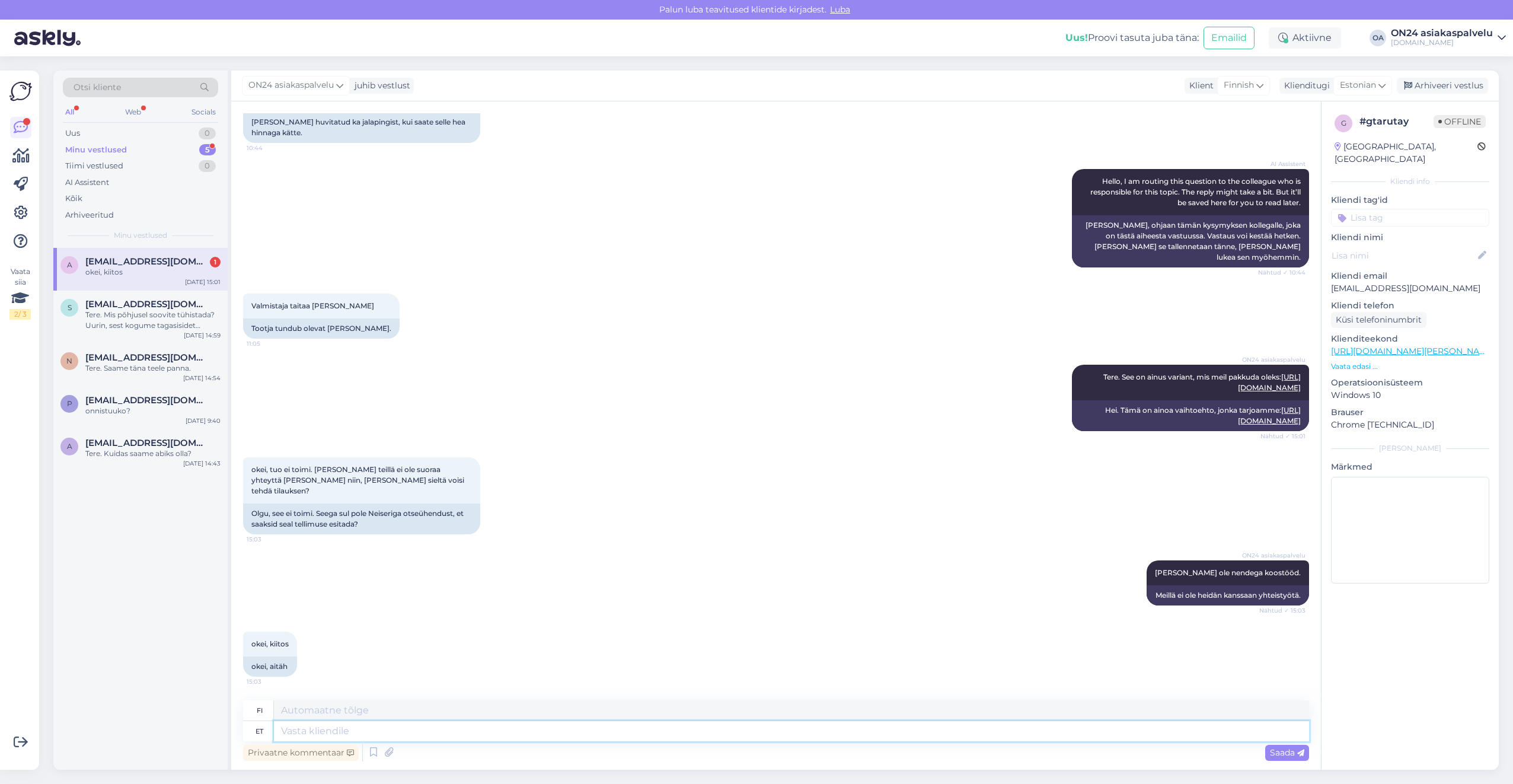
click at [308, 728] on textarea at bounding box center [792, 731] width 1035 height 20
click at [326, 731] on textarea at bounding box center [792, 731] width 1035 height 20
click at [134, 311] on div "Tere. Mis põhjusel soovite tühistada? Uurin, sest kogume tagasisidet seoses tüh…" at bounding box center [153, 320] width 135 height 22
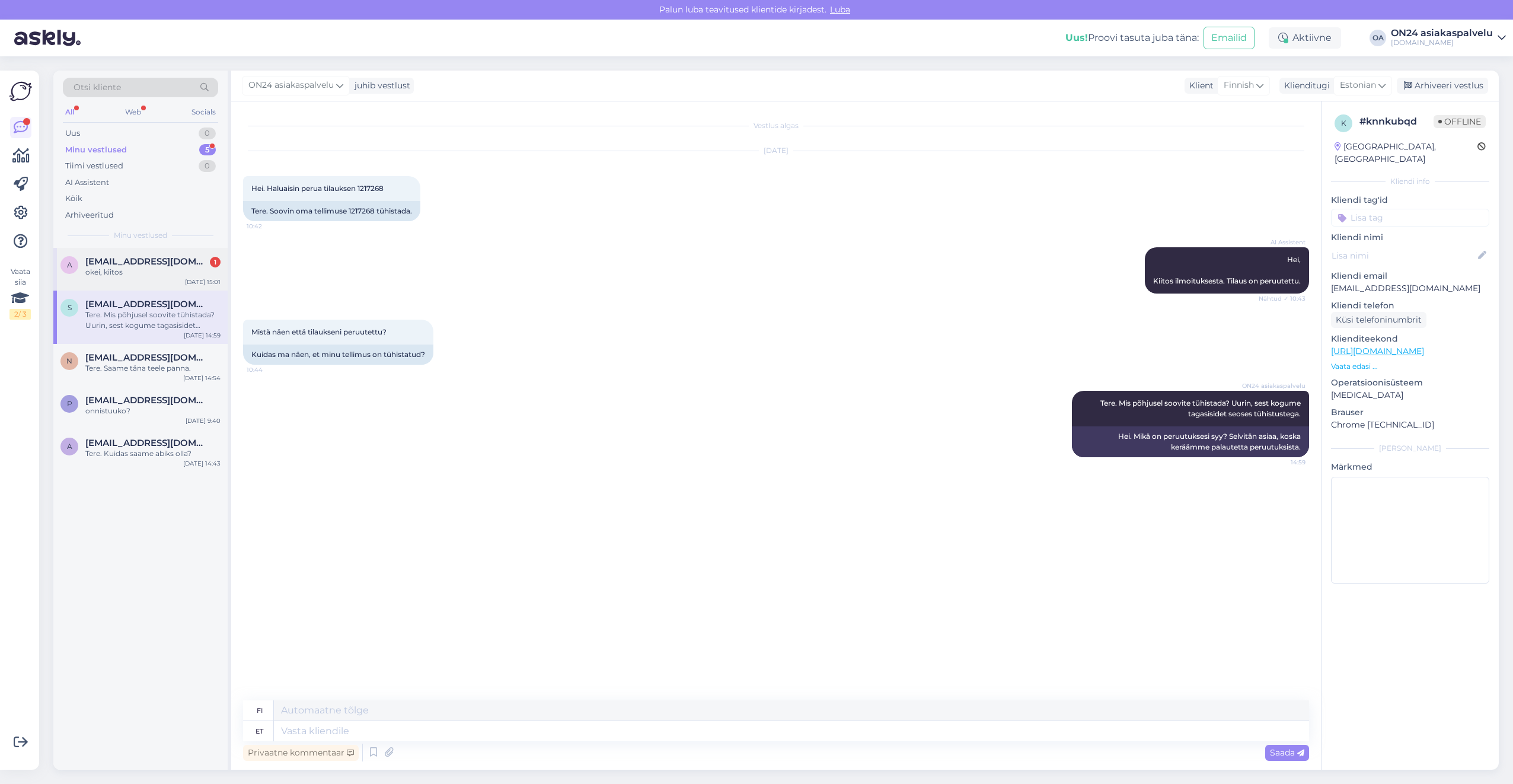
click at [139, 274] on div "okei, kiitos" at bounding box center [153, 272] width 135 height 11
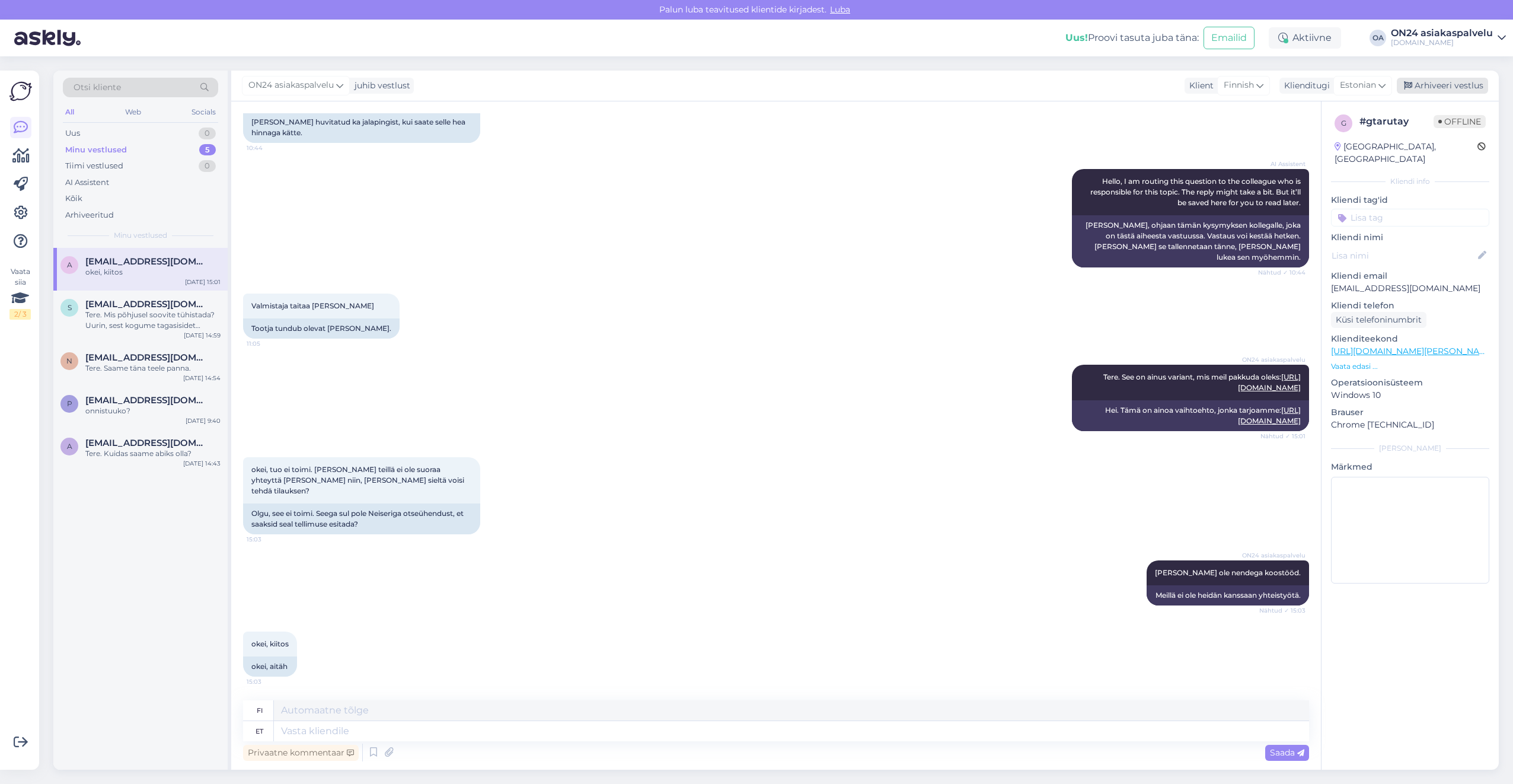
click at [1452, 89] on div "Arhiveeri vestlus" at bounding box center [1442, 85] width 91 height 16
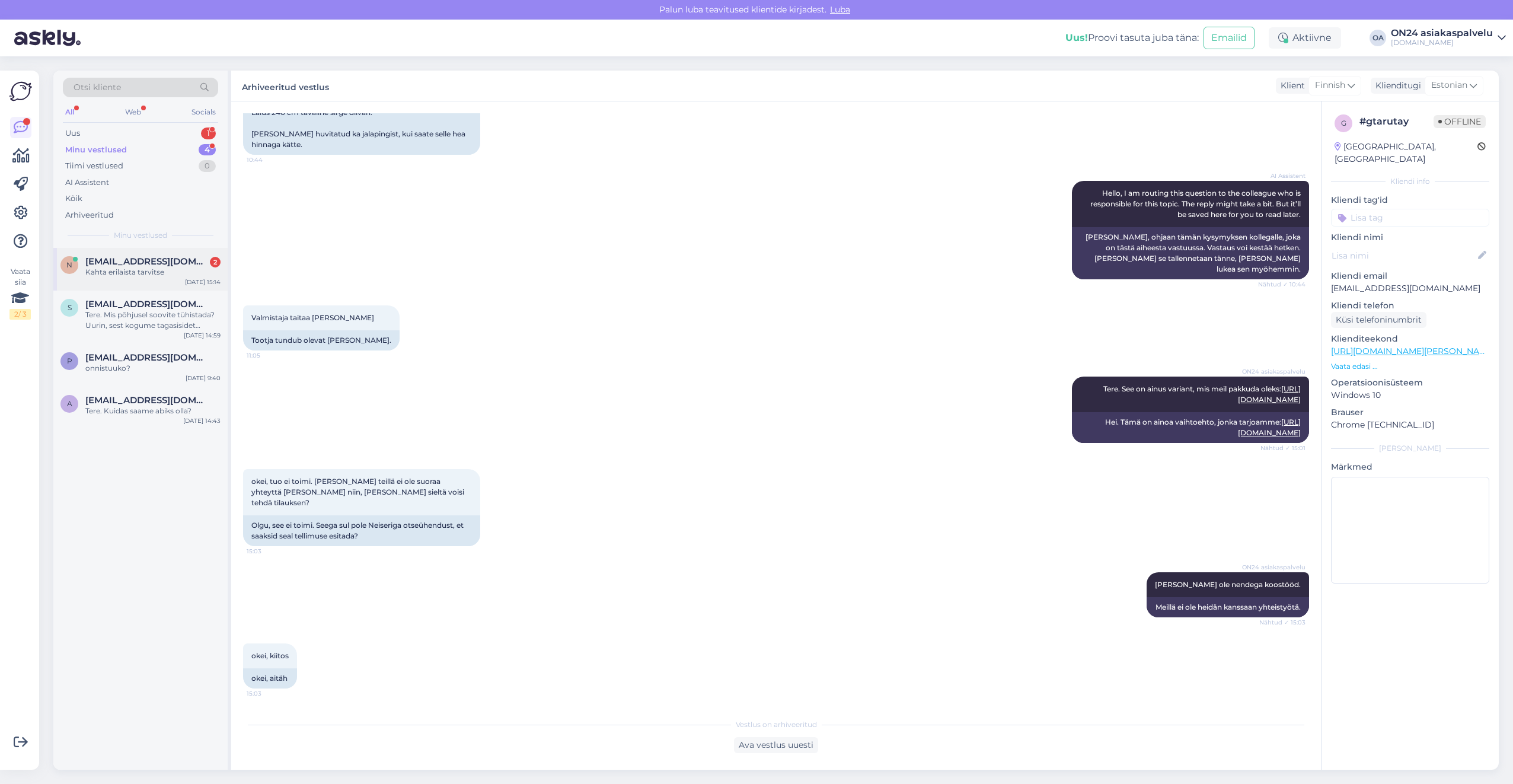
click at [157, 273] on div "Kahta erilaista tarvitse" at bounding box center [153, 272] width 135 height 11
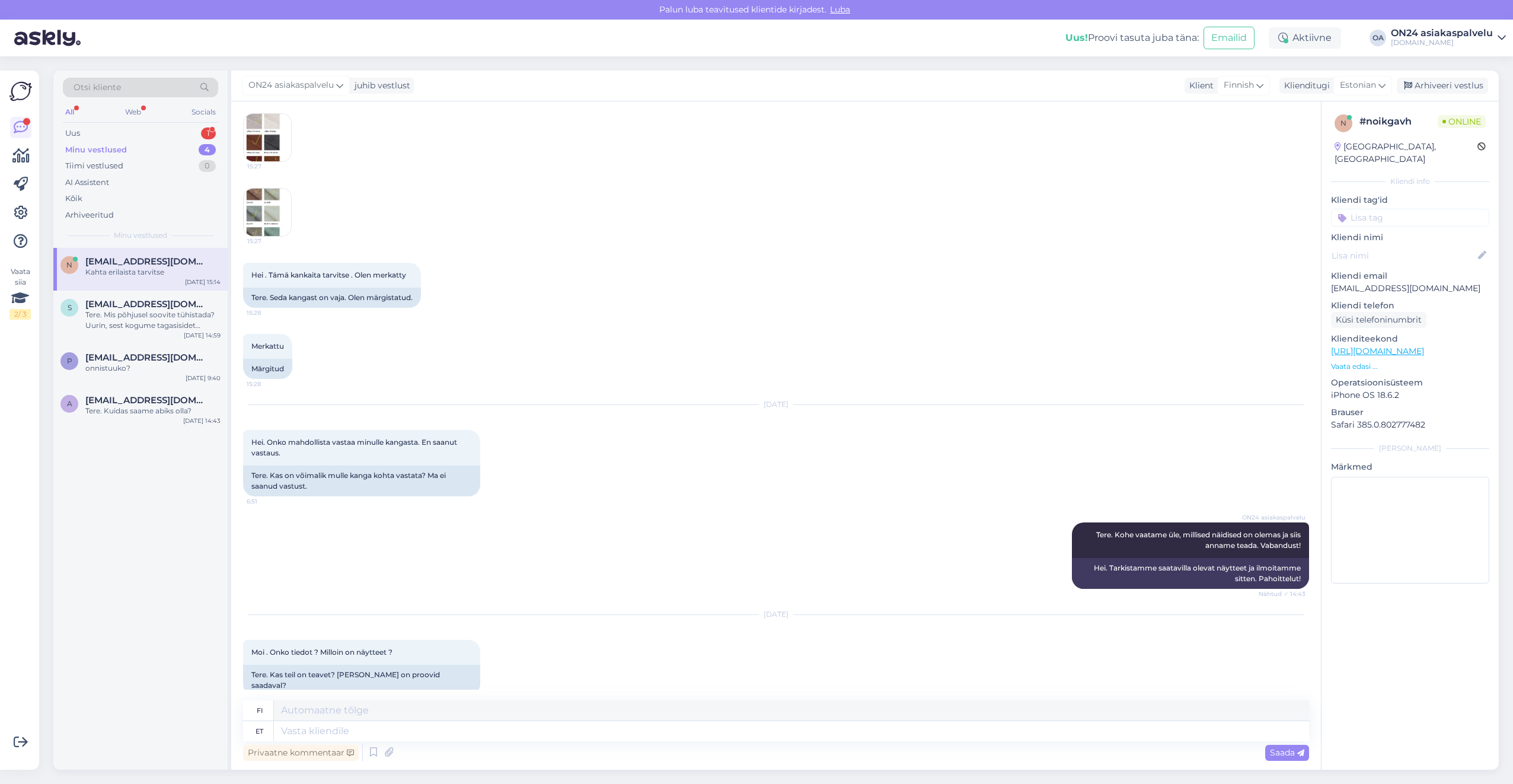
scroll to position [1133, 0]
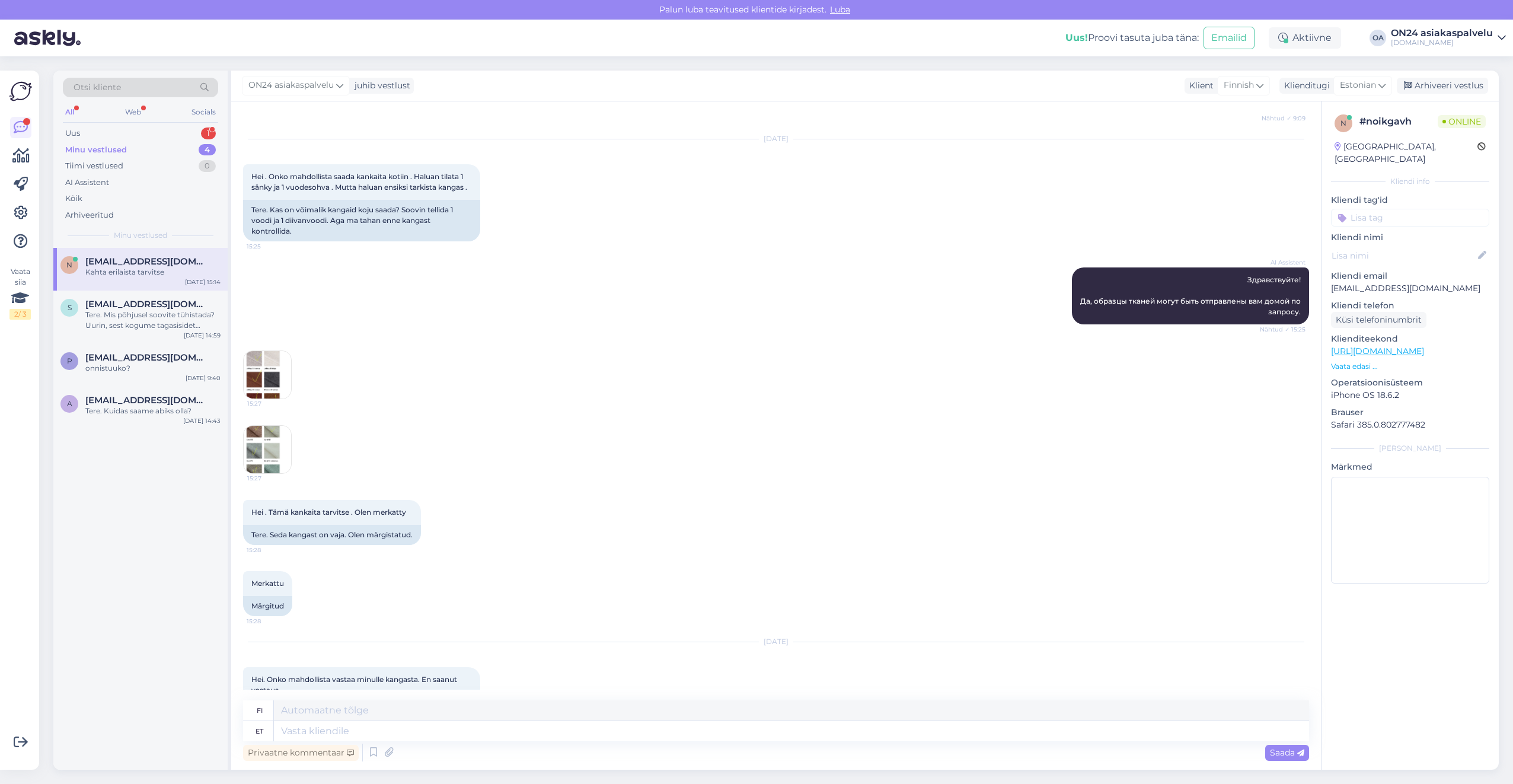
click at [267, 399] on img at bounding box center [267, 375] width 47 height 47
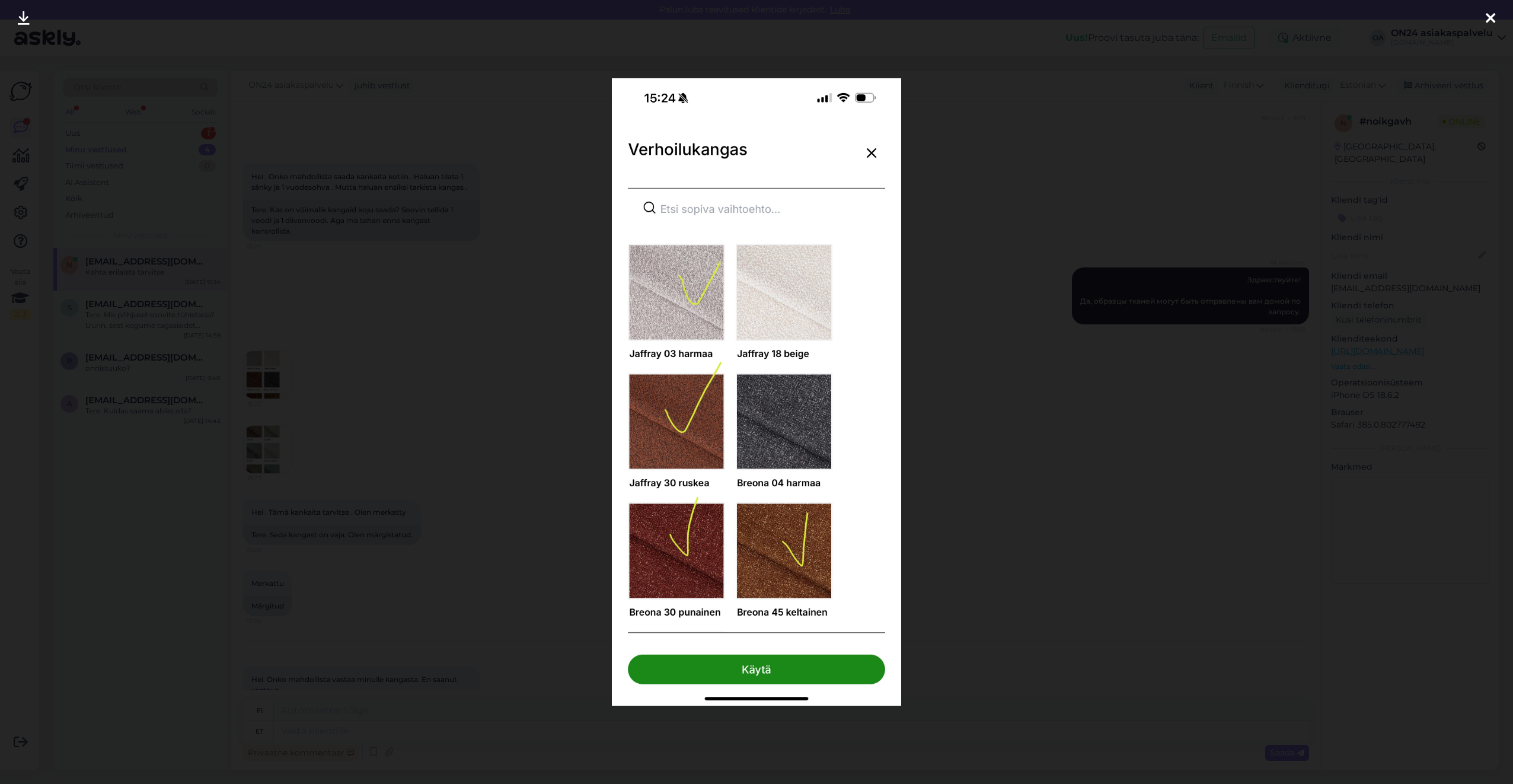
click at [397, 449] on div at bounding box center [756, 392] width 1513 height 784
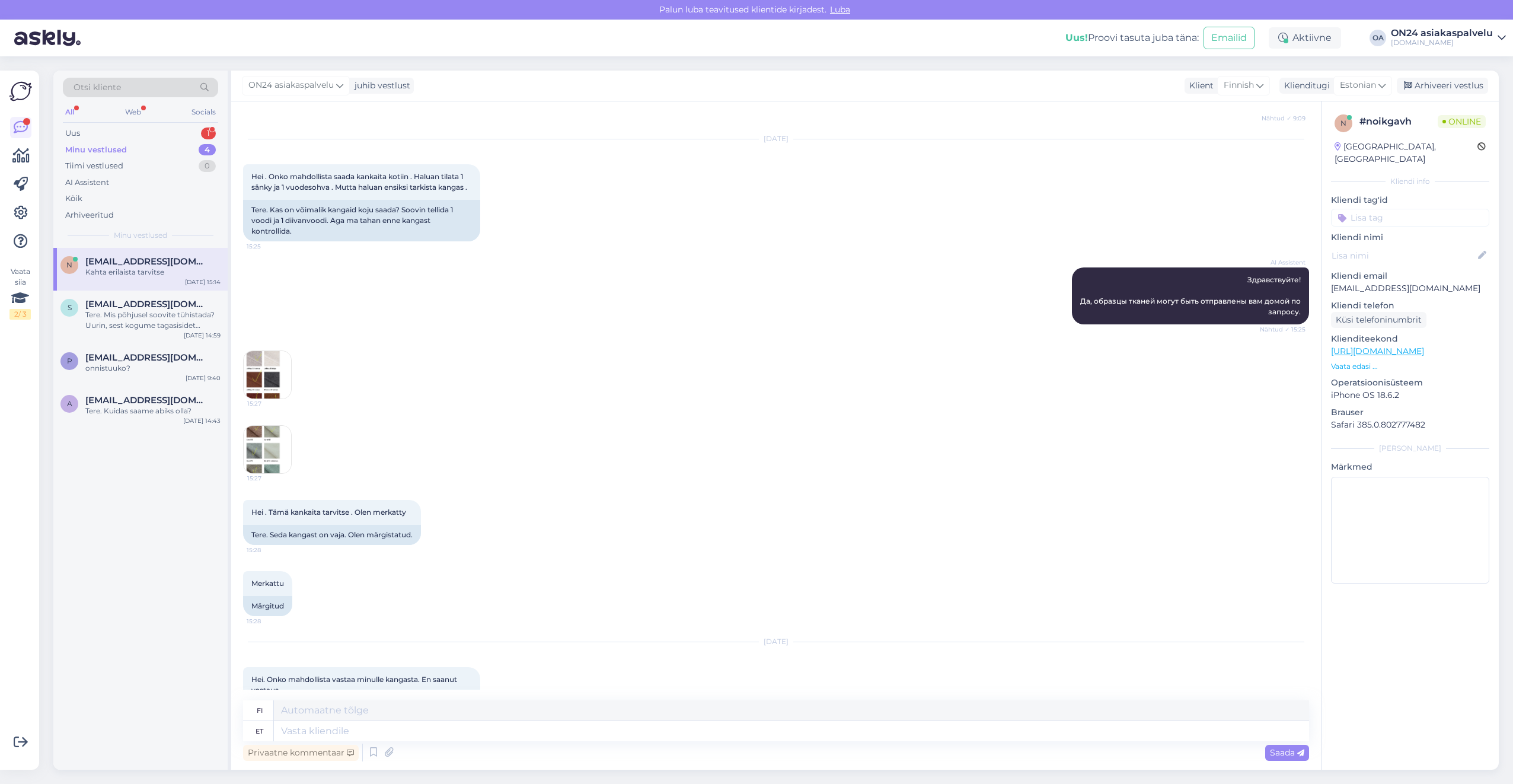
click at [261, 473] on img at bounding box center [267, 449] width 47 height 47
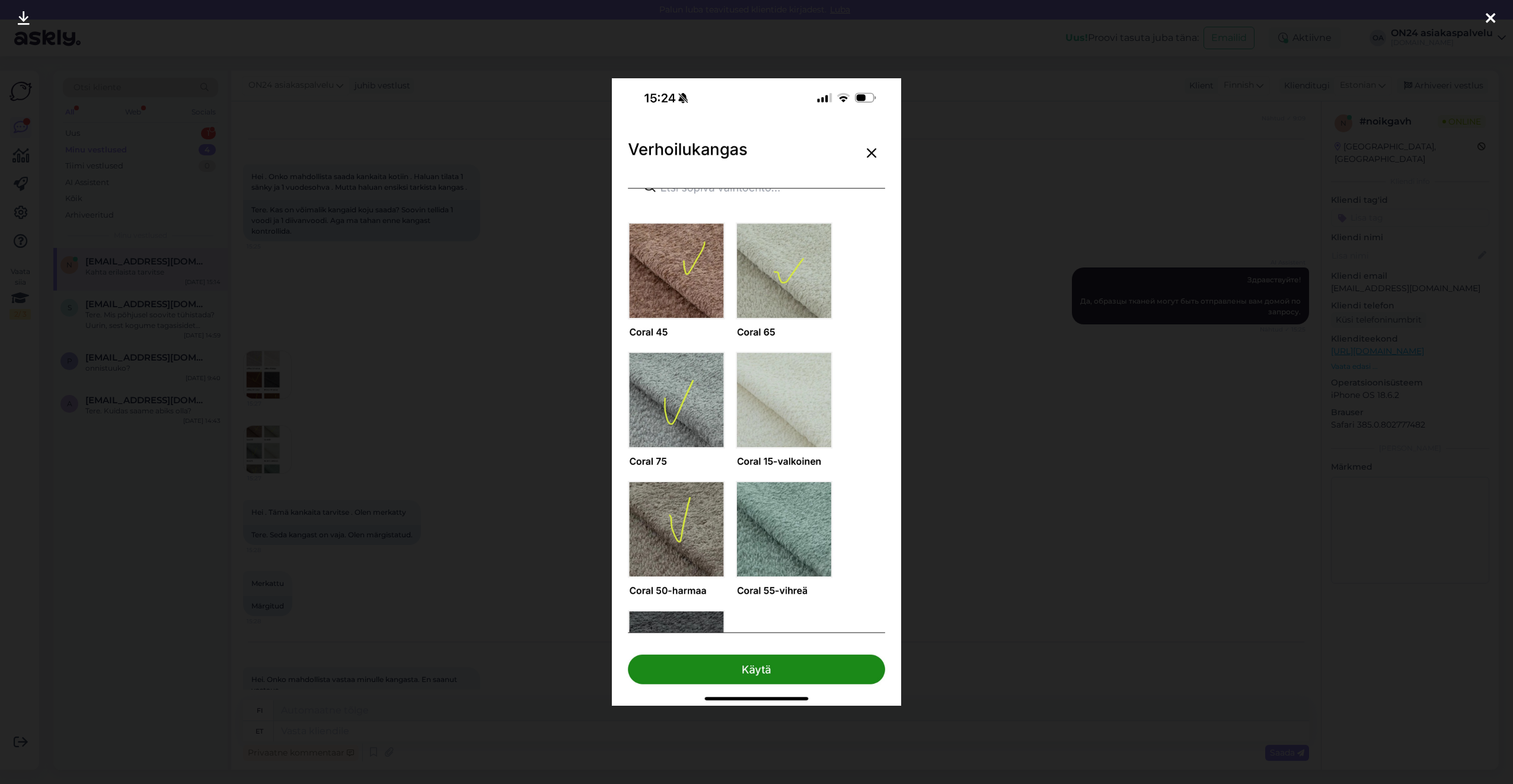
click at [502, 470] on div at bounding box center [756, 392] width 1513 height 784
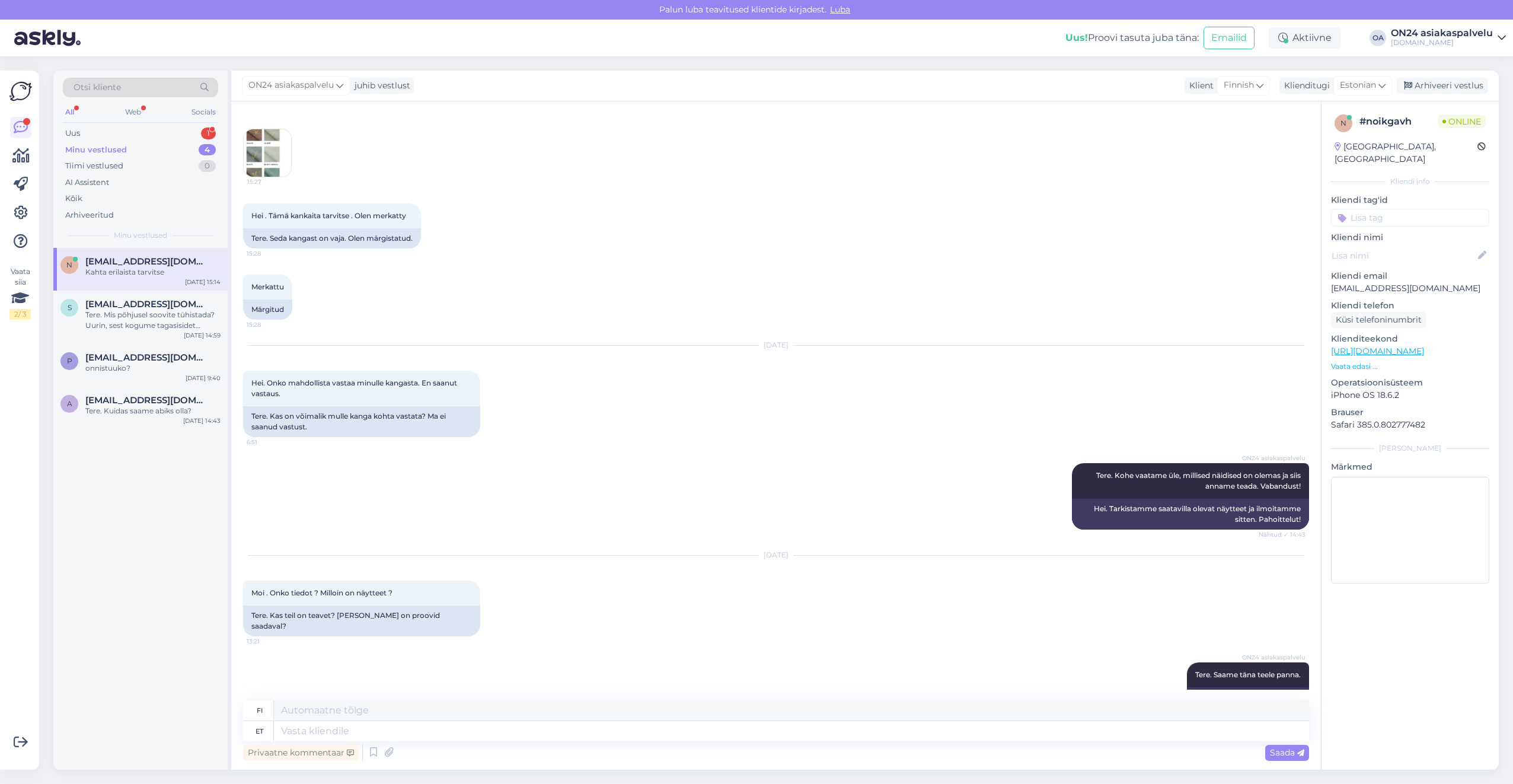
scroll to position [1667, 0]
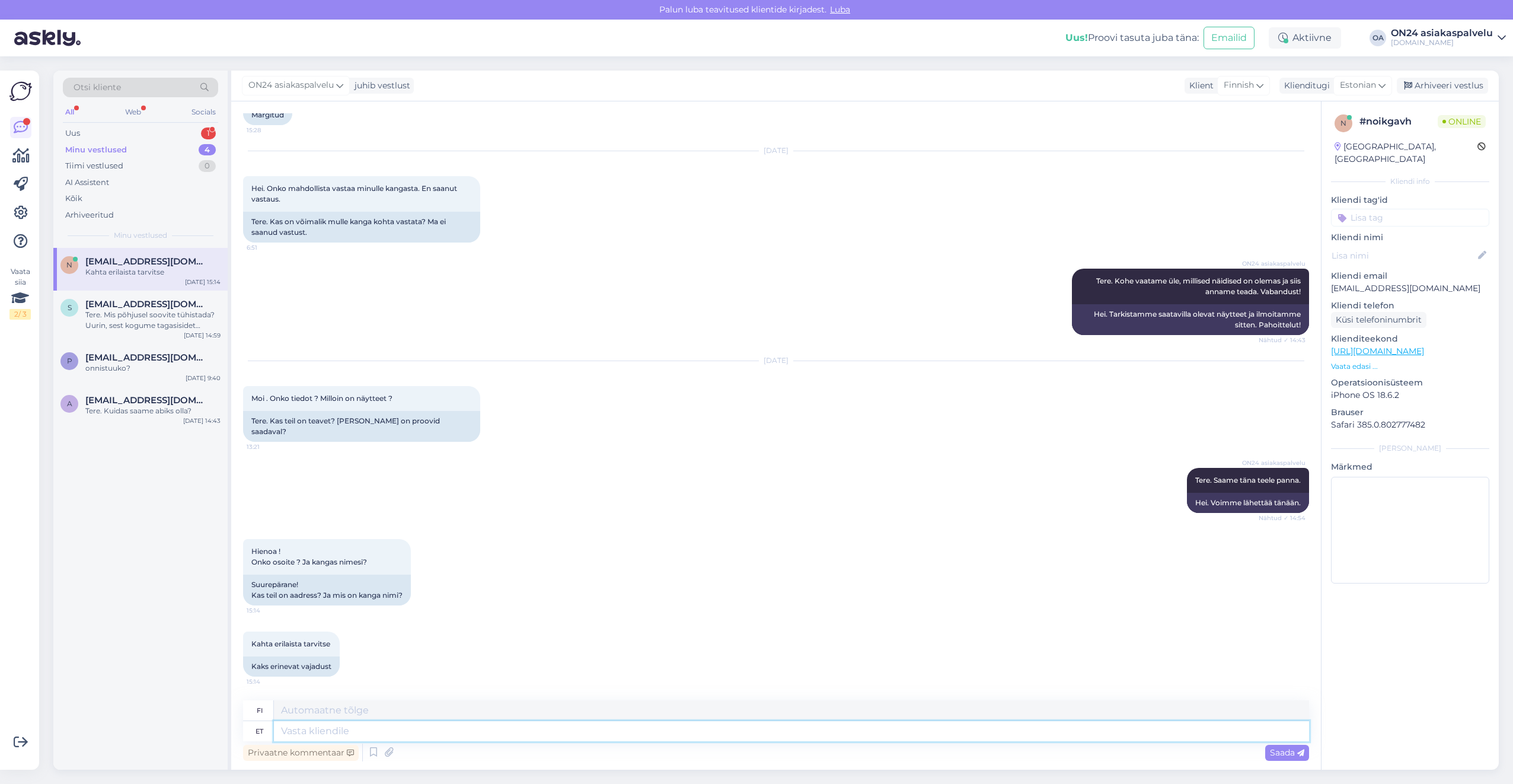
click at [330, 734] on textarea at bounding box center [792, 731] width 1035 height 20
type textarea "Nimetused"
type textarea "Nimet"
type textarea "Nimetused ja aa"
type textarea "Nimet ja"
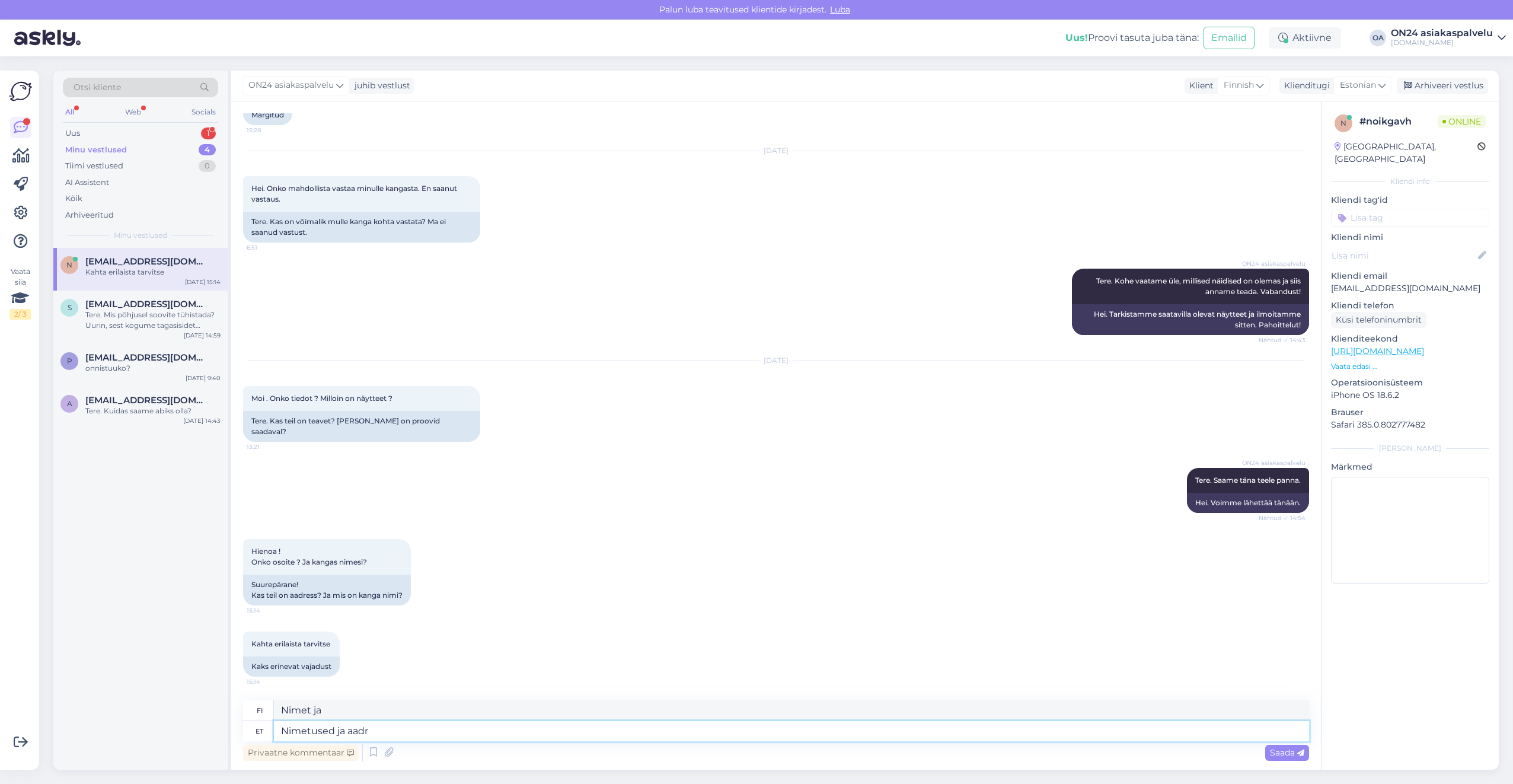
type textarea "Nimetused ja aadre"
type textarea "Nimet ja tittelit"
type textarea "Nimetused ja aadress"
type textarea "Nimet ja osoitteet"
type textarea "Nimetused ja aadress on t"
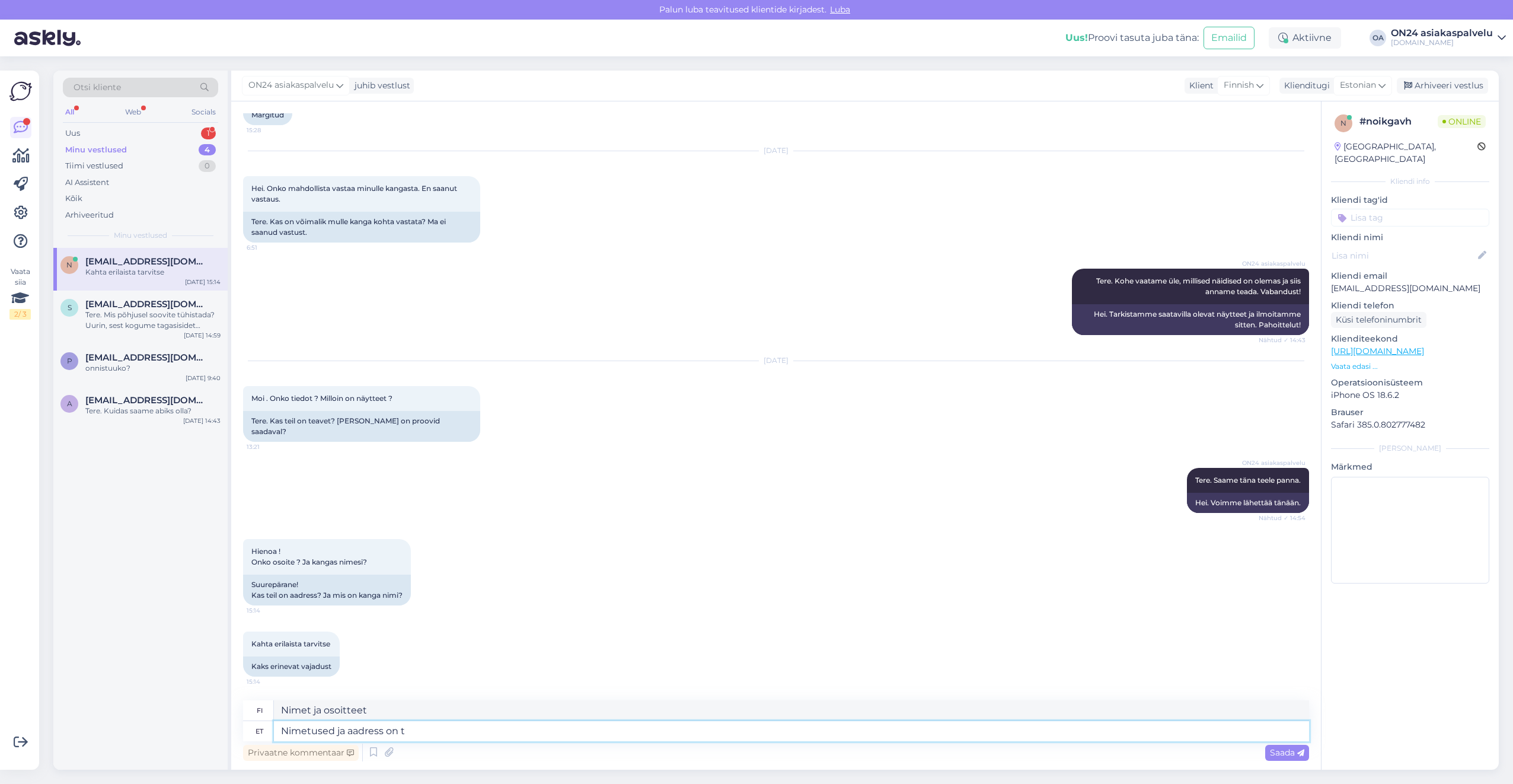
type textarea "Nimet ja osoitteet ovat"
type textarea "Nimetused ja aadress on teada."
type textarea "Nimet ja osoitteet ovat tiedossa."
type textarea "Nimetused ja aadress on teada. Saatsi"
type textarea "Nimet ja osoitteet ovat tiedossa. Lähetä."
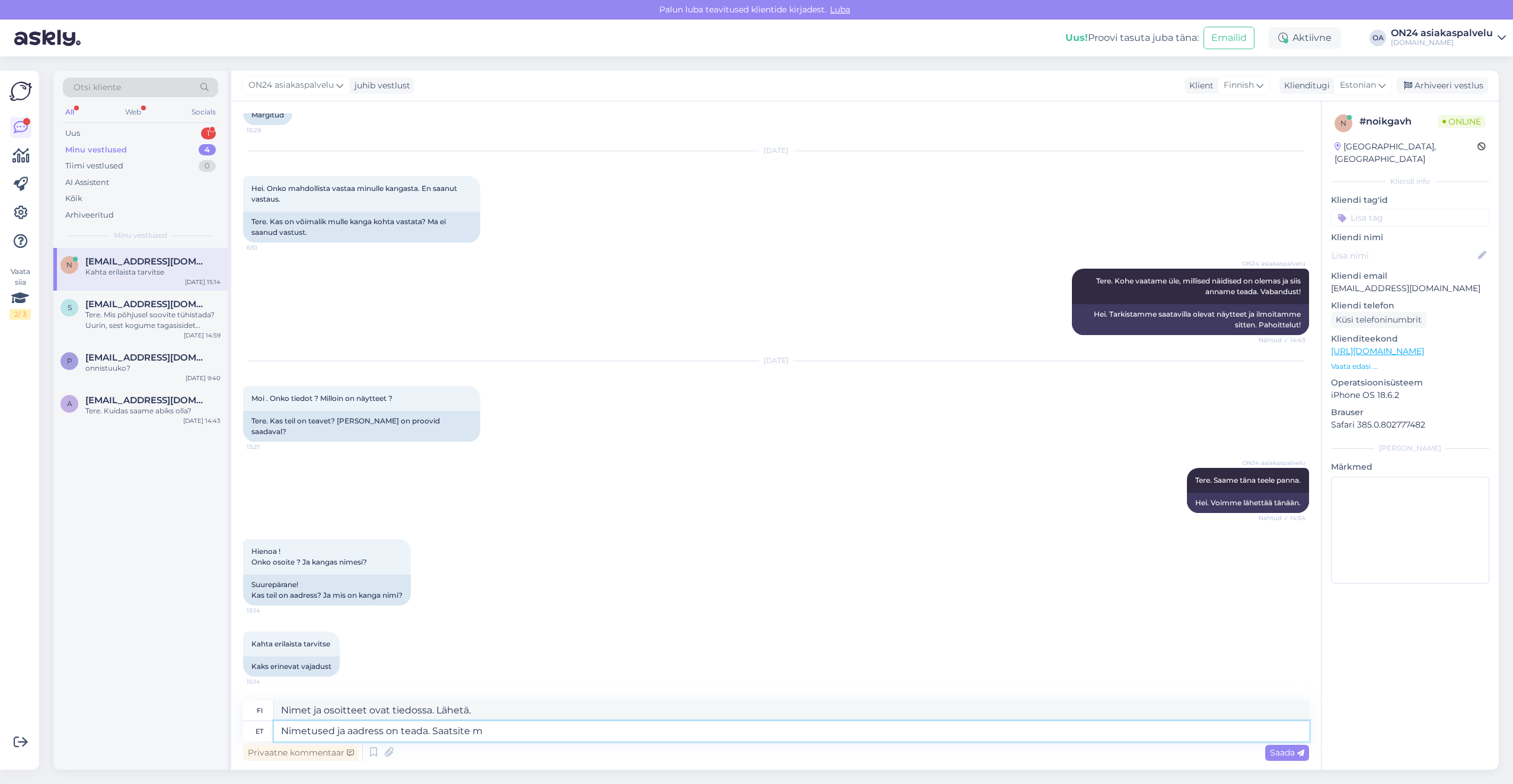
type textarea "Nimetused ja aadress on teada. Saatsite me"
type textarea "Nimet ja osoitteet ovat tiedossa. Lähetit"
type textarea "Nimetused ja aadress on teada. Saatsite [PERSON_NAME]"
type textarea "Nimet ja osoitteet ovat tiedossa. Te lähetitte meidät."
type textarea "Nimetused ja aadress on teada. Saatsite [PERSON_NAME] t"
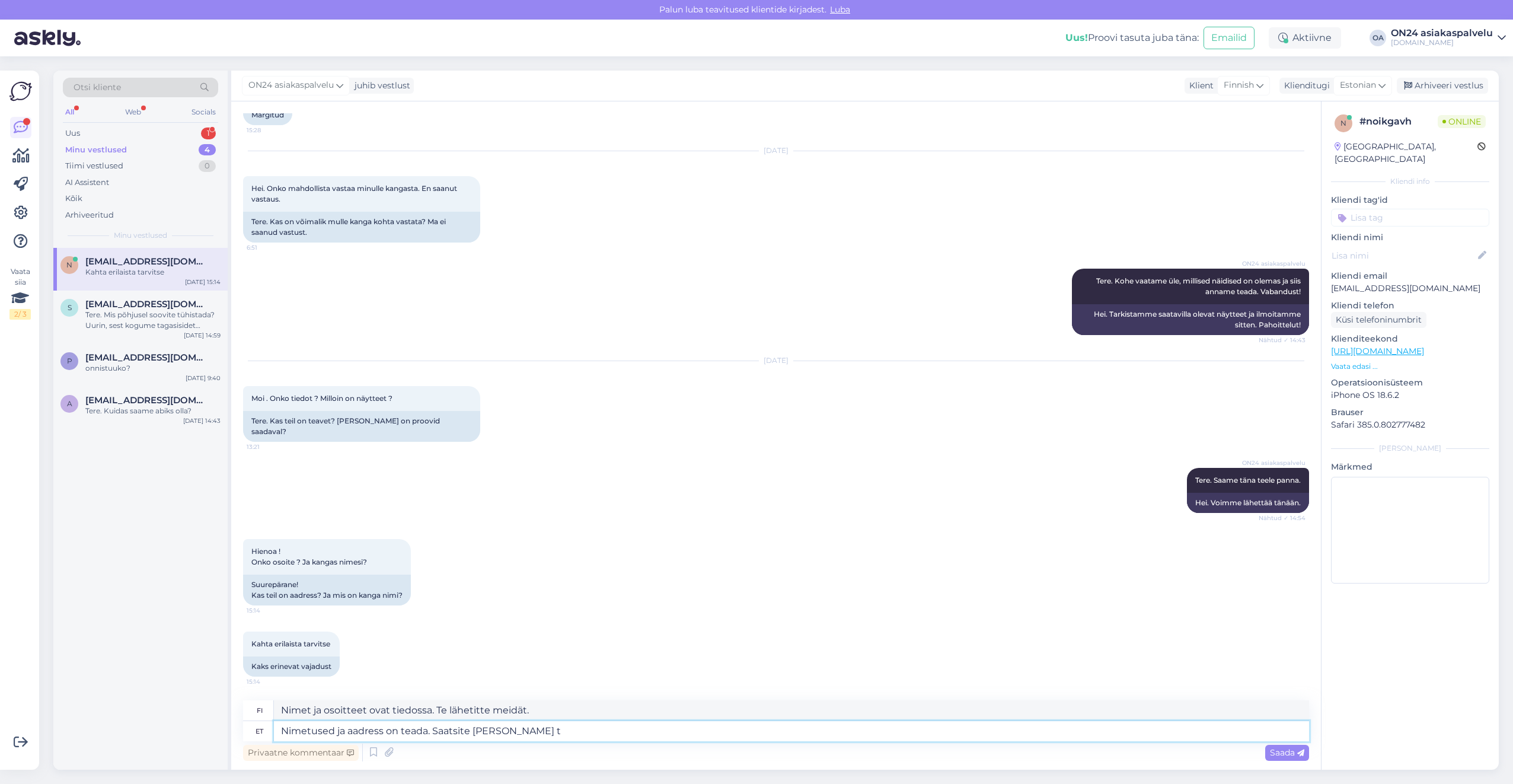
type textarea "Nimet ja osoitteet ovat tiedossa. Lähetitte meille myös"
type textarea "Nimetused ja aadress on teada. Saatsite [PERSON_NAME] tavakirja."
type textarea "Nimet ja osoitteet tiedetään. Lähetitte meille myös tavallisen kirjeen."
type textarea "Nimetused ja aadress on teada. Saatsite [PERSON_NAME] tavakirja. Vabandust, et"
type textarea "Nimet ja osoitteet ovat tiedossa. Lähetitte meille myös tavallisen kirjeen. Ant…"
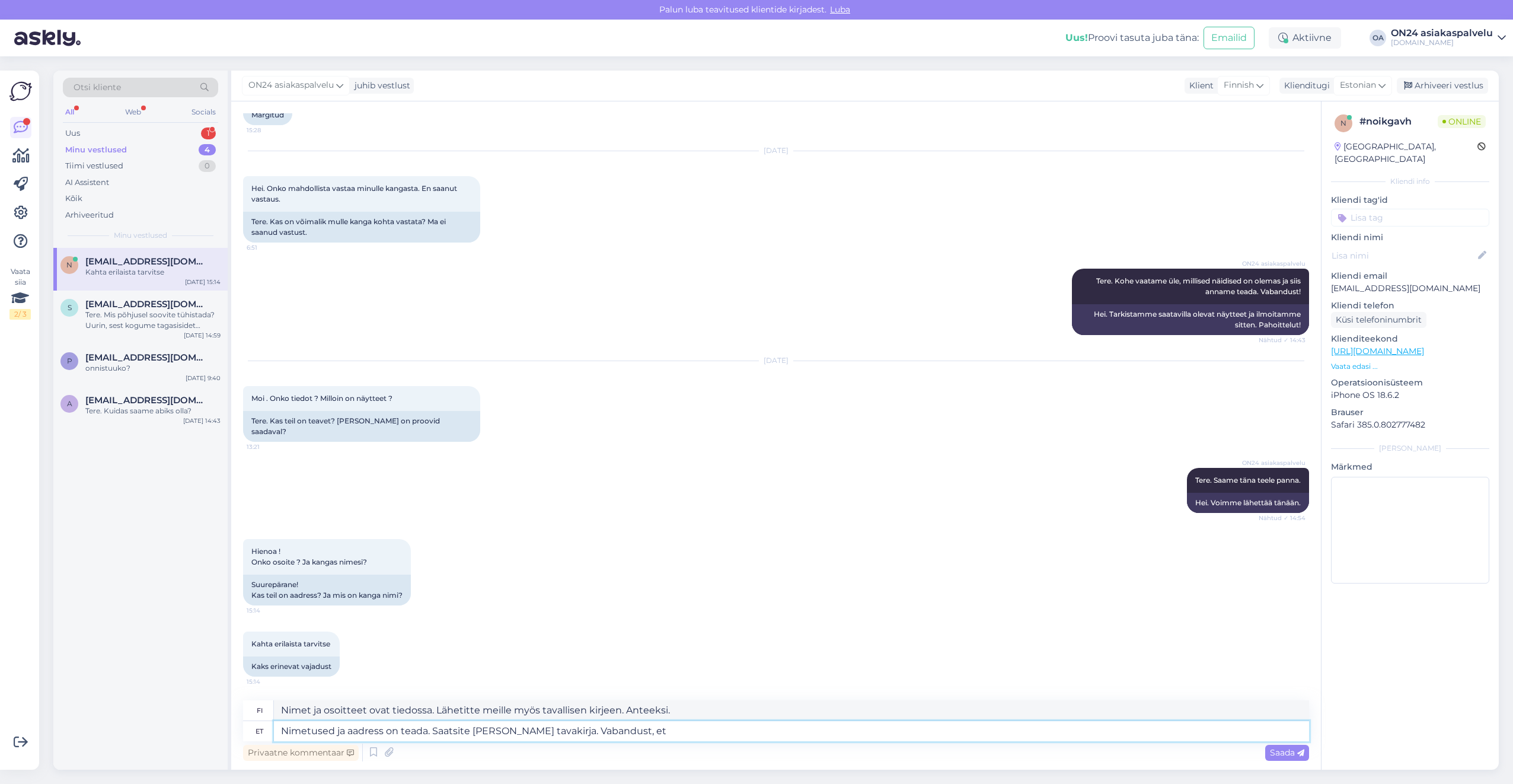
type textarea "Nimetused ja aadress on teada. Saatsite [PERSON_NAME] tavakirja. Vabandust, et v"
type textarea "Nimet ja osoitteet ovat tiedossa. Lähetitte meille myös tavallisen kirjeen. [PE…"
type textarea "Nimetused ja aadress on teada. Saatsite [PERSON_NAME] tavakirja. Vabandust, et …"
type textarea "Nimet ja osoitteet ovat tiedossa. Lähetitte meille myös tavallisen kirjeen. Pah…"
type textarea "Nimetused ja aadress on teada. Saatsite [PERSON_NAME] tavakirja. Vabandust, et …"
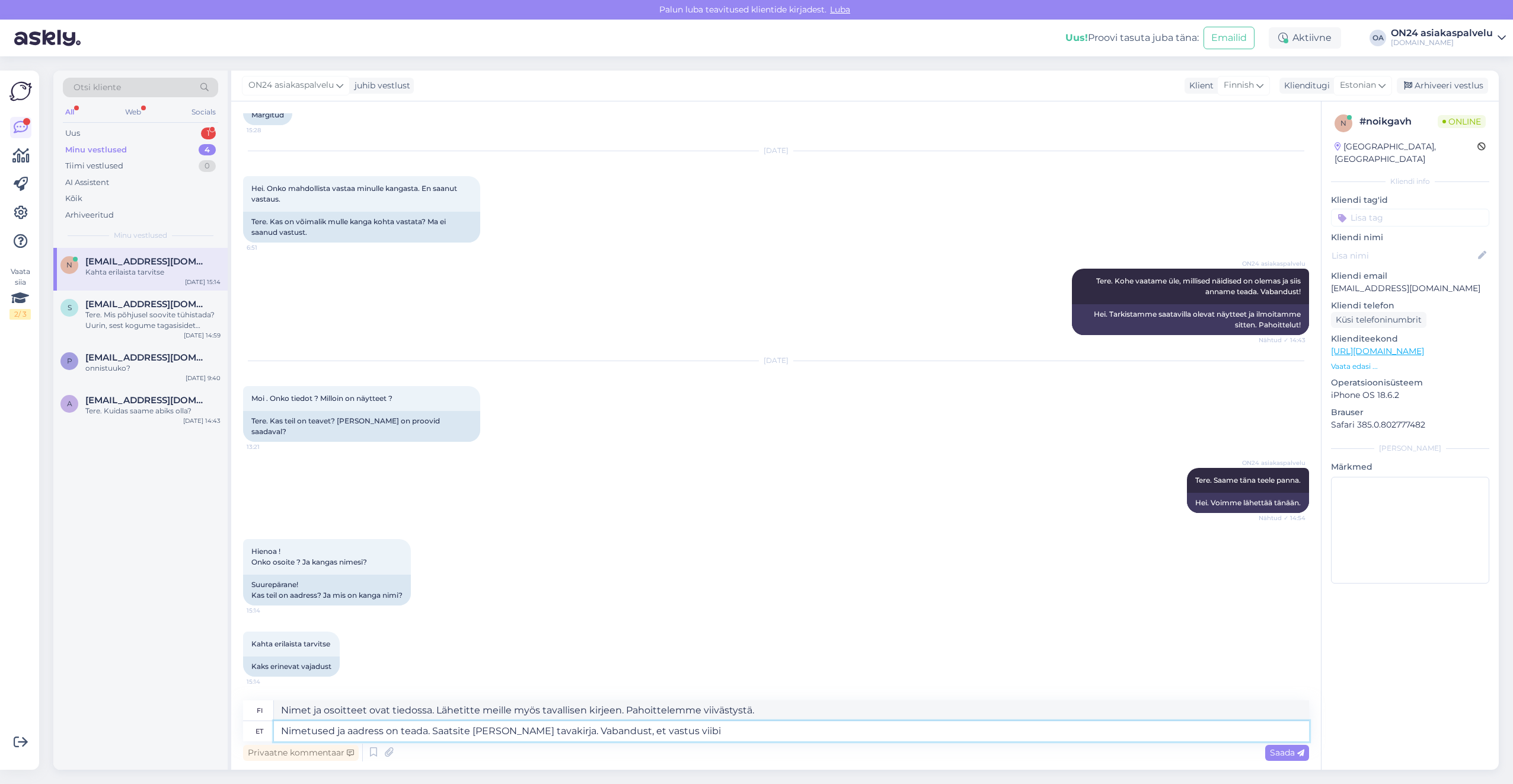
type textarea "Nimet ja osoitteet ovat tiedossa. Lähetitte meille myös tavallisen kirjeen. Pah…"
type textarea "Nimetused ja aadress on teada. Saatsite [PERSON_NAME] tavakirja. Vabandust, et …"
type textarea "Nimet ja osoitteet ovat tiedossa. Lähetitte meille myös tavallisen kirjeen. Pah…"
type textarea "Nimetused ja aadress on teada. Saatsite meile ka tavakirja. Vabandust, et vastu…"
type textarea "Nimet ja osoitteet ovat tiedossa. Lähetitte meille myös tavallisen kirjeen. Pah…"
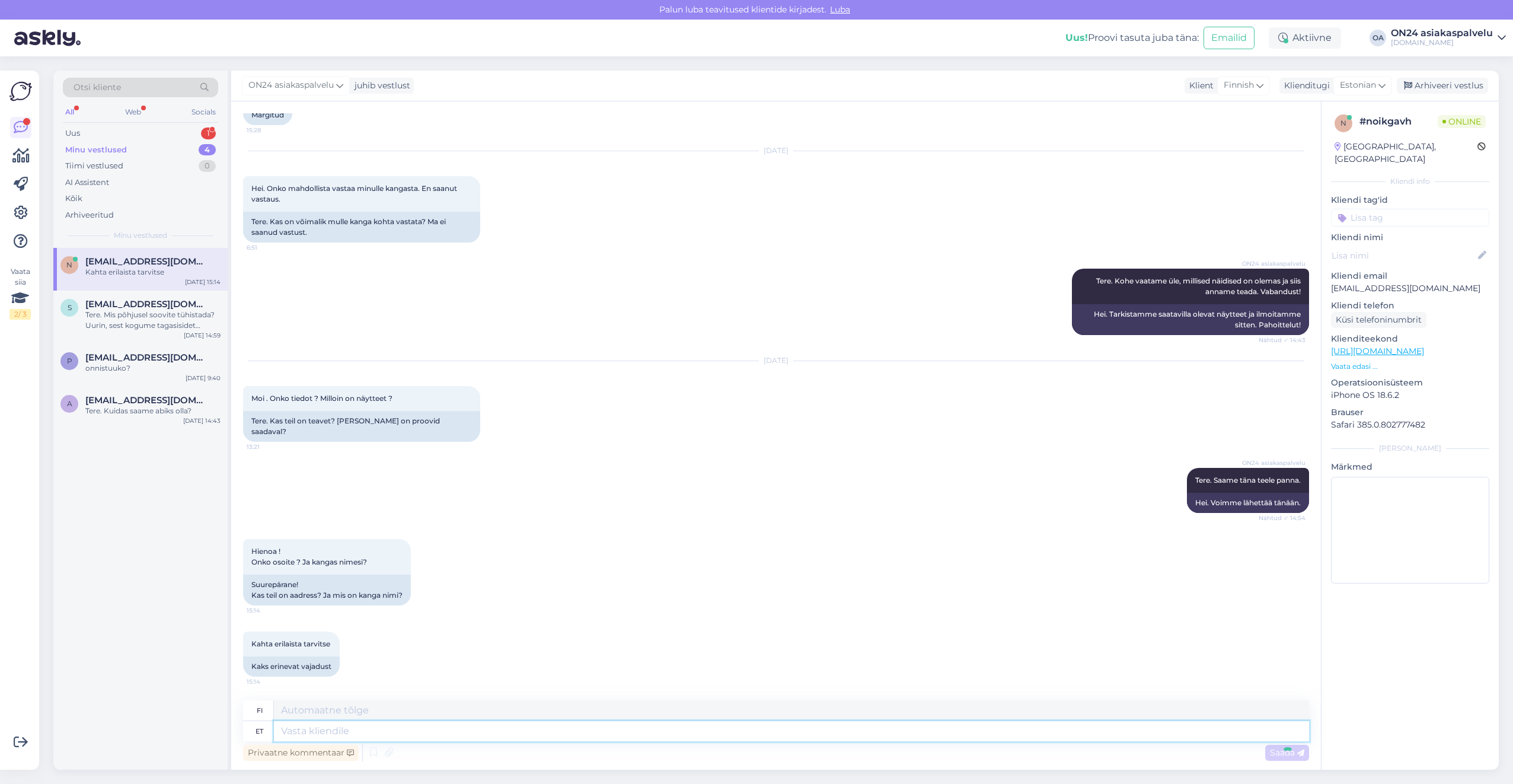
scroll to position [1760, 0]
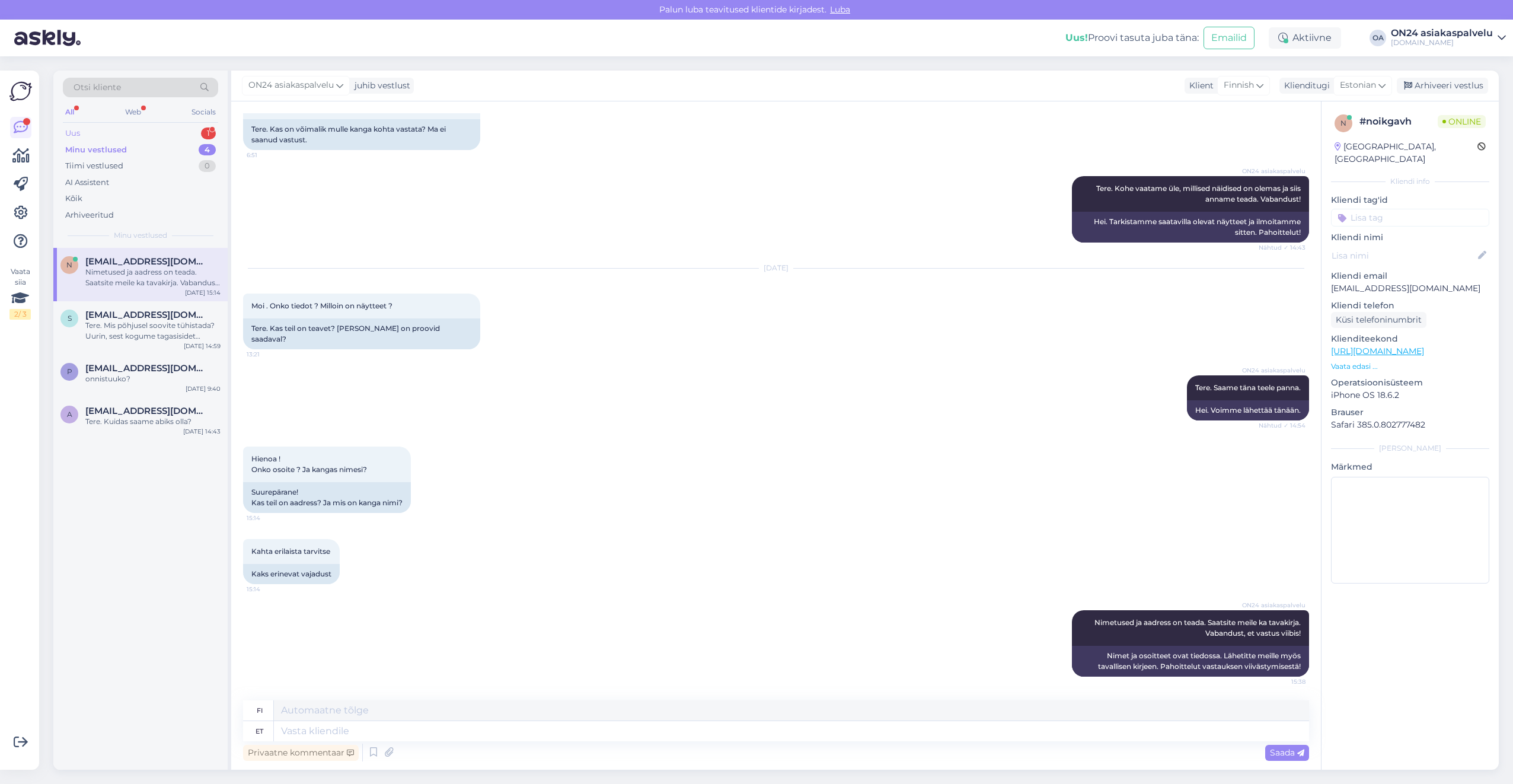
click at [97, 134] on div "Uus 1" at bounding box center [140, 134] width 155 height 16
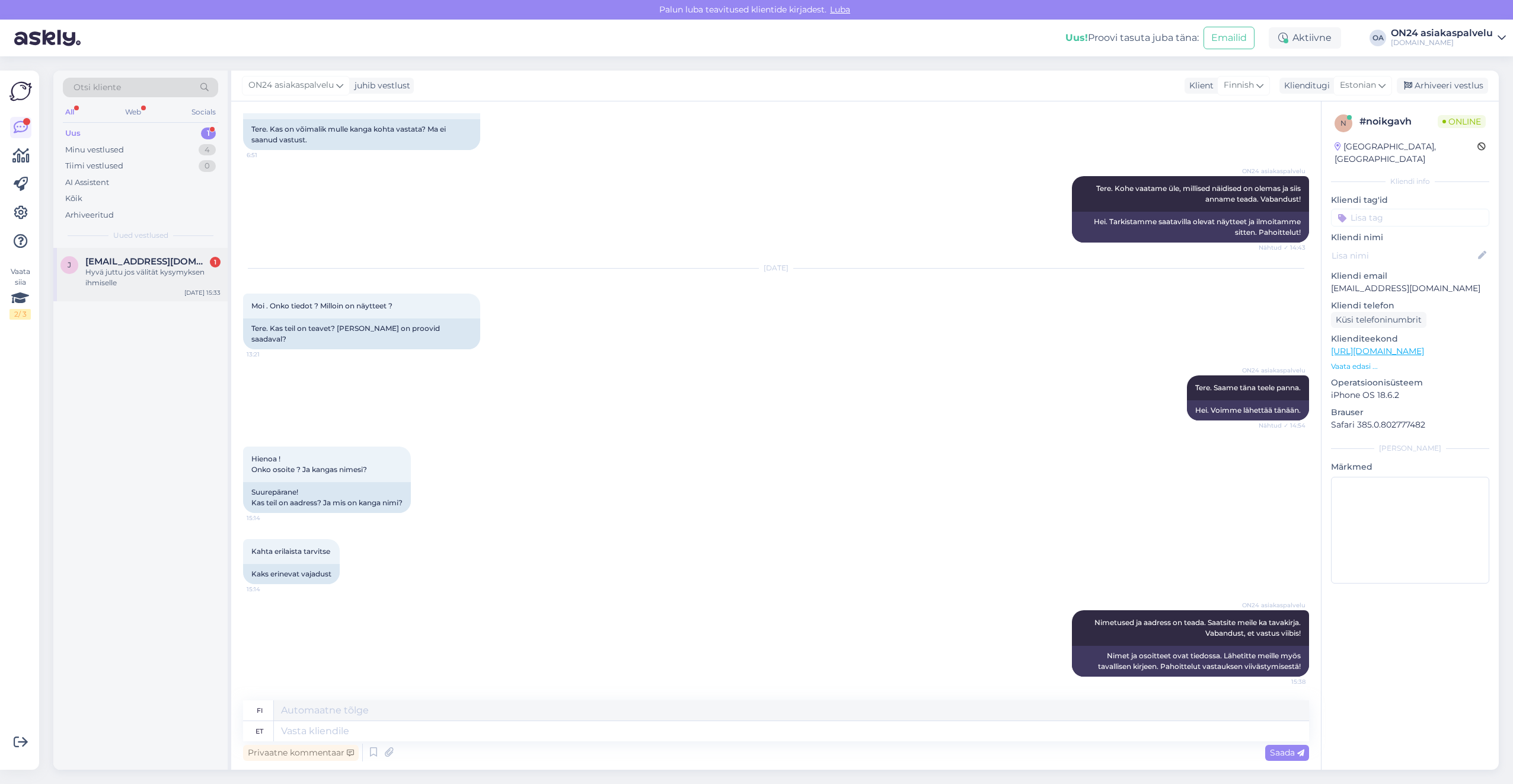
click at [132, 285] on div "Hyvä juttu jos välität kysymyksen ihmiselle" at bounding box center [153, 278] width 135 height 22
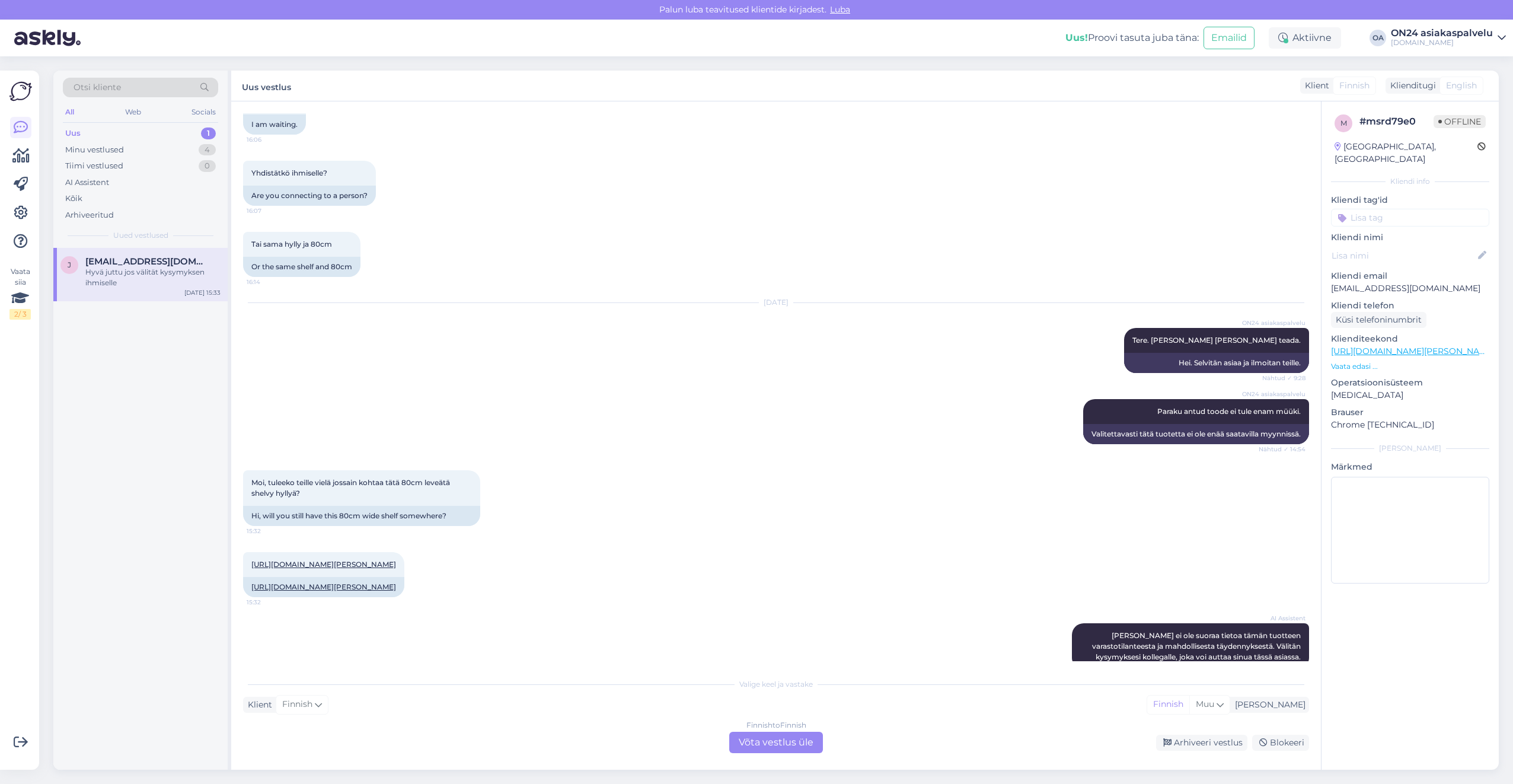
scroll to position [550, 0]
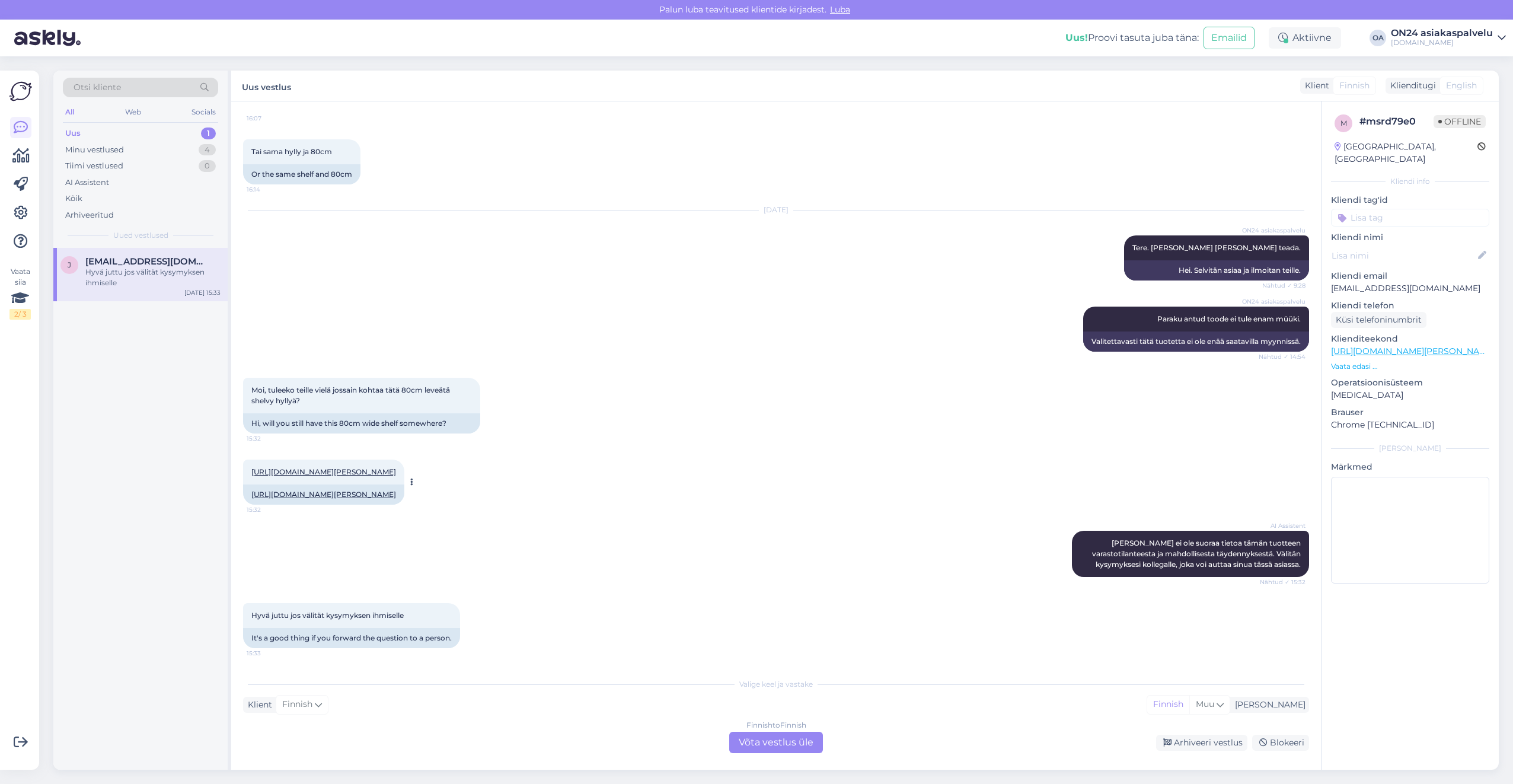
click at [292, 490] on link "[URL][DOMAIN_NAME][PERSON_NAME]" at bounding box center [323, 494] width 145 height 9
click at [789, 737] on div "Finnish to Finnish Võta vestlus üle" at bounding box center [776, 742] width 94 height 22
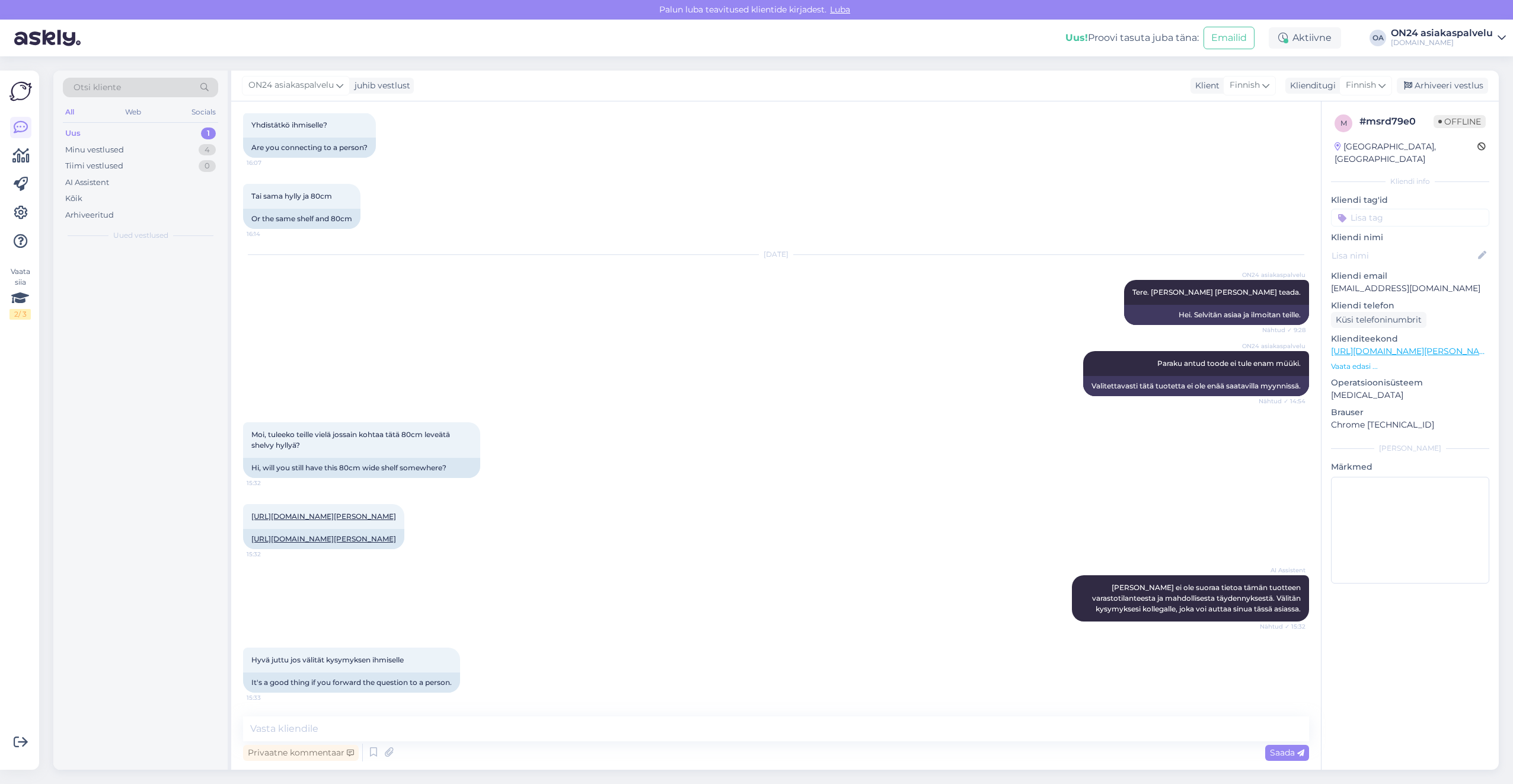
scroll to position [506, 0]
click at [1362, 89] on span "Finnish" at bounding box center [1361, 85] width 30 height 13
click at [1318, 135] on link "Estonian" at bounding box center [1339, 138] width 130 height 19
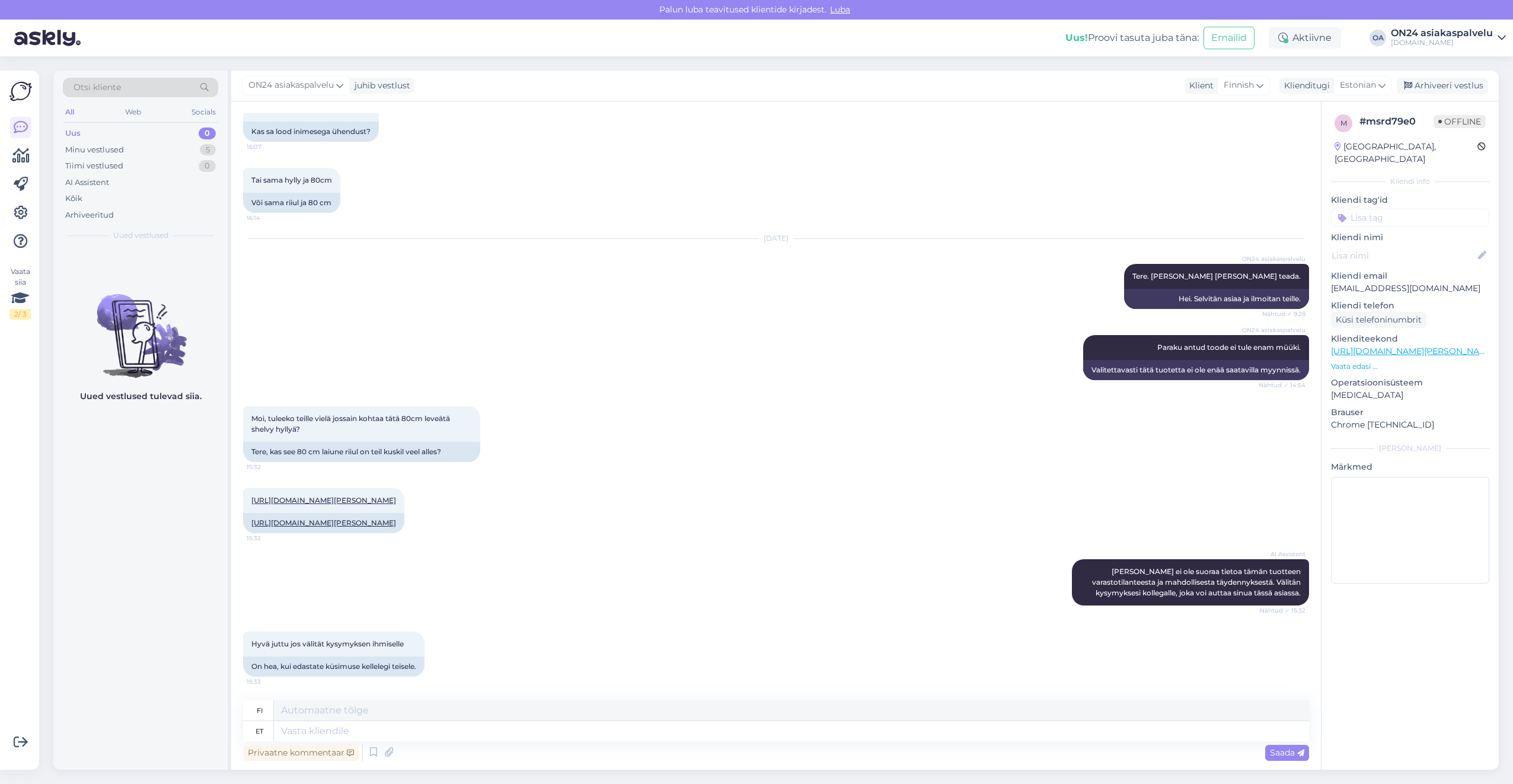
scroll to position [522, 0]
click at [307, 731] on textarea at bounding box center [792, 731] width 1035 height 20
type textarea "Paraku v"
type textarea "Valitettavasti"
type textarea "Paraku väljamüüdud j"
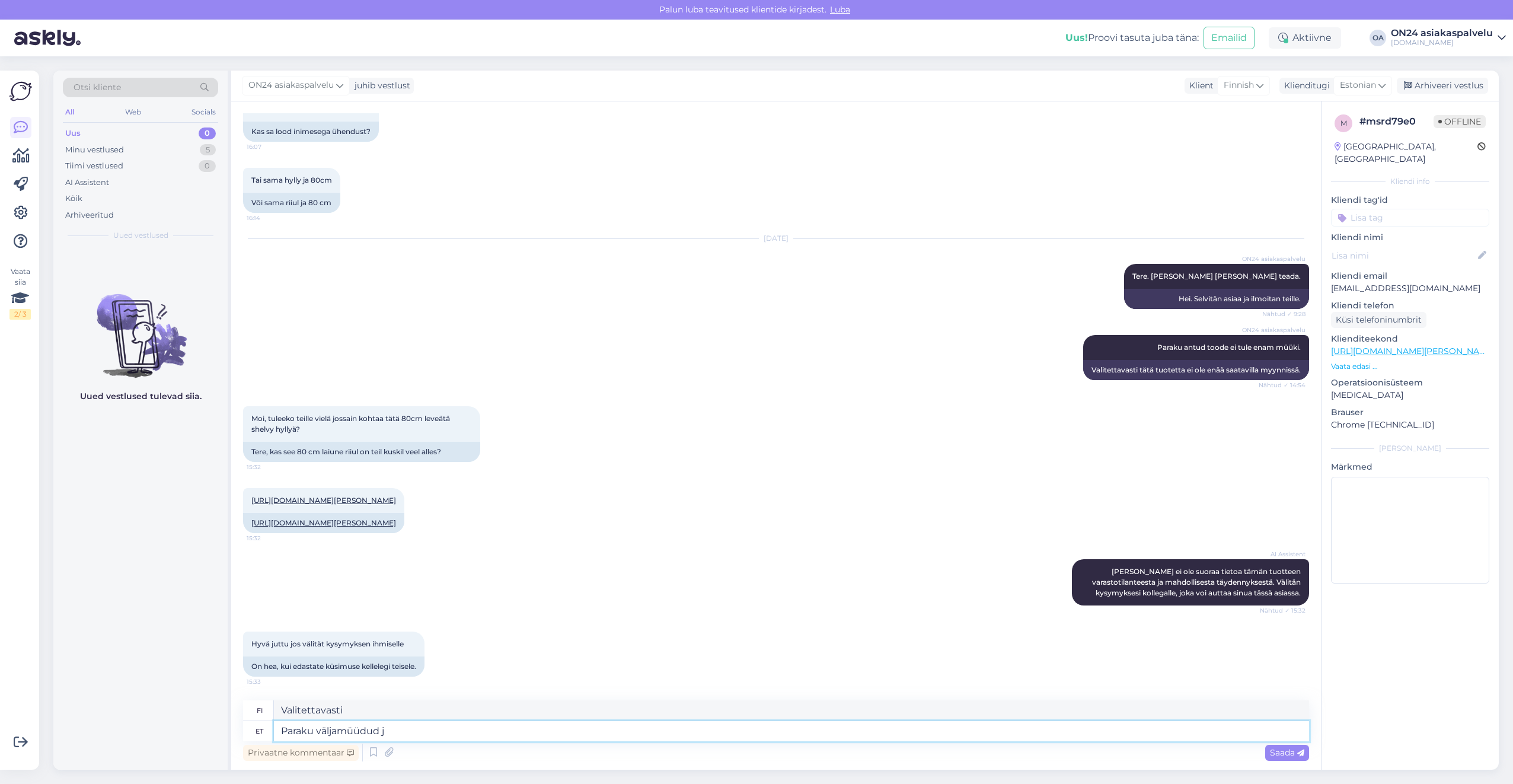
type textarea "Valitettavasti loppuunmyyty"
type textarea "Paraku väljamüüdud ja u"
type textarea "Valitettavasti loppuunmyyty ja"
type textarea "Paraku väljamüüdud ja uuesti m"
type textarea "Valitettavasti loppuunmyyty ja taas"
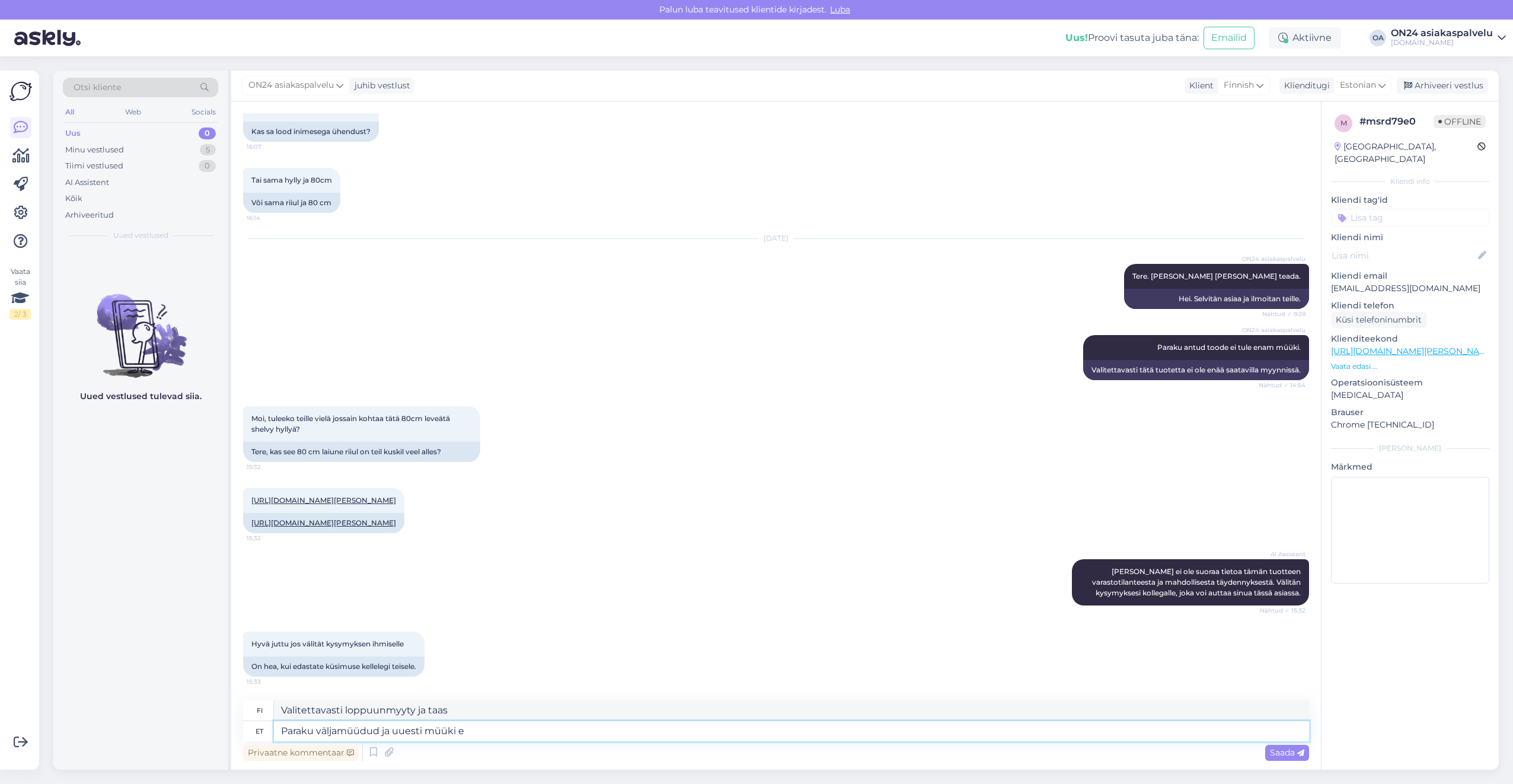
type textarea "Paraku väljamüüdud ja uuesti müüki ei"
type textarea "Valitettavasti loppuunmyyty eikä enää myynnissä"
type textarea "Paraku väljamüüdud ja uuesti müüki ei tu"
type textarea "Valitettavasti loppuunmyyty eikä saatavilla uudelleen."
type textarea "Paraku väljamüüdud ja uuesti müüki ei tule."
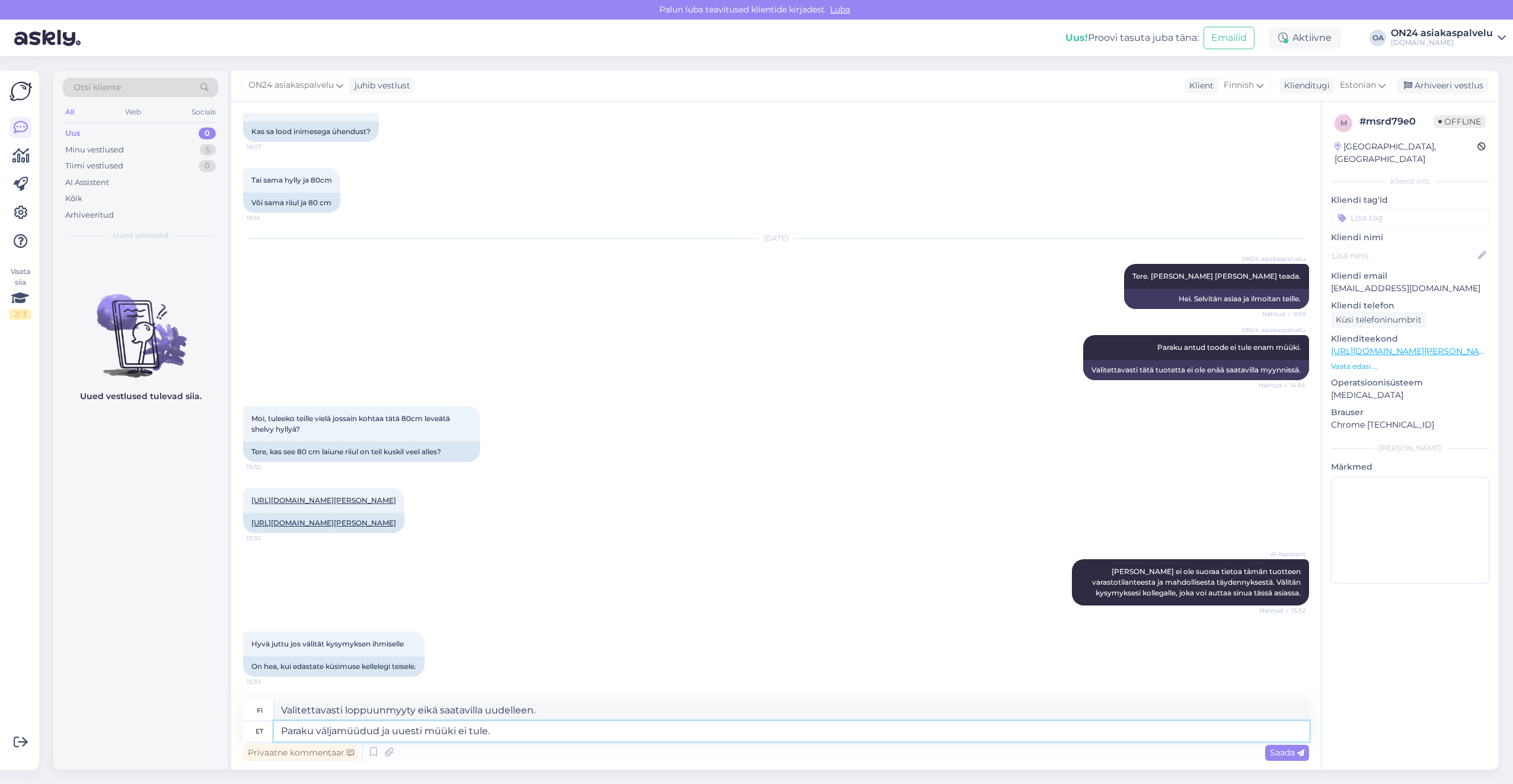
type textarea "Valitettavasti se on loppuunmyyty eikä sitä tule enää saataville."
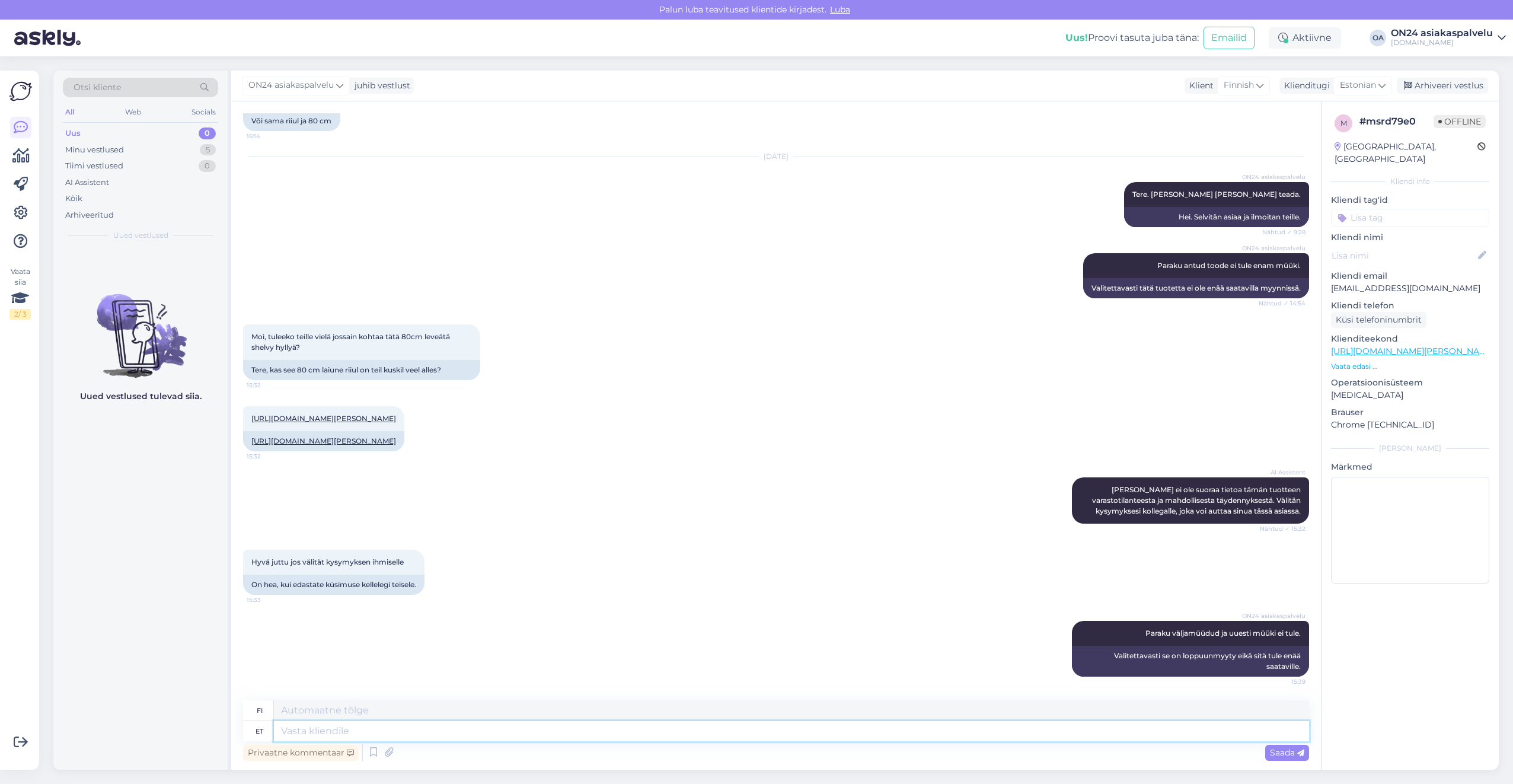
scroll to position [604, 0]
click at [123, 151] on div "Minu vestlused" at bounding box center [94, 150] width 59 height 12
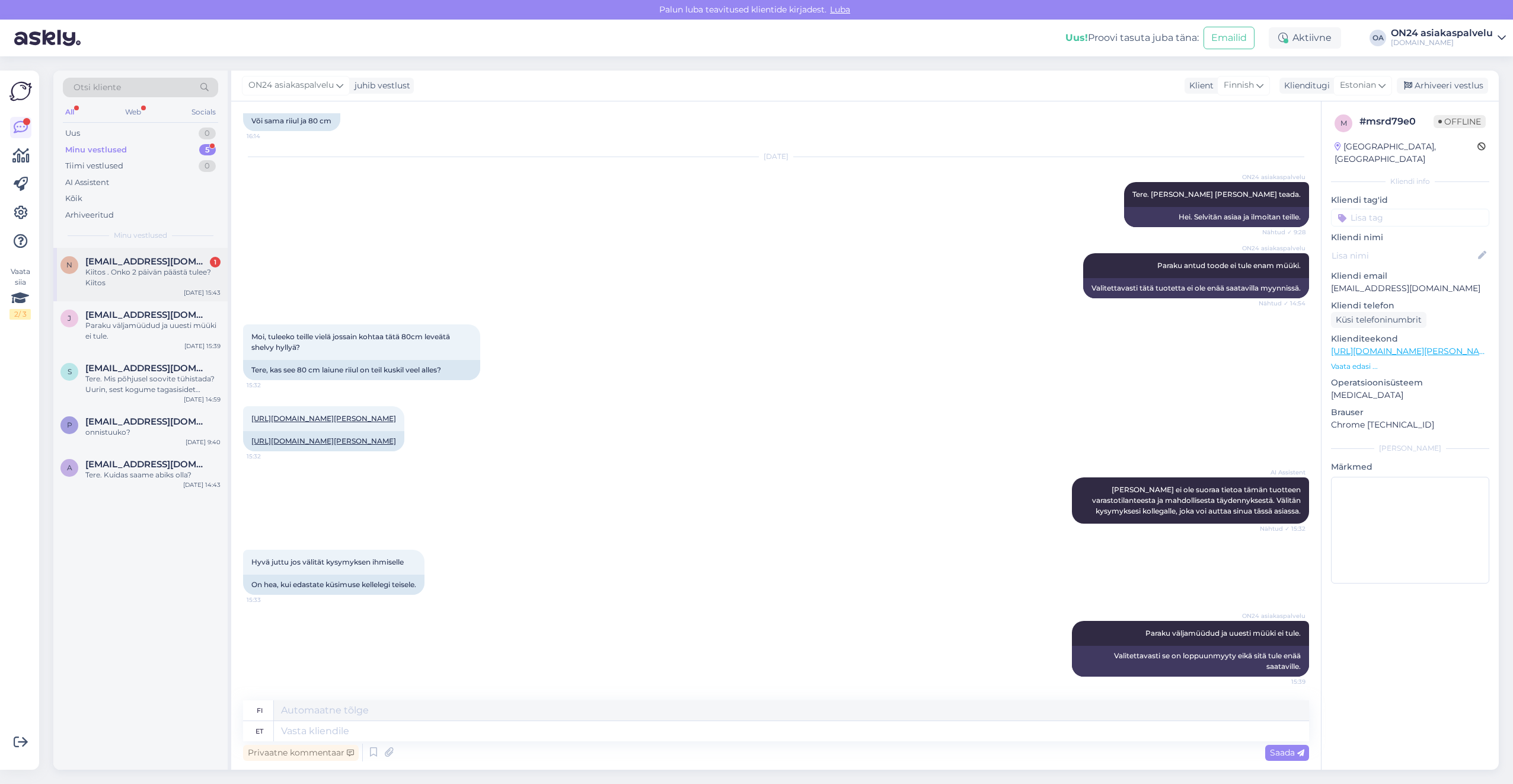
click at [129, 273] on div "Kiitos . Onko 2 päivän päästä tulee? Kiitos" at bounding box center [153, 278] width 135 height 22
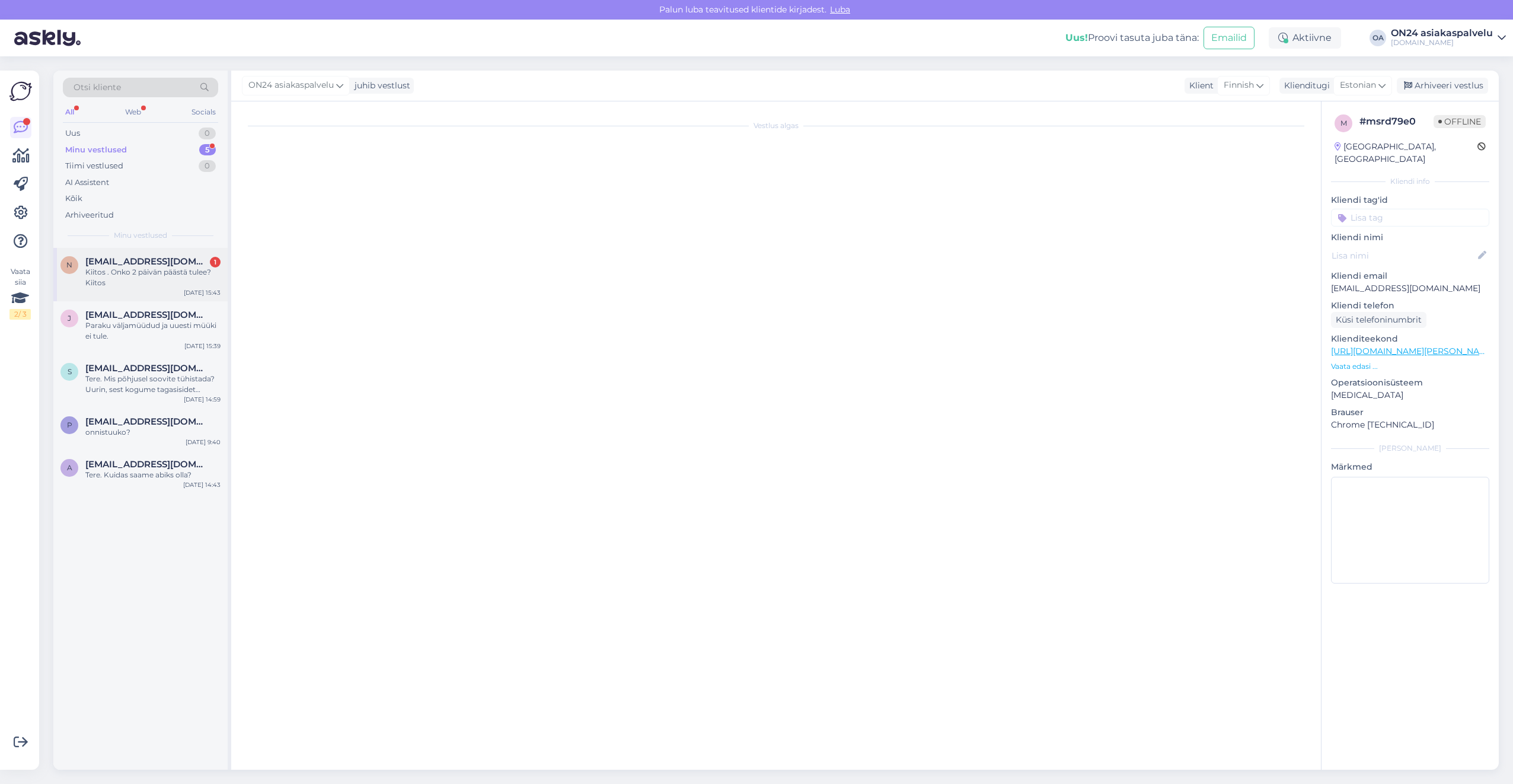
scroll to position [1852, 0]
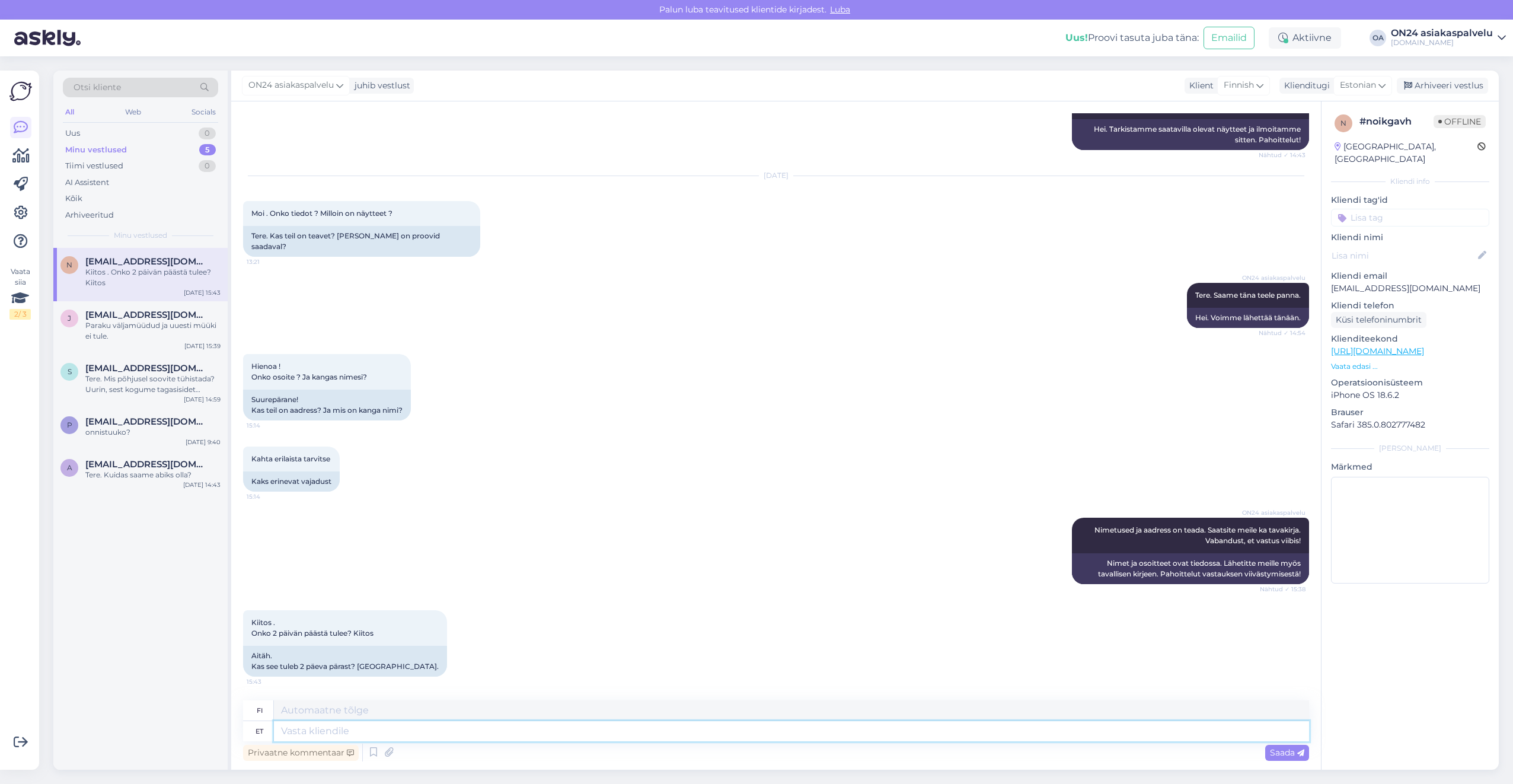
click at [297, 731] on textarea at bounding box center [792, 731] width 1035 height 20
type textarea "Me s"
type textarea "Me"
type textarea "Me saadame n"
type textarea "Lähetämme"
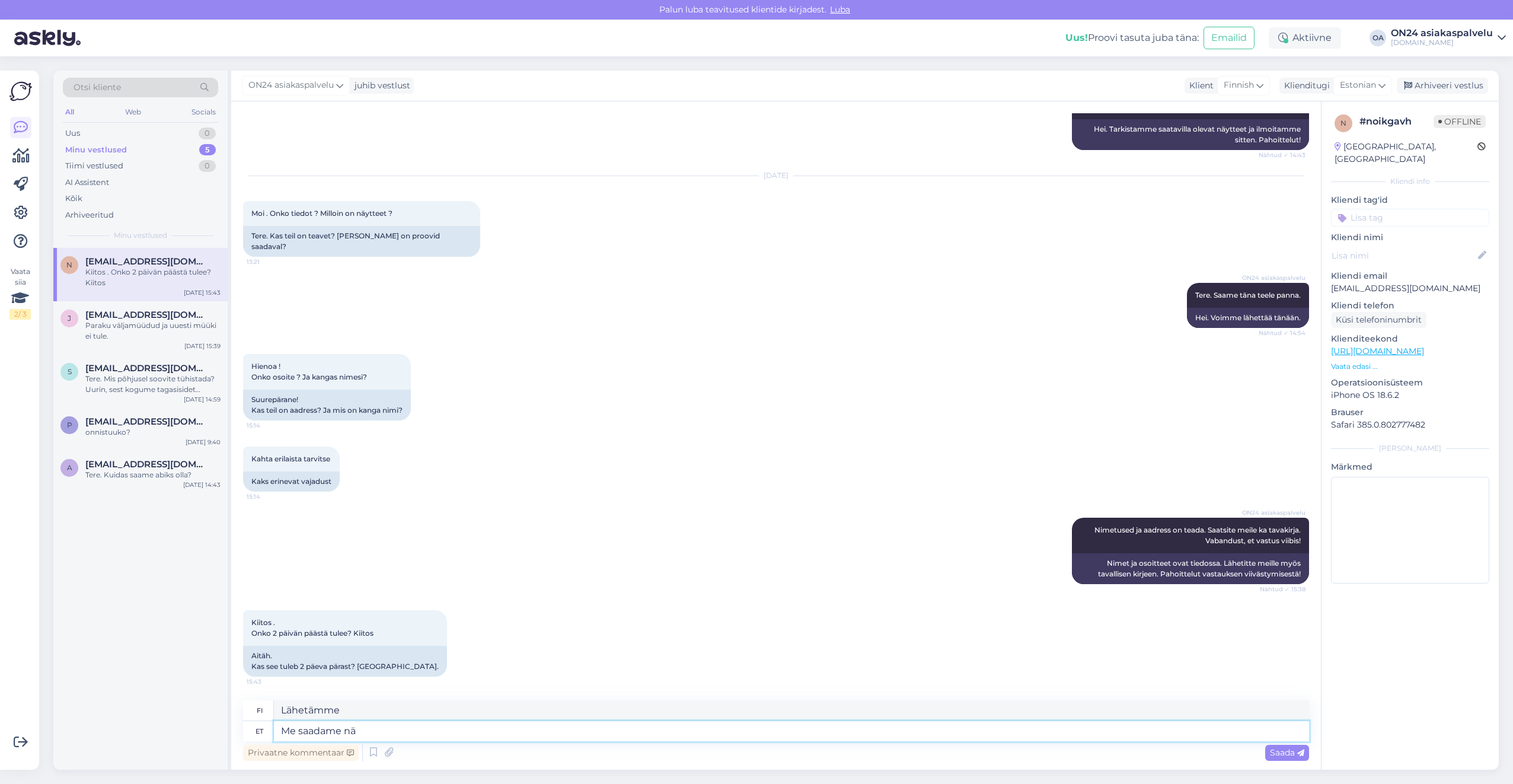
type textarea "Me saadame näi"
type textarea "Lähetämme tämän"
type textarea "Me saadame näidised"
type textarea "Lähetämme näytteitä"
type textarea "Me saadame näidised [GEOGRAPHIC_DATA]."
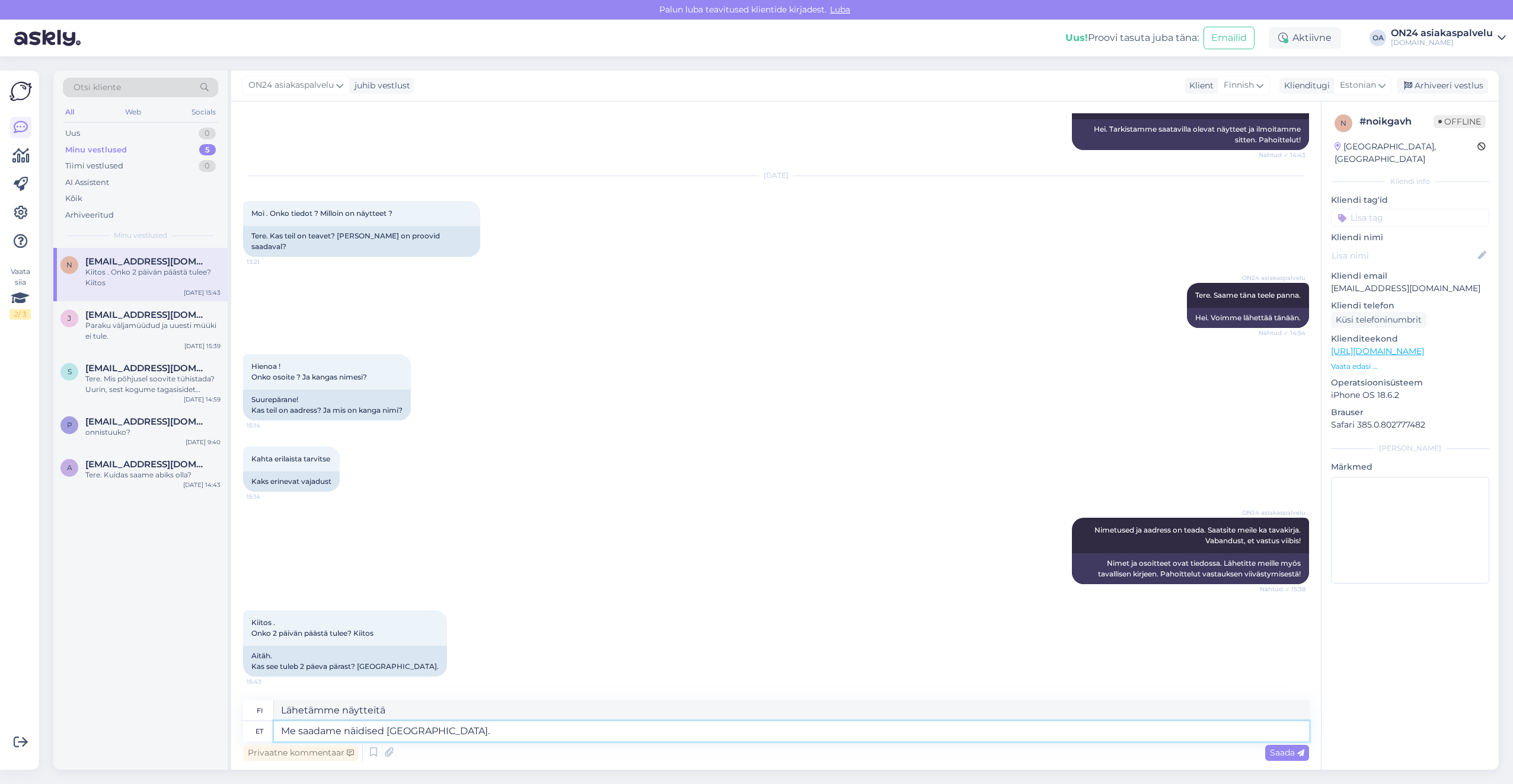
type textarea "Lähetämme näytteitä Virosta."
type textarea "Me saadame näidised [GEOGRAPHIC_DATA]. T"
type textarea "Lähetämme näytteet Virosta."
type textarea "Me saadame näidised [GEOGRAPHIC_DATA]. [PERSON_NAME]"
type textarea "Lähetämme näytteitä Virosta. Toimitus"
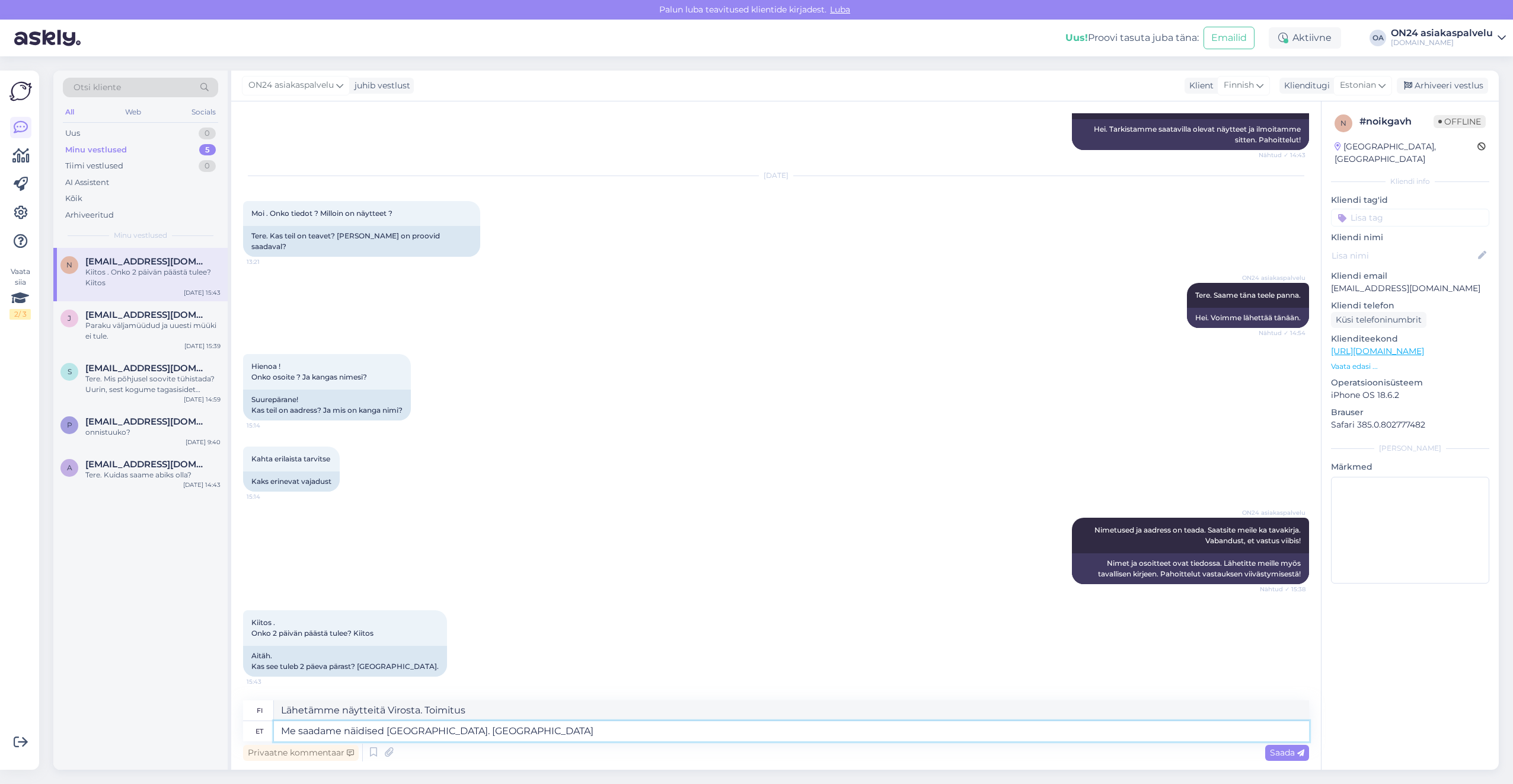
type textarea "Me saadame näidised [GEOGRAPHIC_DATA]. Tarne peaks o"
type textarea "Lähetämme näytteet Virosta. Toimituksen pitäisi olla"
type textarea "Me saadame näidised [GEOGRAPHIC_DATA]. Tarne peaks [PERSON_NAME]"
type textarea "Lähetämme näytteet Virosta. Toimitusaika on viimeistään"
type textarea "Me saadame näidised [GEOGRAPHIC_DATA]. Tarne peaks [PERSON_NAME] 7"
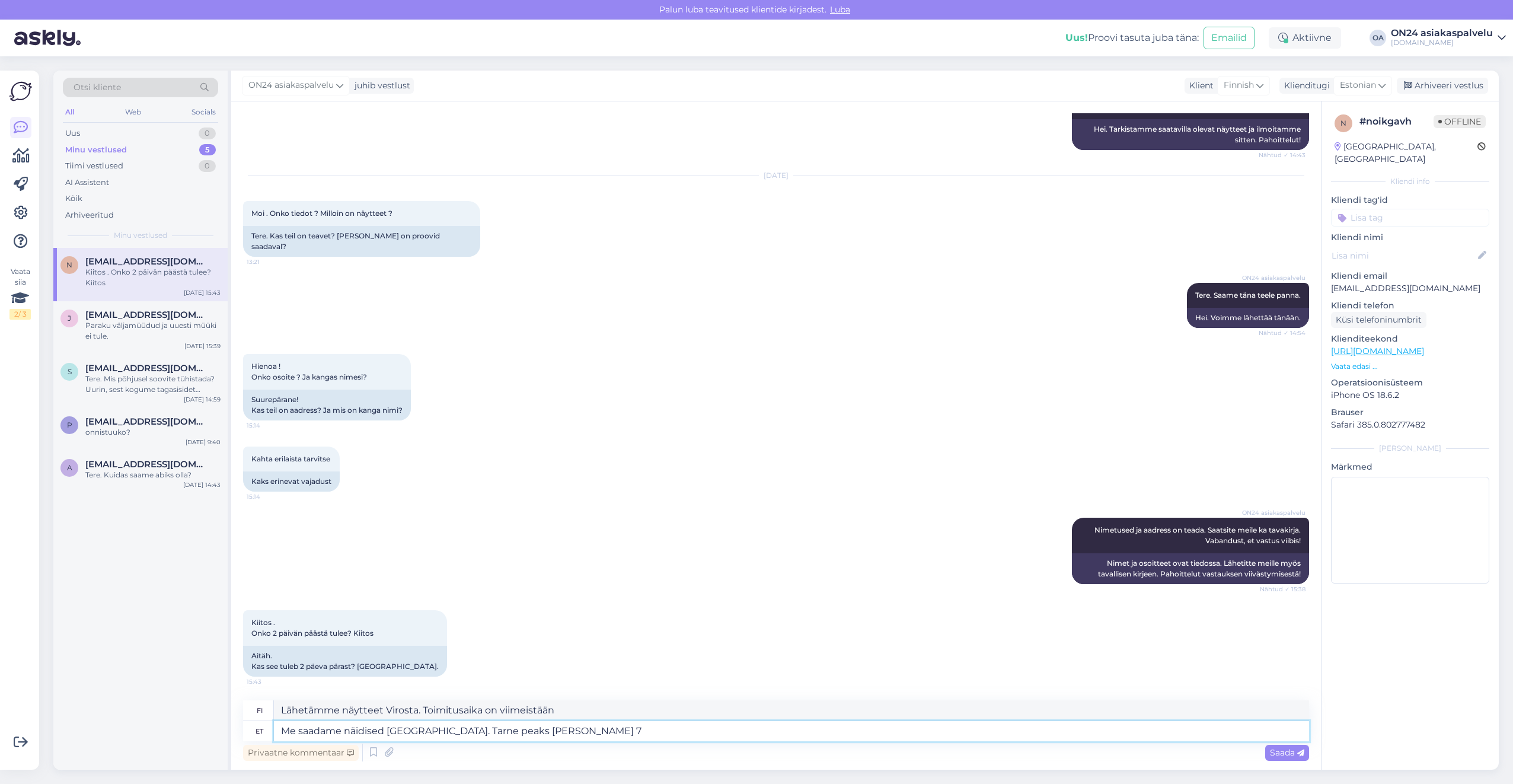
type textarea "Lähetämme näytteet Virosta. Toimituksen pitäisi tapahtua 7 päivän kuluessa."
type textarea "Me saadame näidised [GEOGRAPHIC_DATA]. Tarne peaks [PERSON_NAME] 7 tööpäeva."
type textarea "Lähetämme näytteet Virosta. Toimitusaika on enintään 7 arkipäivää."
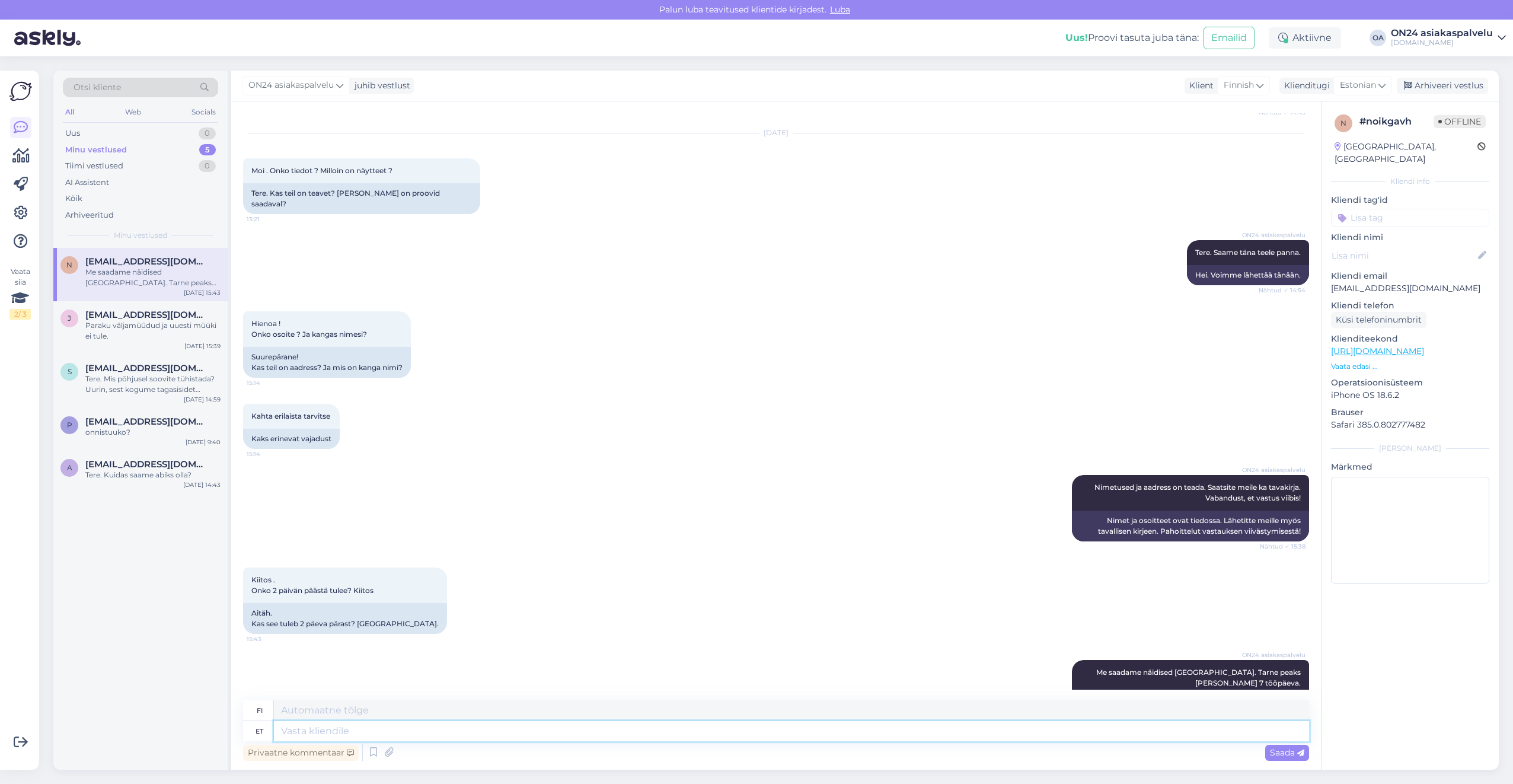
scroll to position [1944, 0]
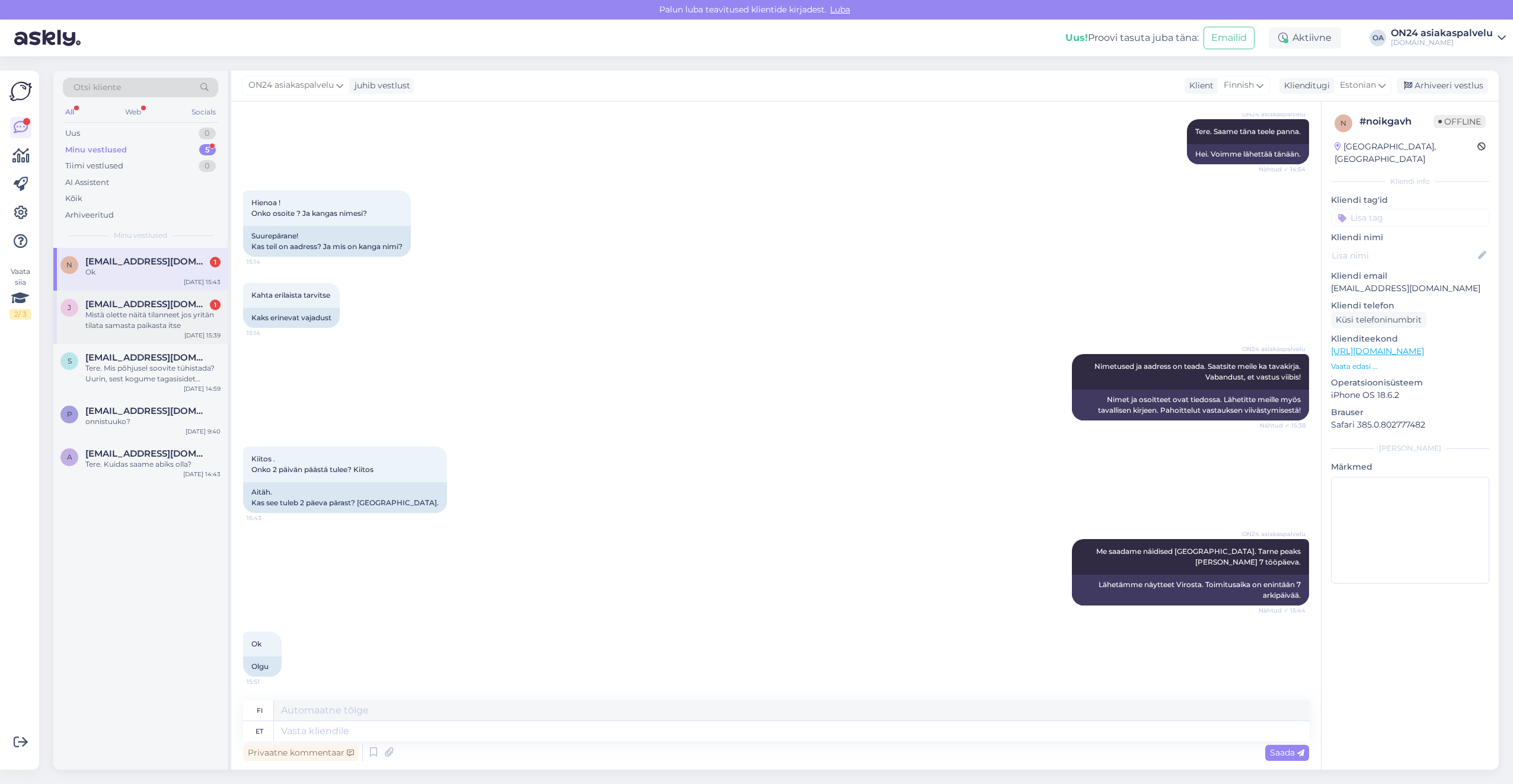
click at [135, 317] on div "Mistä olette näitä tilanneet jos yritän tilata samasta paikasta itse" at bounding box center [153, 320] width 135 height 22
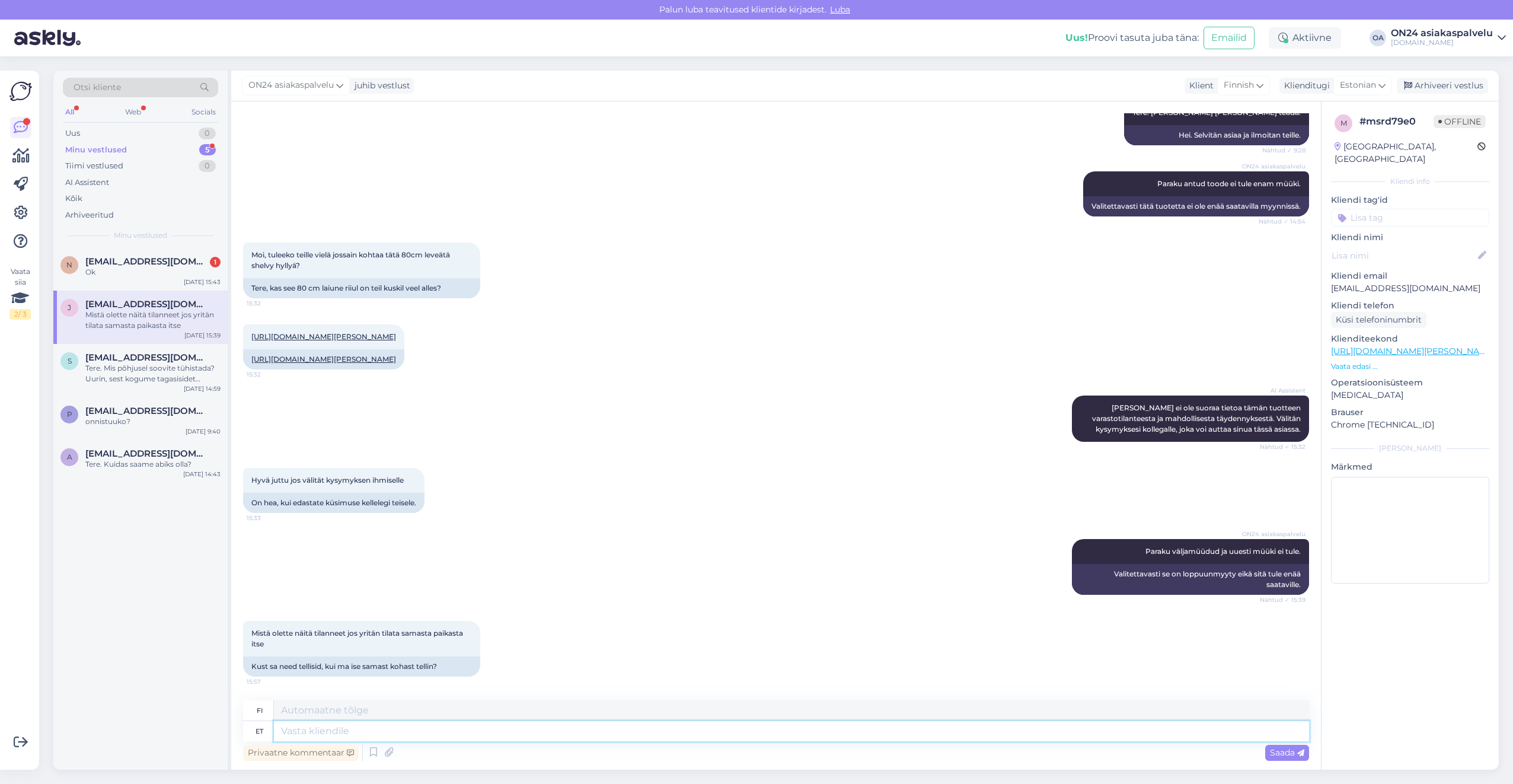
click at [317, 730] on textarea at bounding box center [792, 731] width 1035 height 20
type textarea "Meie"
type textarea "Meidän"
type textarea "Meie tellisime v"
type textarea "Me tilasimme"
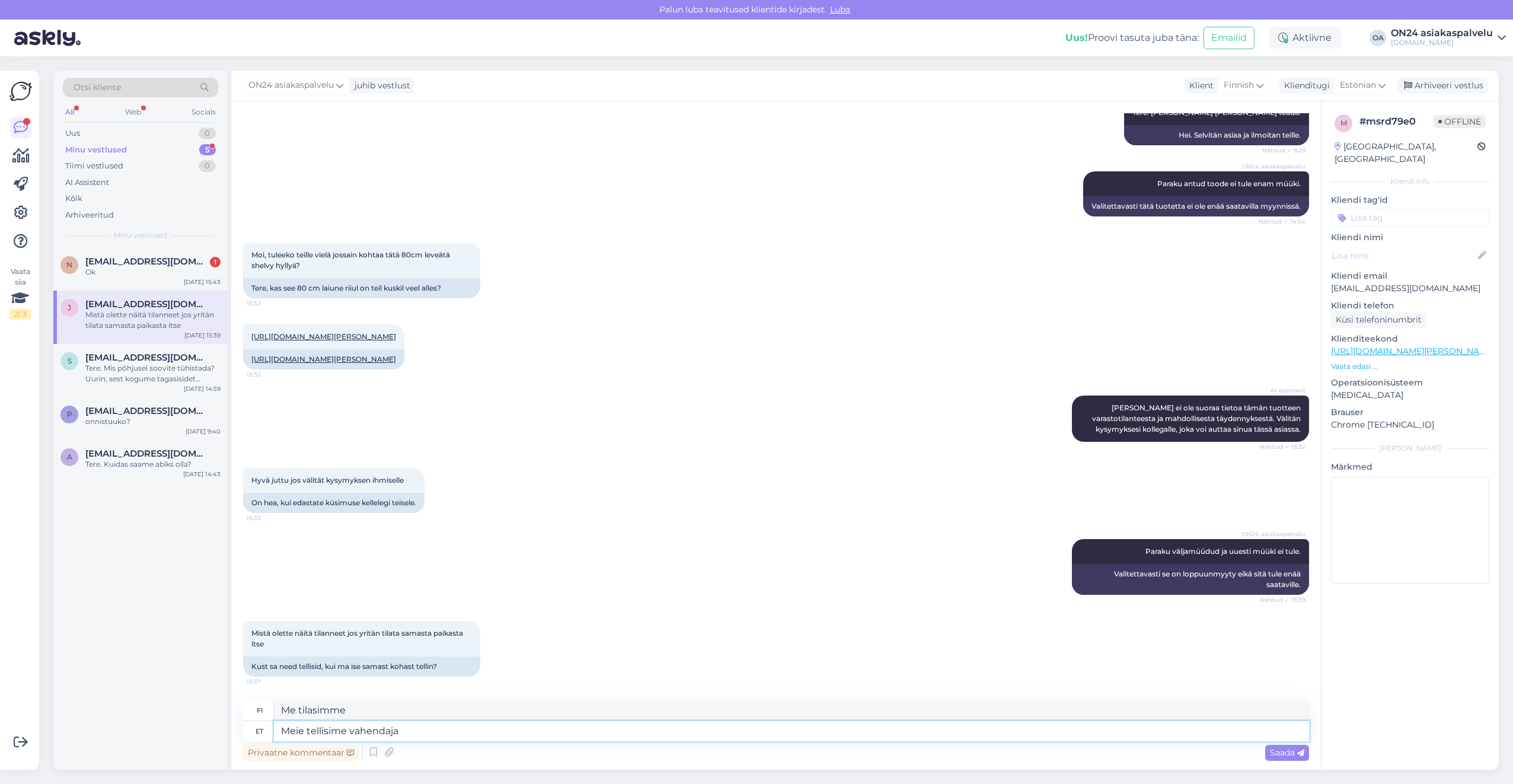
type textarea "Meie tellisime vahendaja k"
type textarea "Me tilasimme välittäjän"
type textarea "Meie tellisime vahendaja käest ja"
type textarea "Tilasimme välittäjältä ja"
type textarea "Meie tellisime vah"
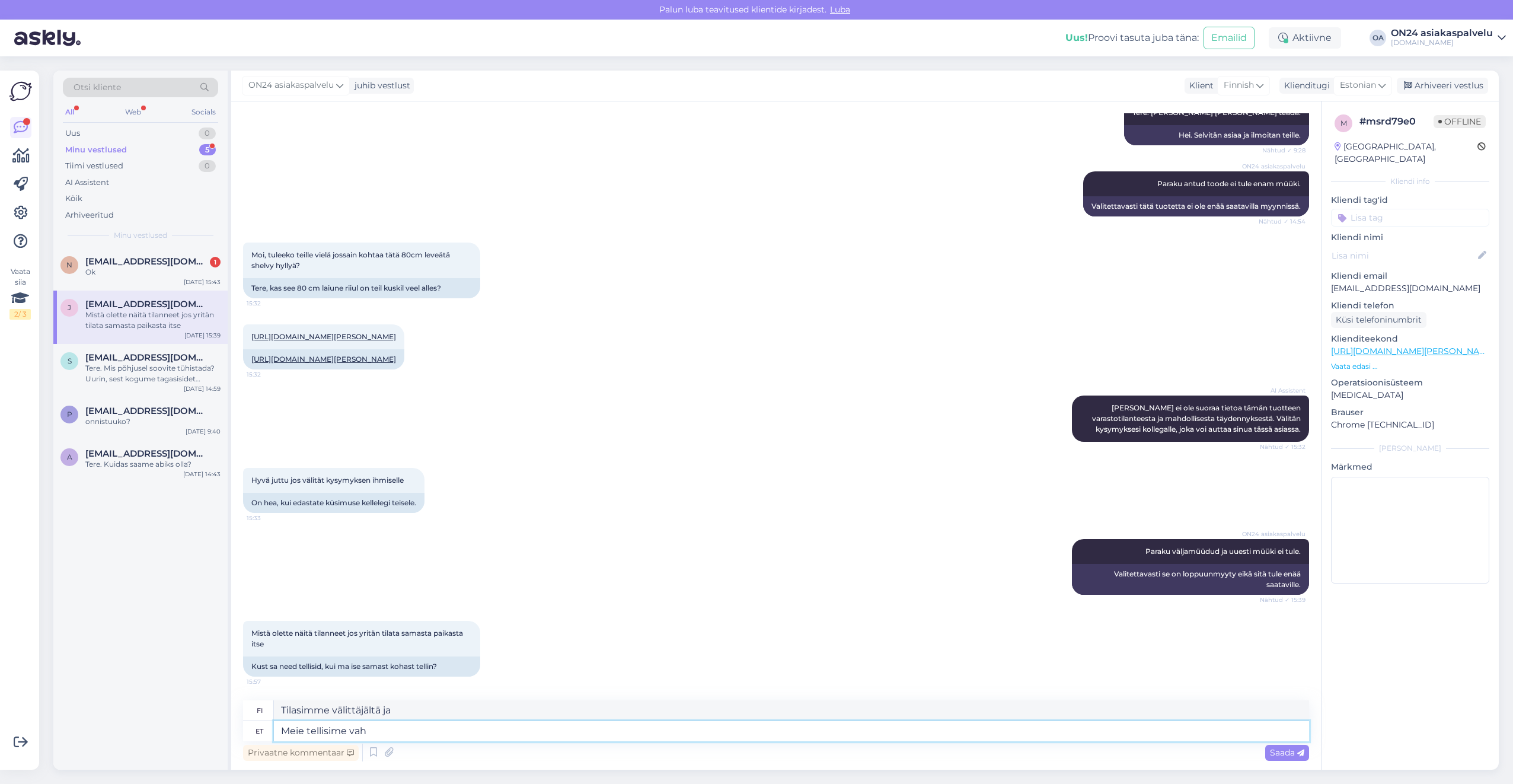
type textarea "Me tilasimme välittäjän"
type textarea "Meie tellisime va"
type textarea "Tilasimme välittäjältä"
type textarea "Meie tellisime"
type textarea "Me tilasimme"
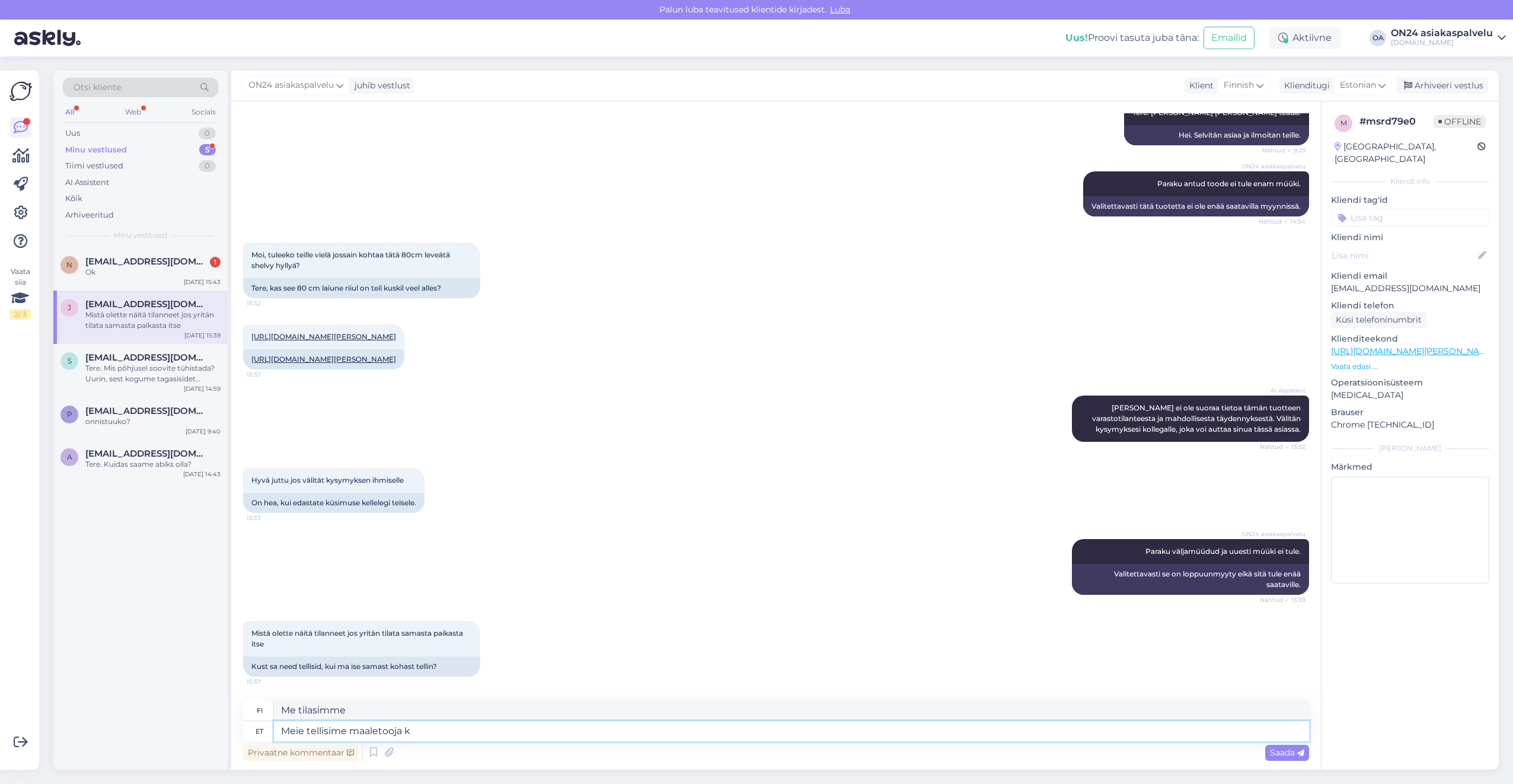
type textarea "Meie tellisime maaletooja kä"
type textarea "Tilasimme maahantuojan"
type textarea "Meie tellisime maaletooja käest ja"
type textarea "Tilasimme maahantuojalta."
type textarea "Meie tellisime maaletooja käest ja ma"
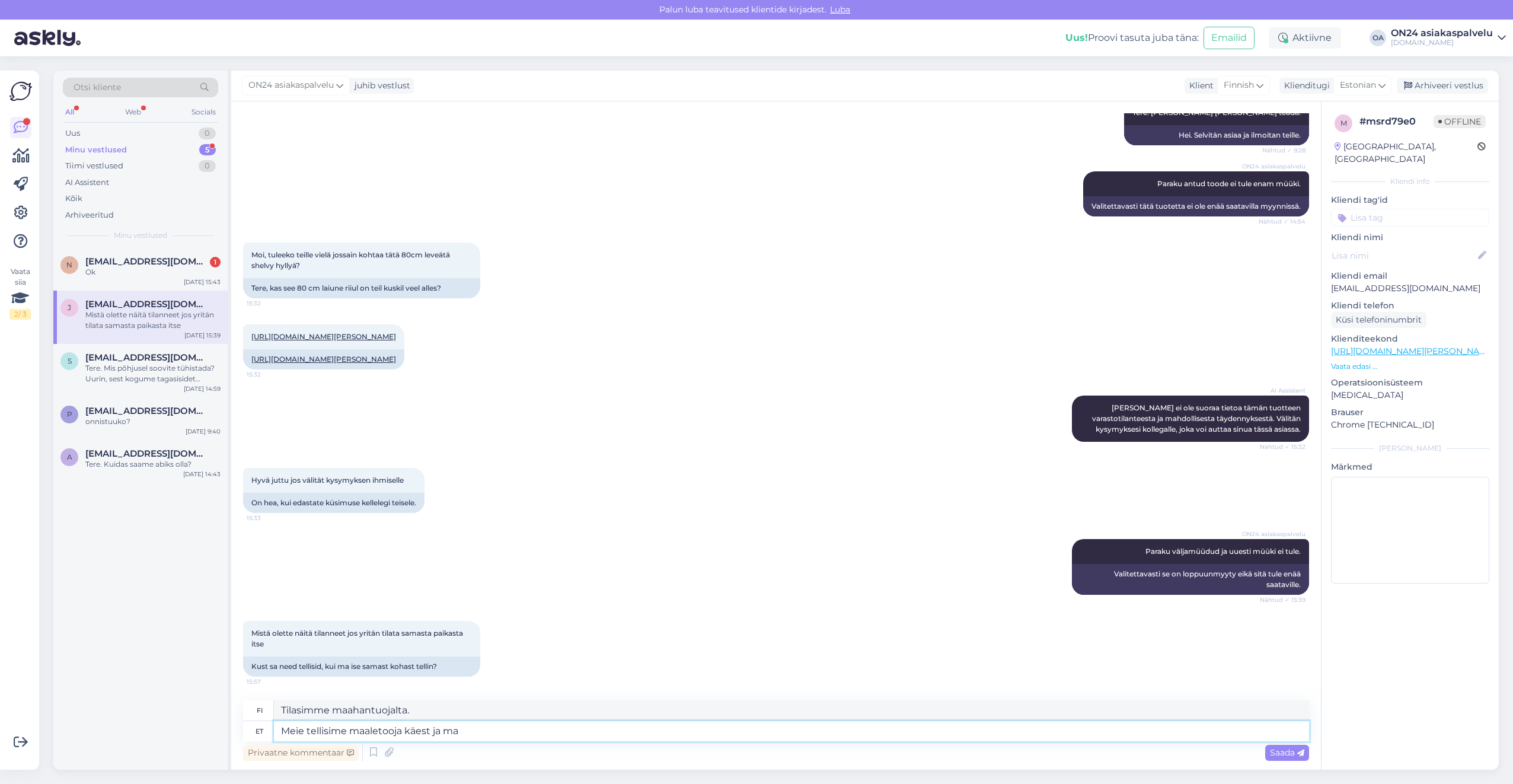
type textarea "Tilasimme maahantuojalta ja"
type textarea "Meie tellisime maaletooja käest ja maaletoojalt t"
type textarea "Tilasimme maahantuojalta ja maahantuojalta."
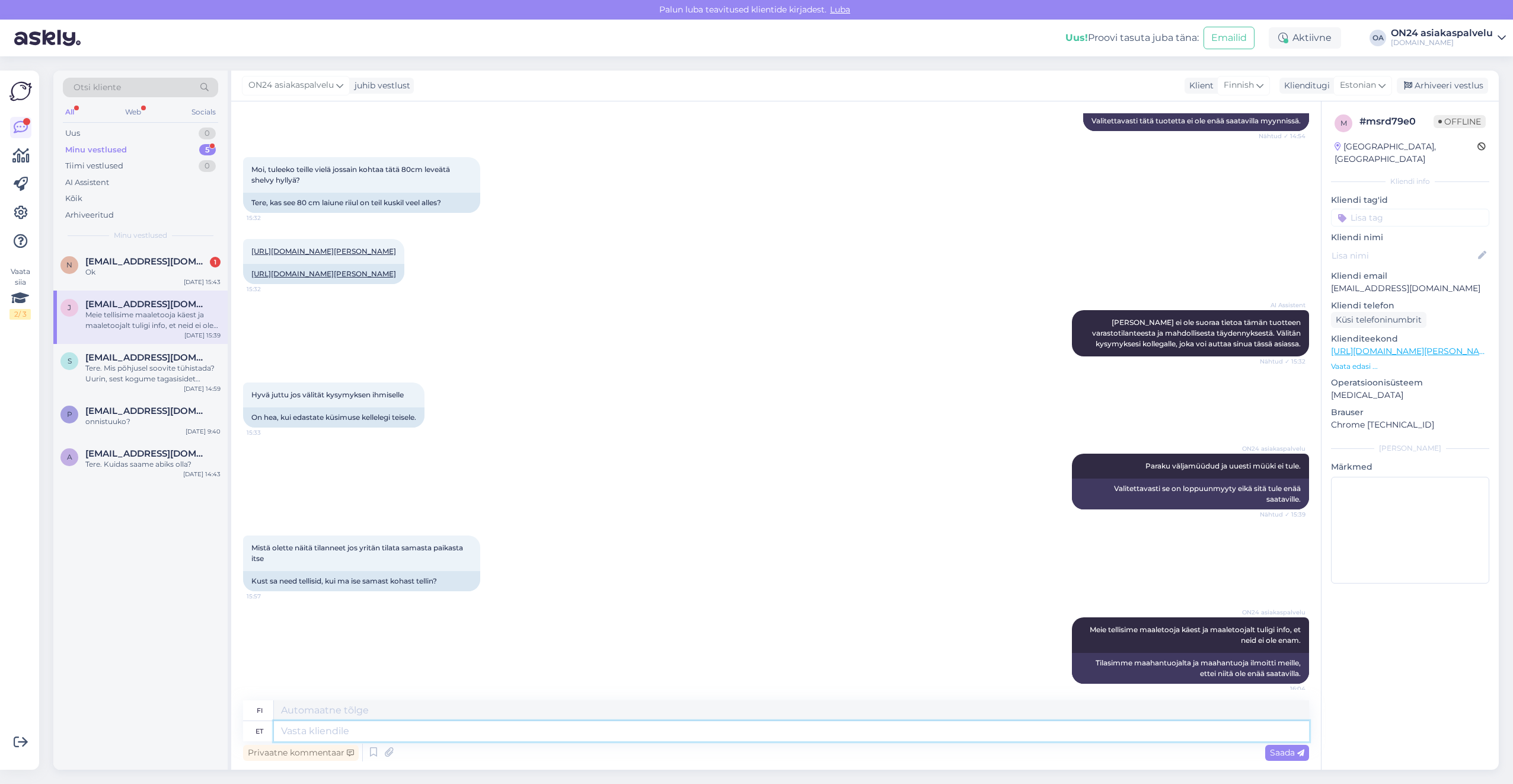
scroll to position [778, 0]
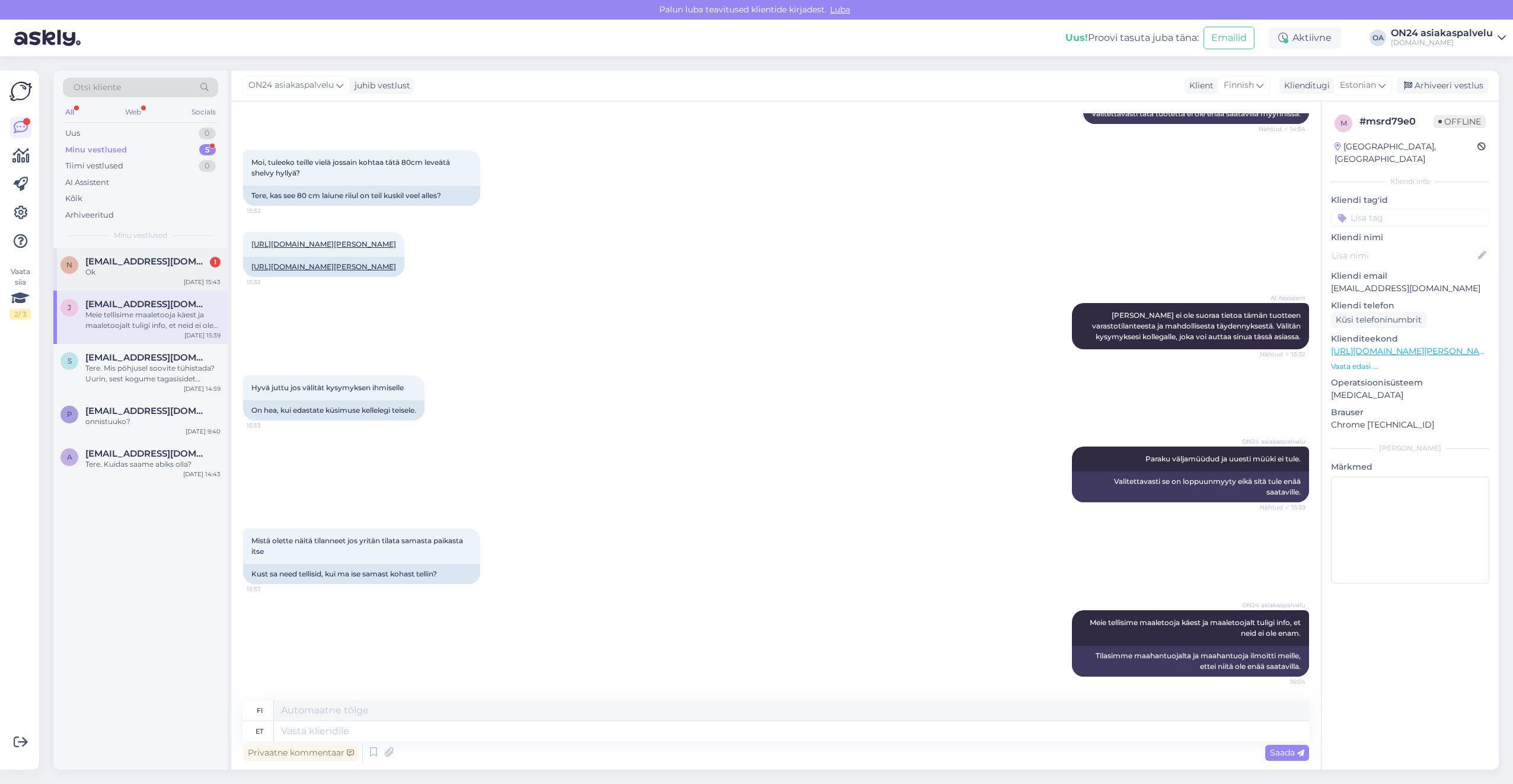
click at [111, 275] on div "Ok" at bounding box center [153, 272] width 135 height 11
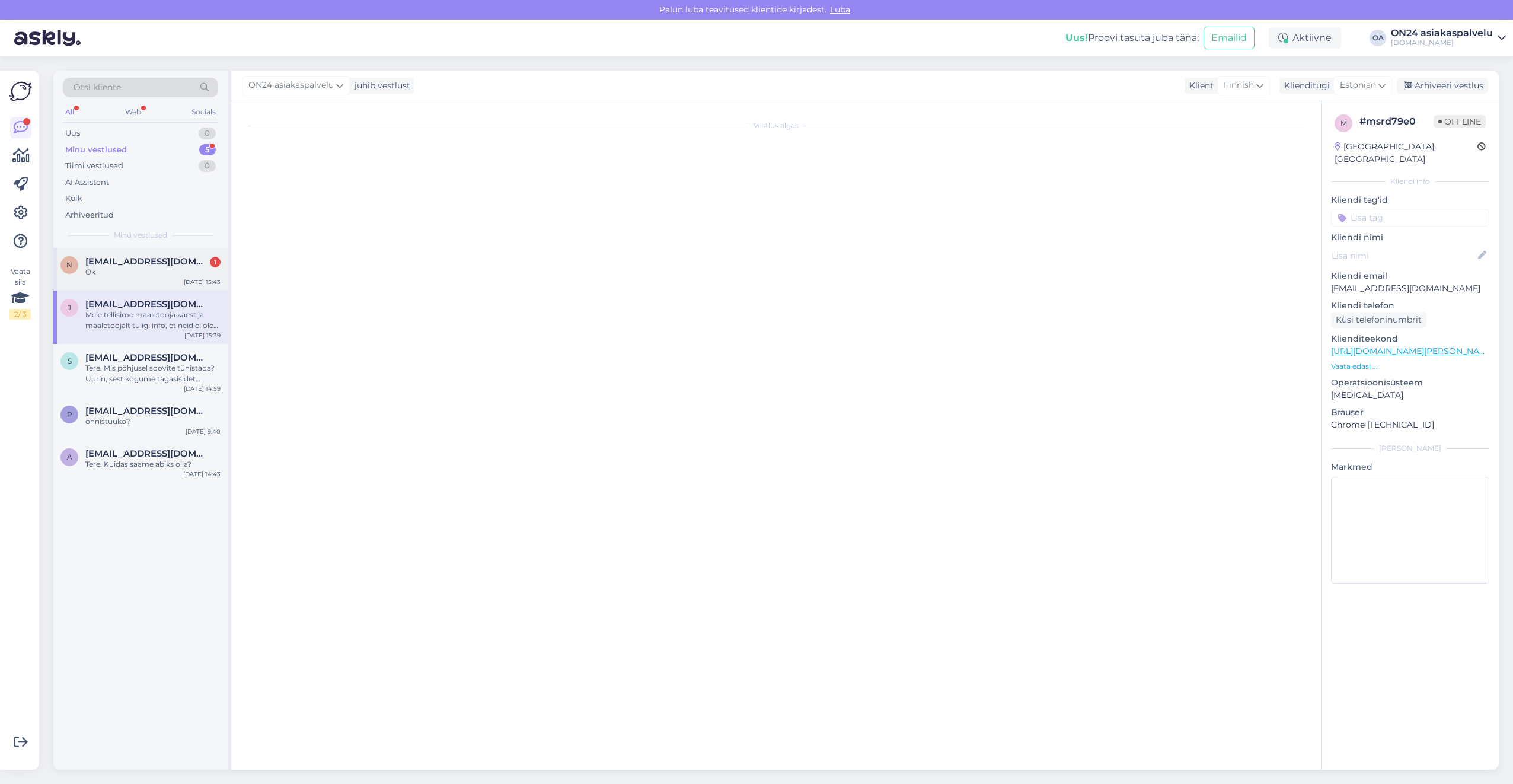
scroll to position [2016, 0]
